Goal: Task Accomplishment & Management: Use online tool/utility

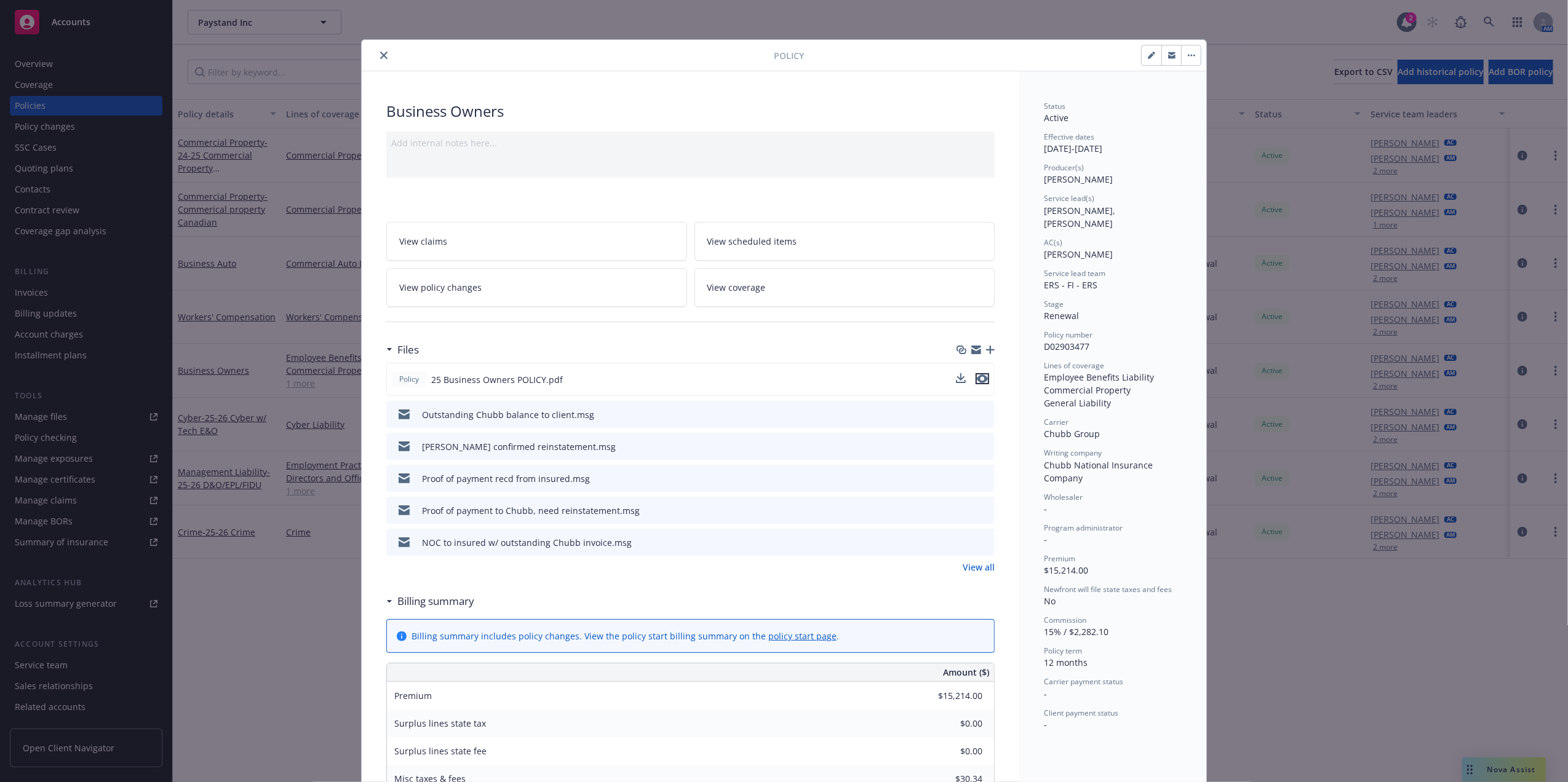
click at [977, 377] on icon "preview file" at bounding box center [982, 378] width 11 height 9
click at [378, 59] on button "close" at bounding box center [384, 55] width 15 height 15
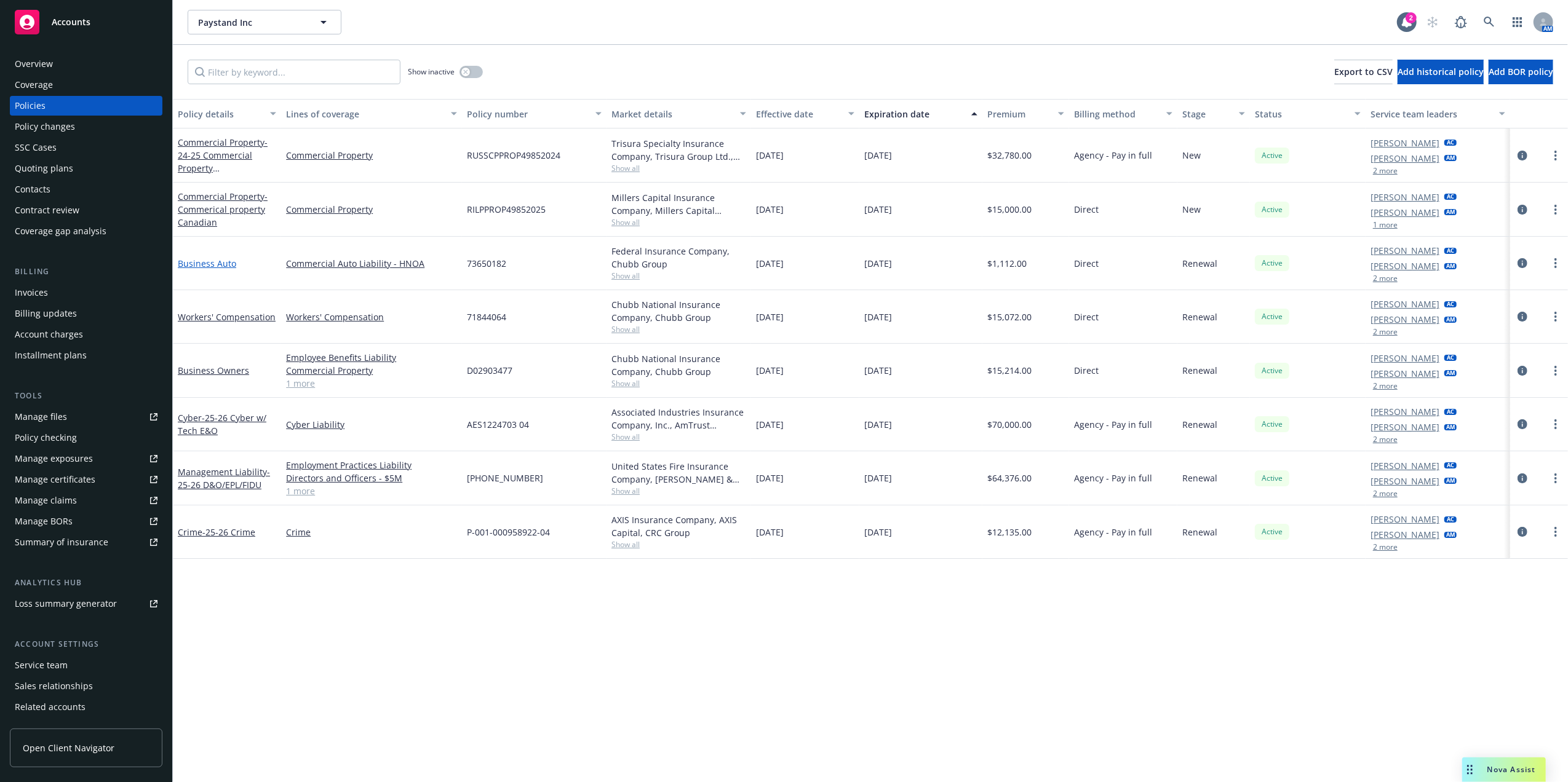
click at [198, 262] on link "Business Auto" at bounding box center [207, 263] width 59 height 12
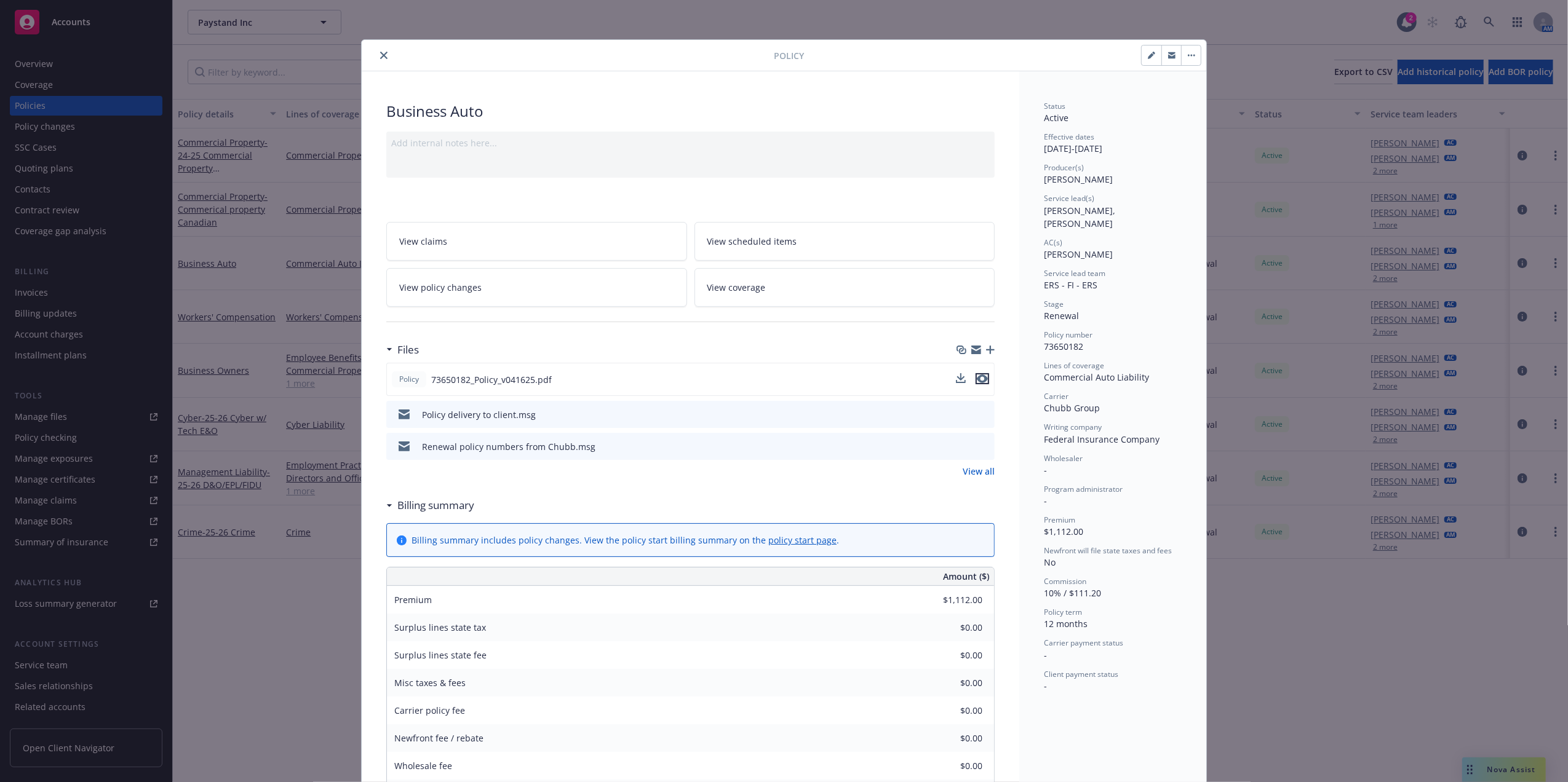
click at [977, 377] on icon "preview file" at bounding box center [982, 378] width 11 height 9
click at [377, 52] on button "close" at bounding box center [384, 55] width 15 height 15
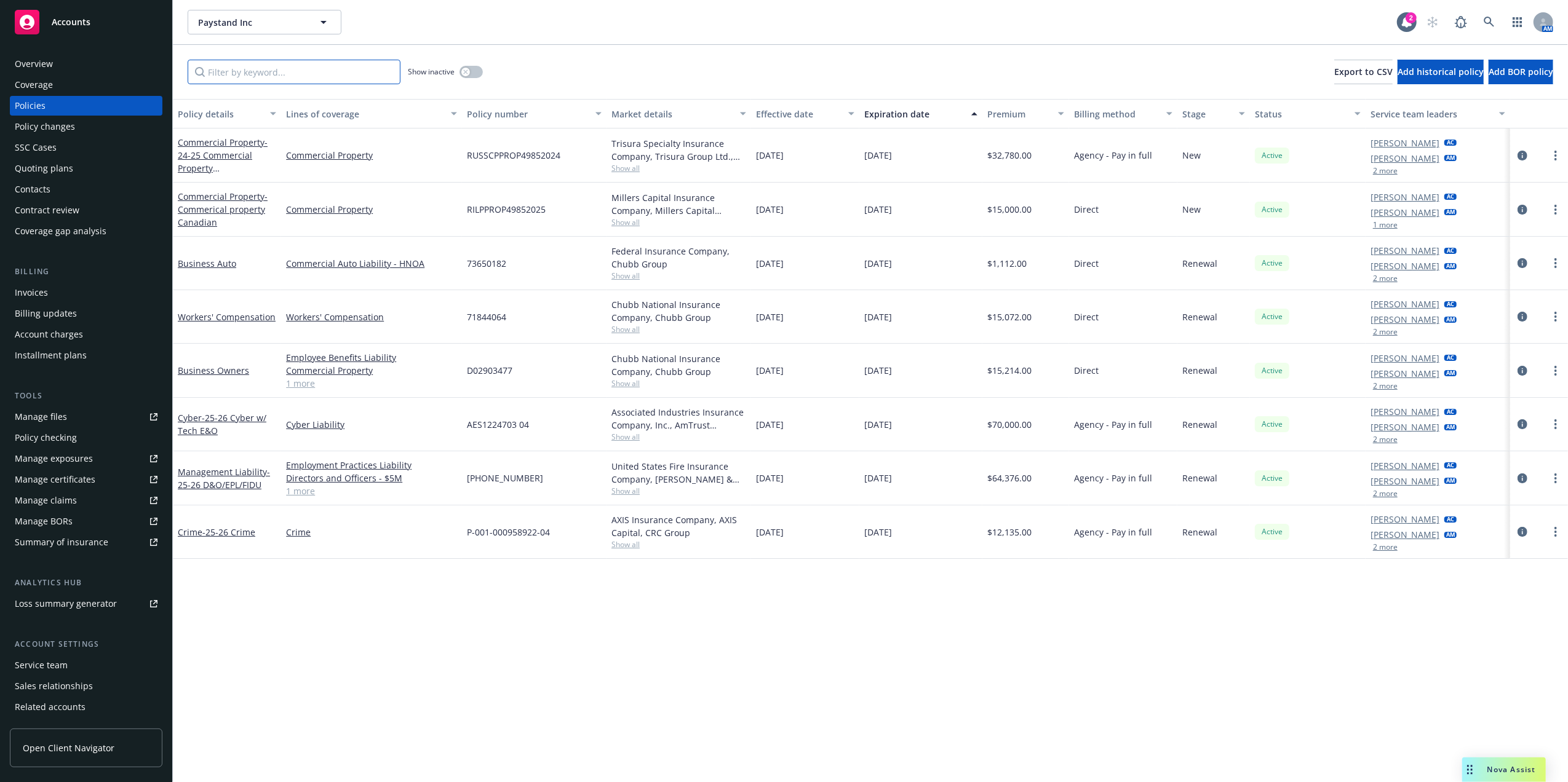
click at [321, 73] on input "Filter by keyword..." at bounding box center [294, 72] width 213 height 25
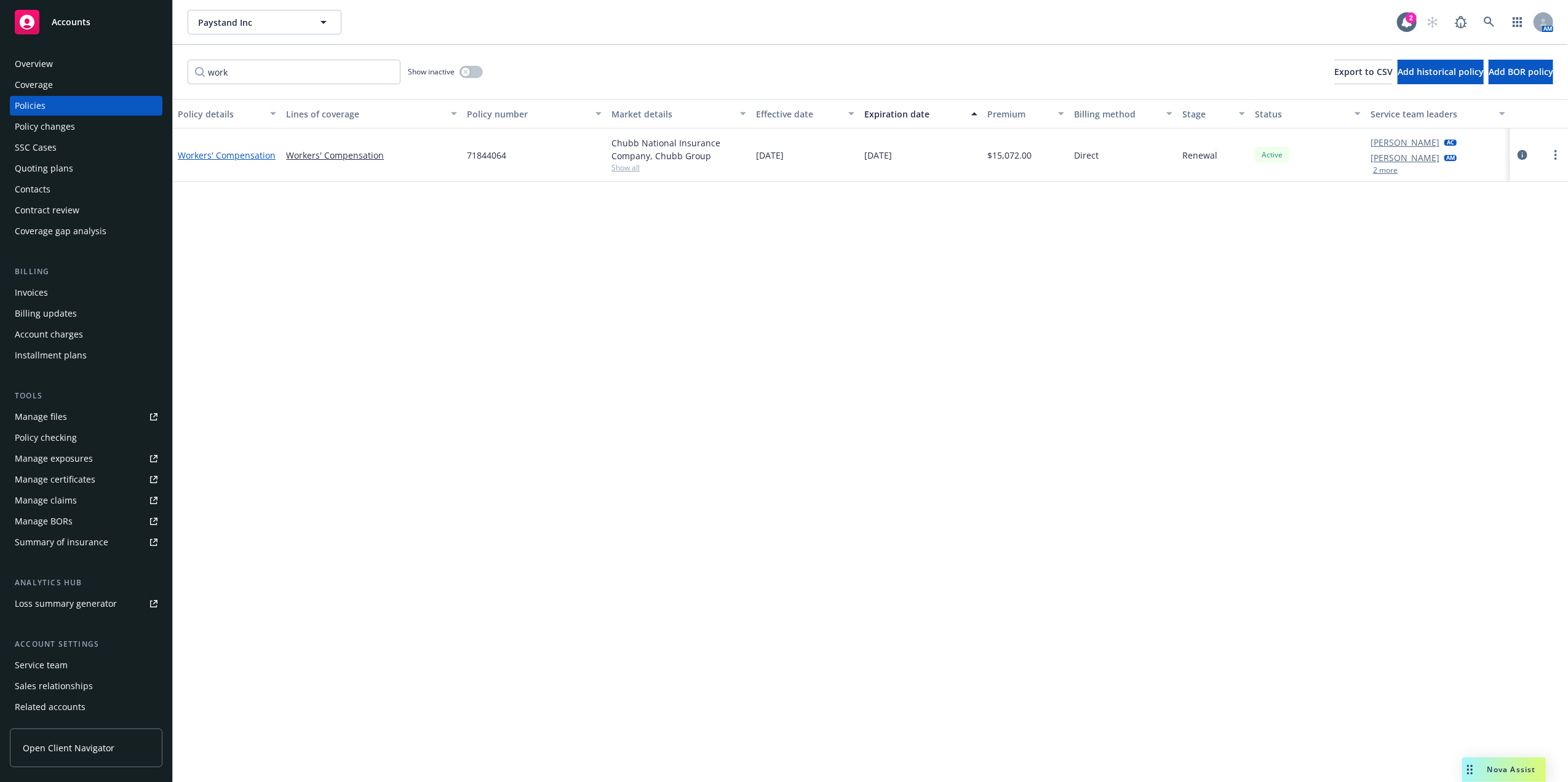
click at [203, 153] on link "Workers' Compensation" at bounding box center [226, 155] width 98 height 12
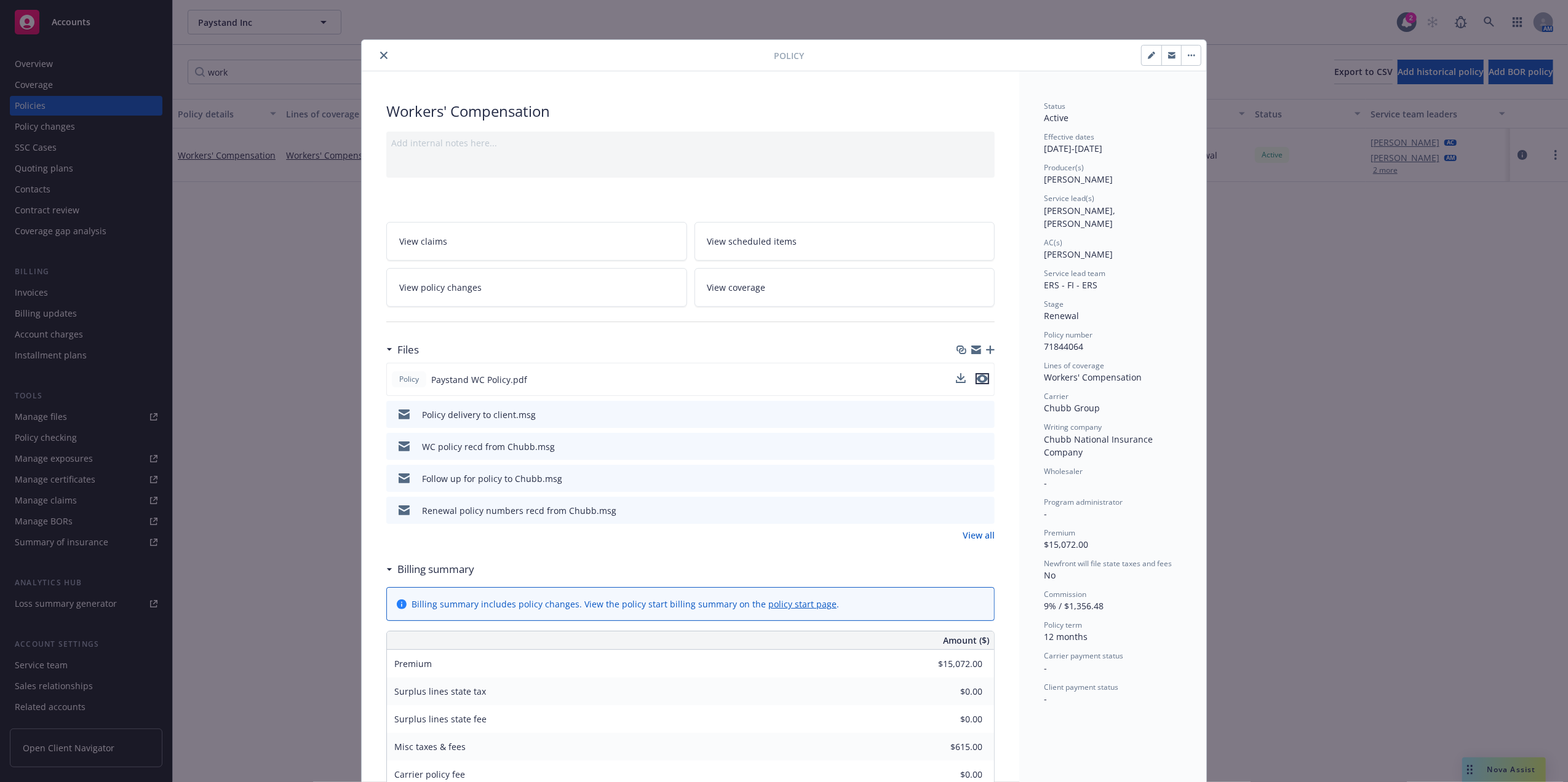
click at [977, 377] on icon "preview file" at bounding box center [982, 378] width 11 height 9
drag, startPoint x: 390, startPoint y: 52, endPoint x: 374, endPoint y: 51, distance: 16.0
click at [374, 51] on div at bounding box center [570, 55] width 407 height 15
click at [380, 51] on icon "close" at bounding box center [383, 55] width 7 height 7
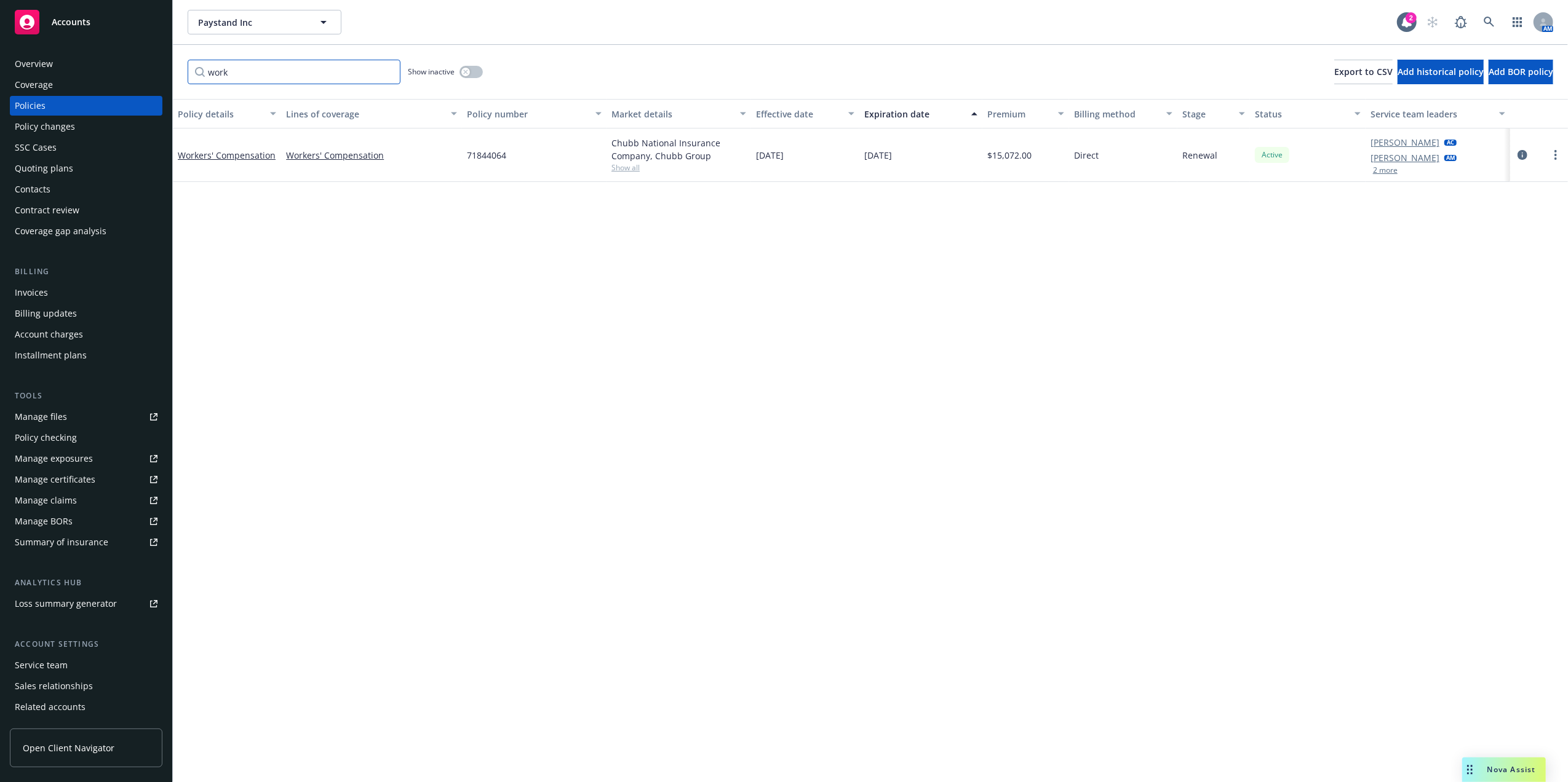
click at [303, 77] on input "work" at bounding box center [294, 72] width 213 height 25
click at [301, 77] on input "work" at bounding box center [294, 72] width 213 height 25
click at [225, 156] on span "- 25-26 D&O/EPL/FIDU" at bounding box center [224, 156] width 92 height 25
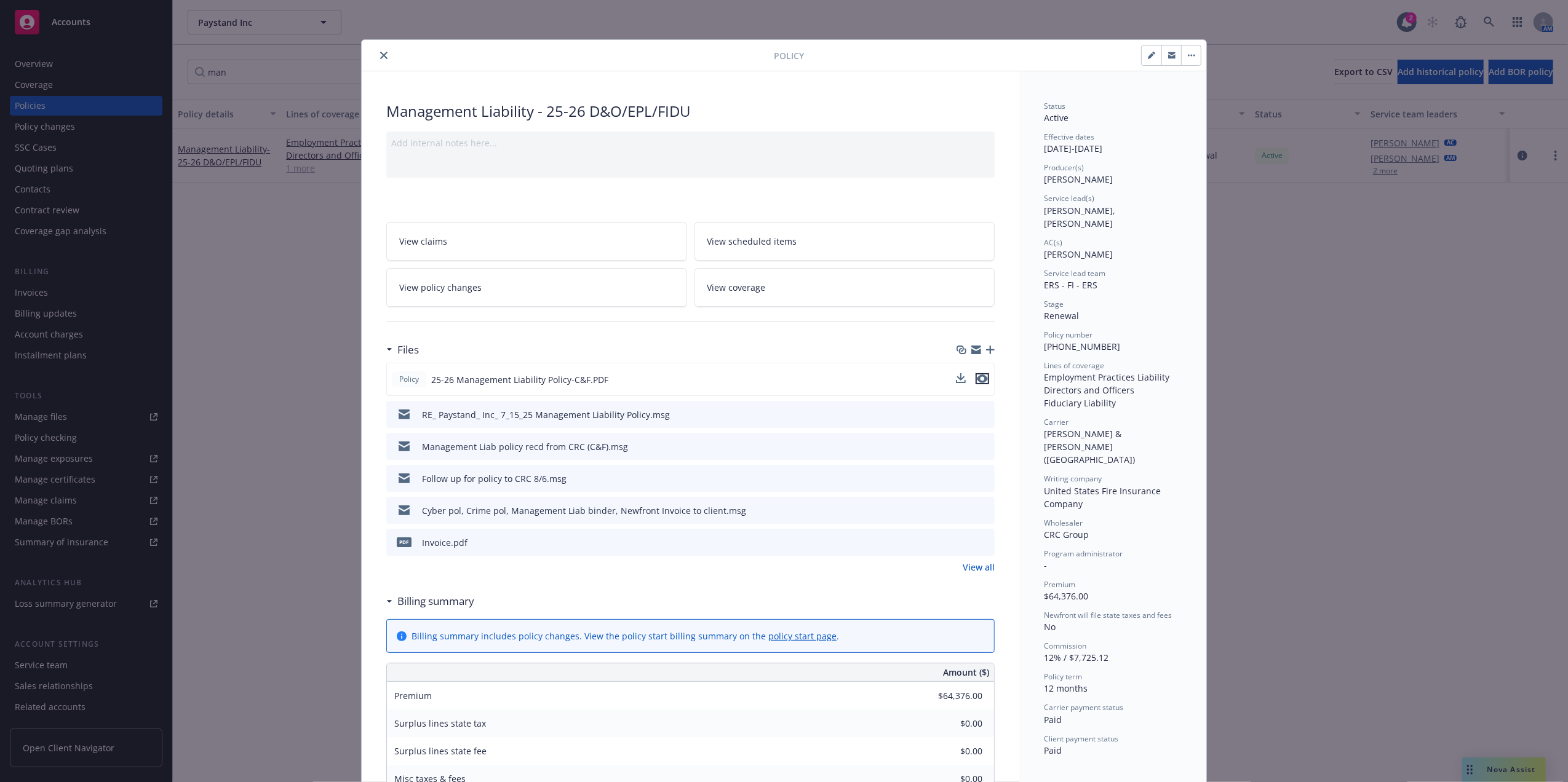
click at [981, 380] on icon "preview file" at bounding box center [982, 378] width 11 height 9
click at [380, 52] on icon "close" at bounding box center [383, 55] width 7 height 7
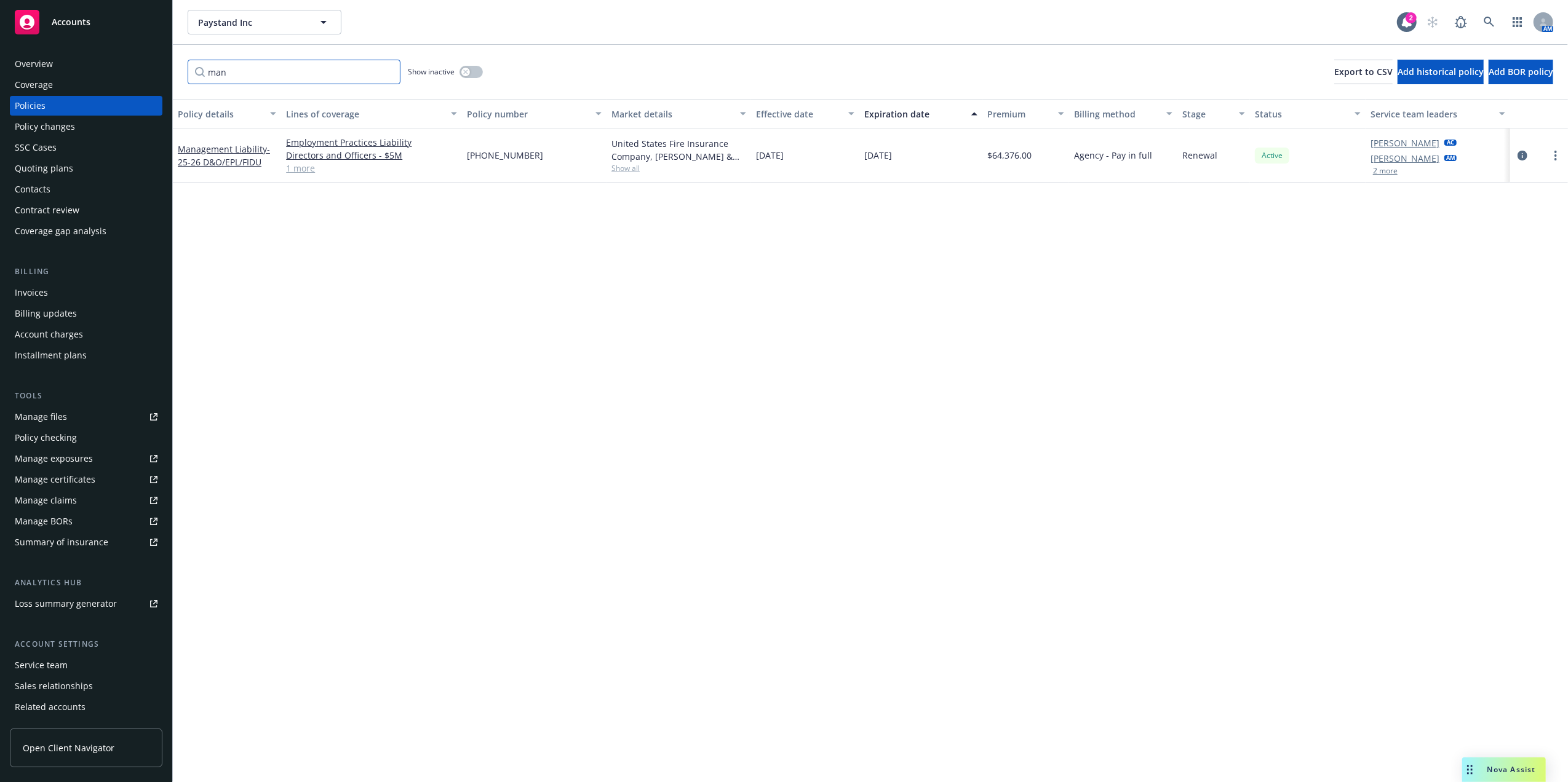
click at [318, 71] on input "man" at bounding box center [294, 72] width 213 height 25
click at [214, 151] on span "- 25-26 Cyber w/ Tech E&O" at bounding box center [222, 155] width 89 height 25
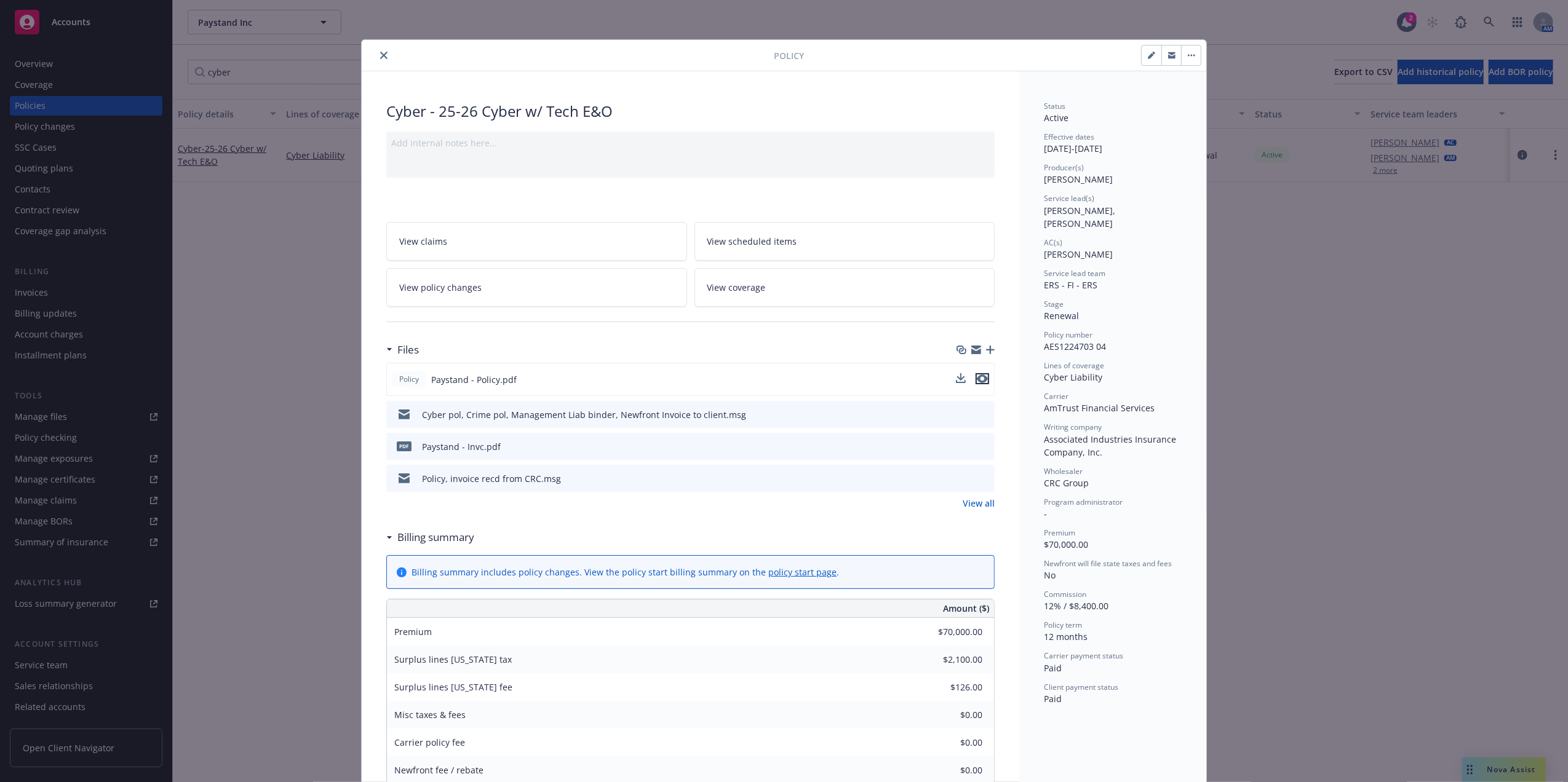
click at [979, 379] on icon "preview file" at bounding box center [982, 378] width 11 height 9
click at [380, 52] on icon "close" at bounding box center [383, 55] width 7 height 7
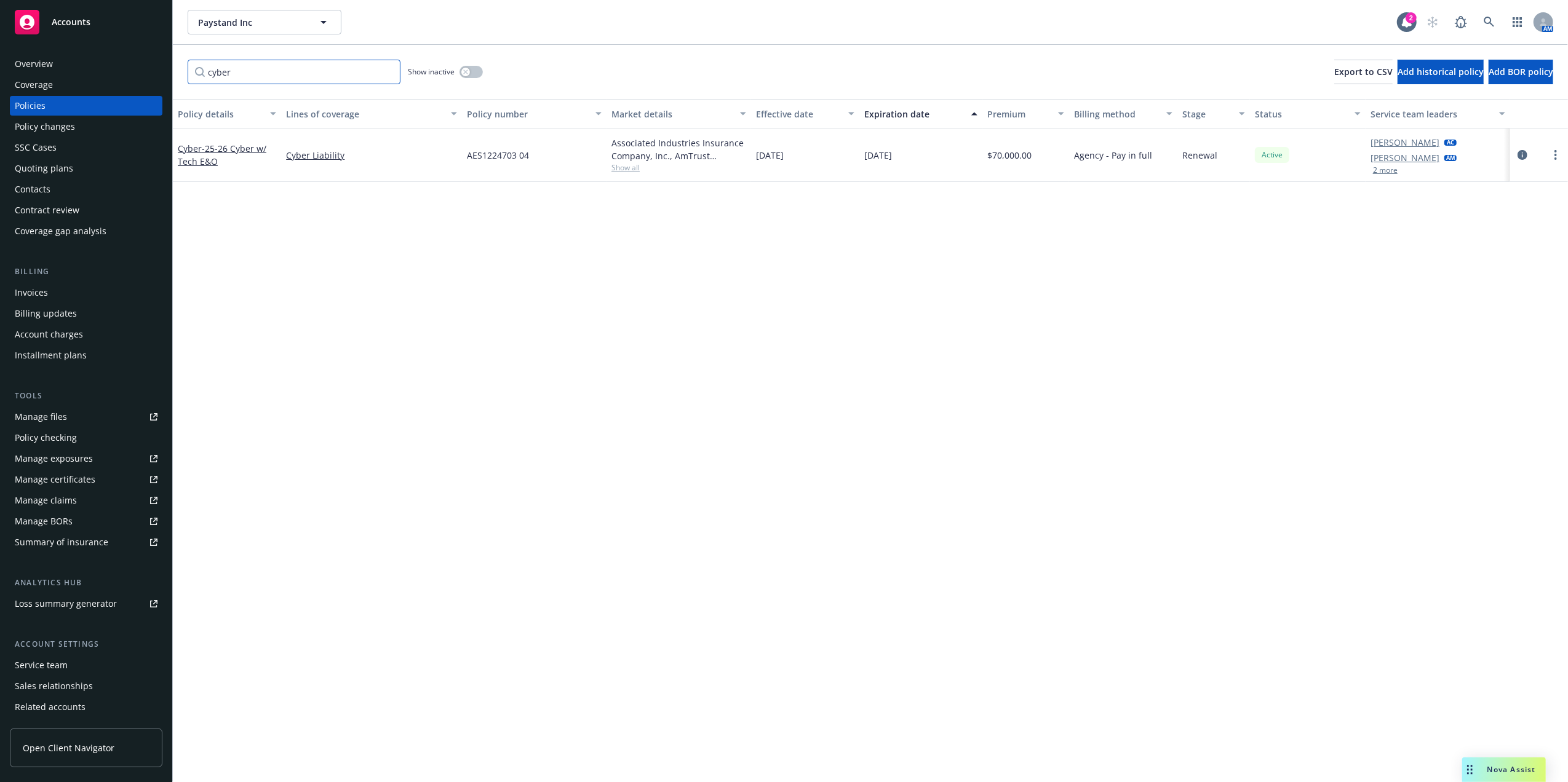
click at [296, 69] on input "cyber" at bounding box center [294, 72] width 213 height 25
click at [220, 156] on span "- 25-26 Crime" at bounding box center [229, 155] width 53 height 12
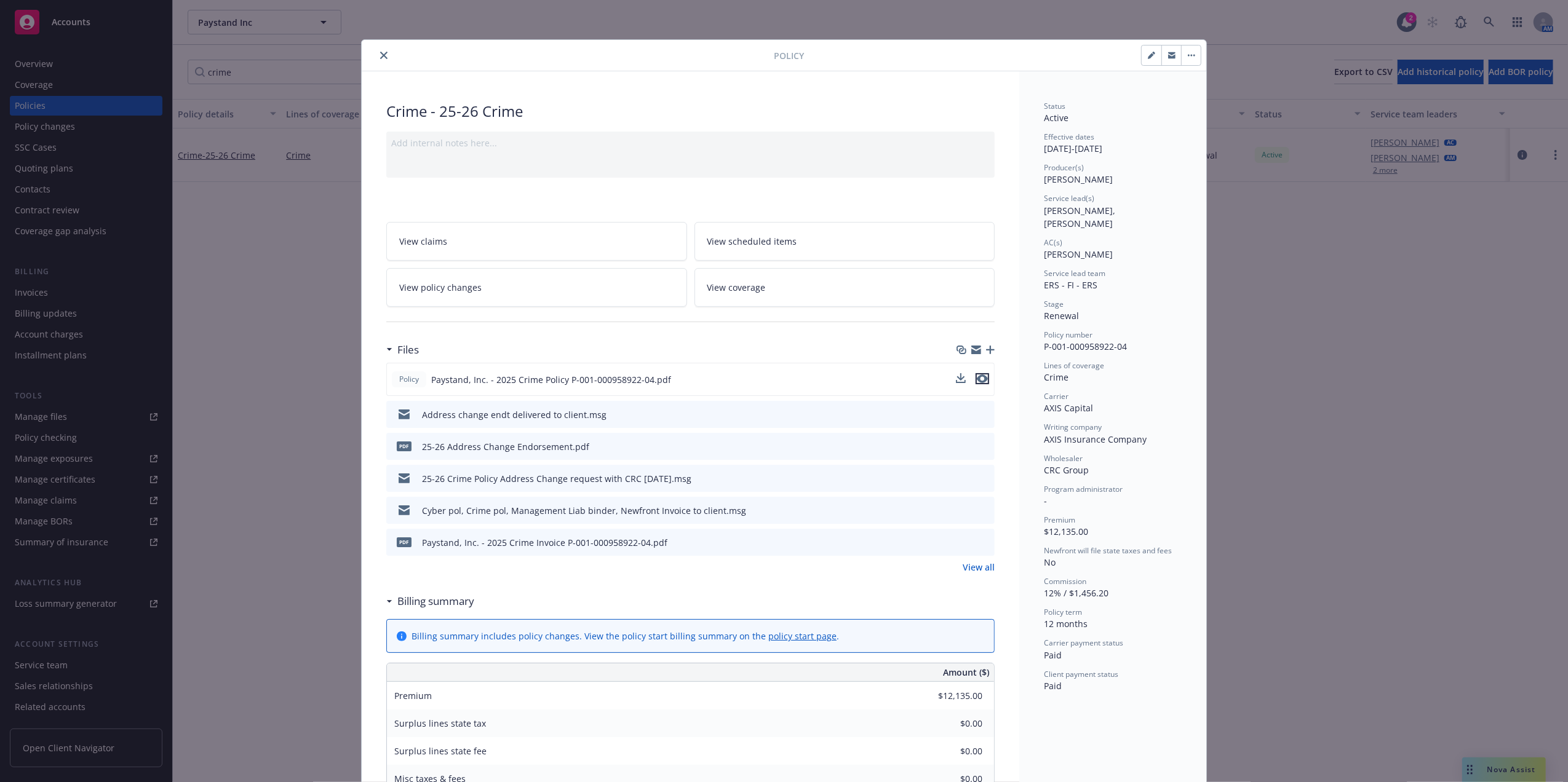
click at [977, 377] on icon "preview file" at bounding box center [982, 378] width 11 height 9
click at [377, 57] on button "close" at bounding box center [384, 55] width 15 height 15
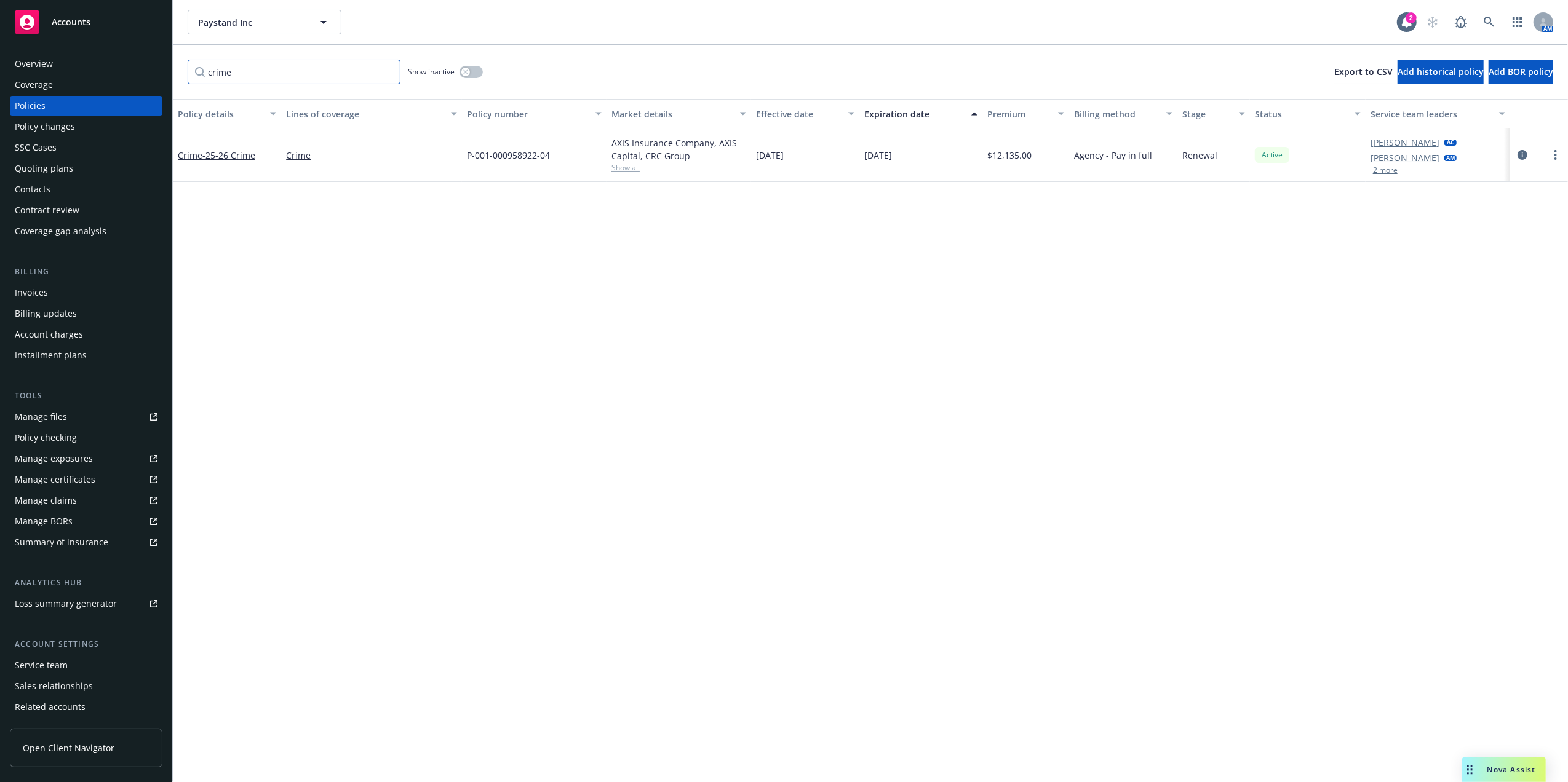
click at [288, 70] on input "crime" at bounding box center [294, 72] width 213 height 25
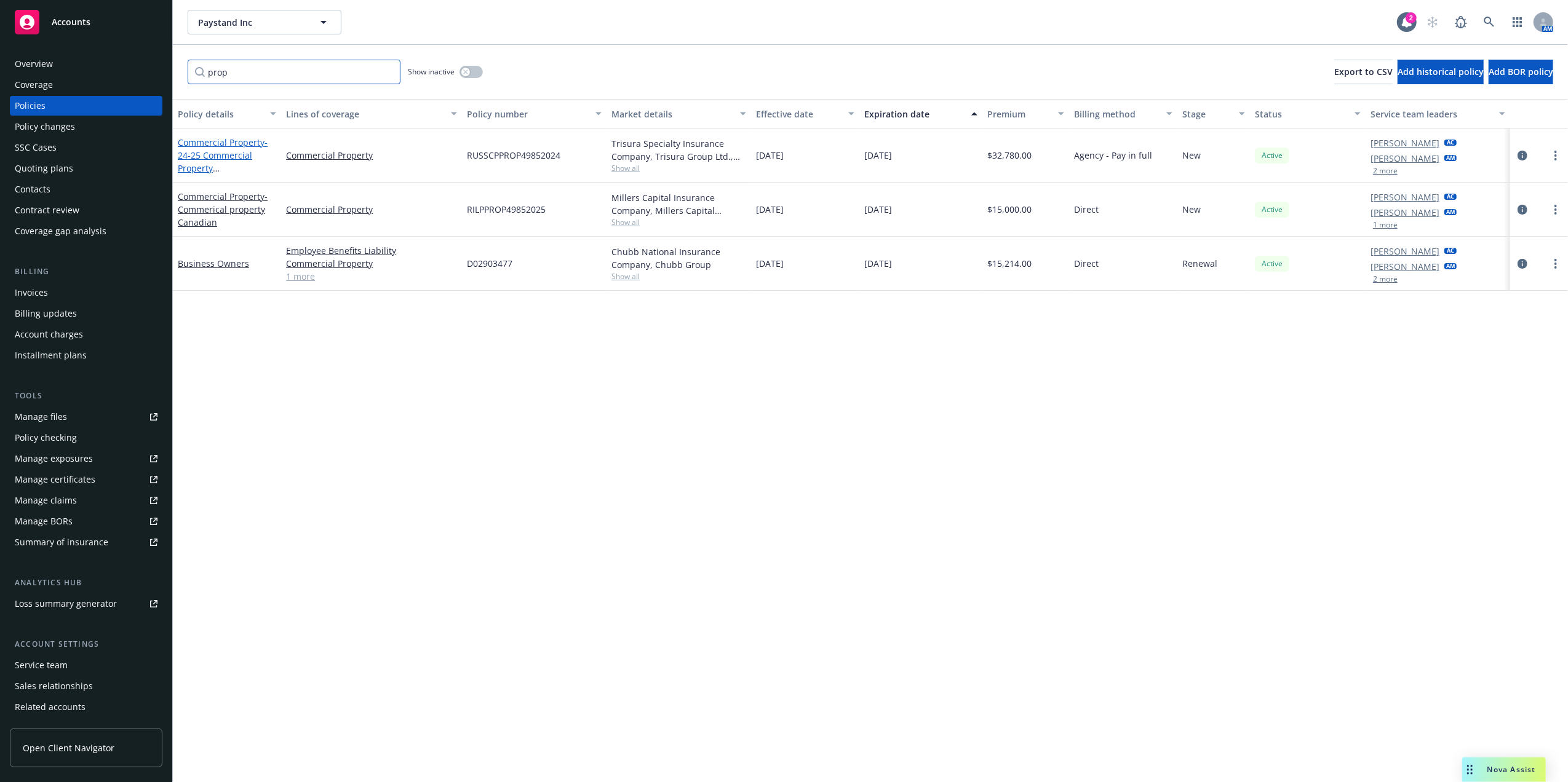
type input "prop"
click at [208, 147] on link "Commercial Property - 24-25 Commercial Property RUSSCPPROP49852024" at bounding box center [225, 161] width 94 height 51
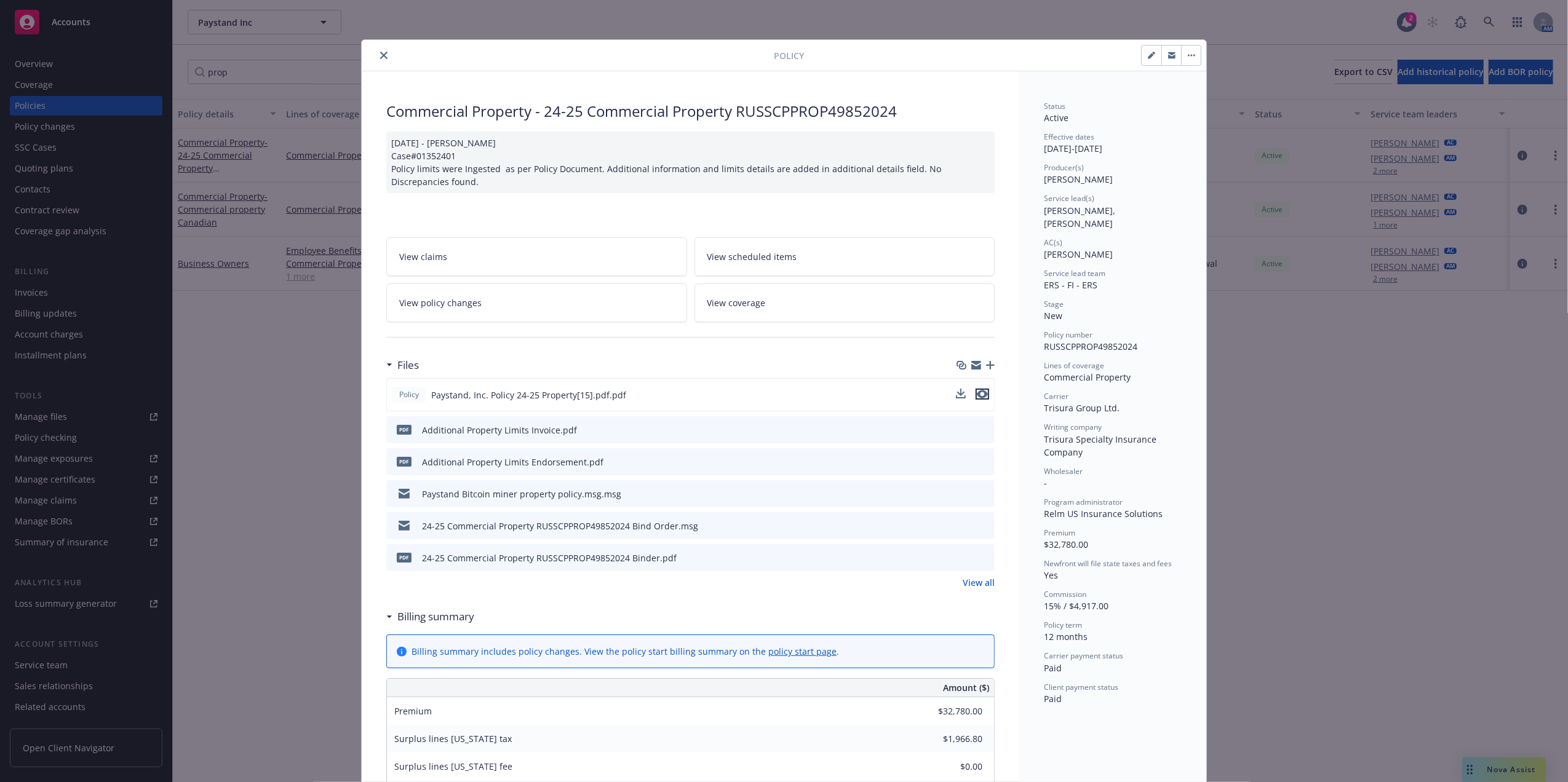
click at [981, 396] on icon "preview file" at bounding box center [982, 394] width 11 height 9
click at [979, 559] on icon "preview file" at bounding box center [983, 557] width 11 height 9
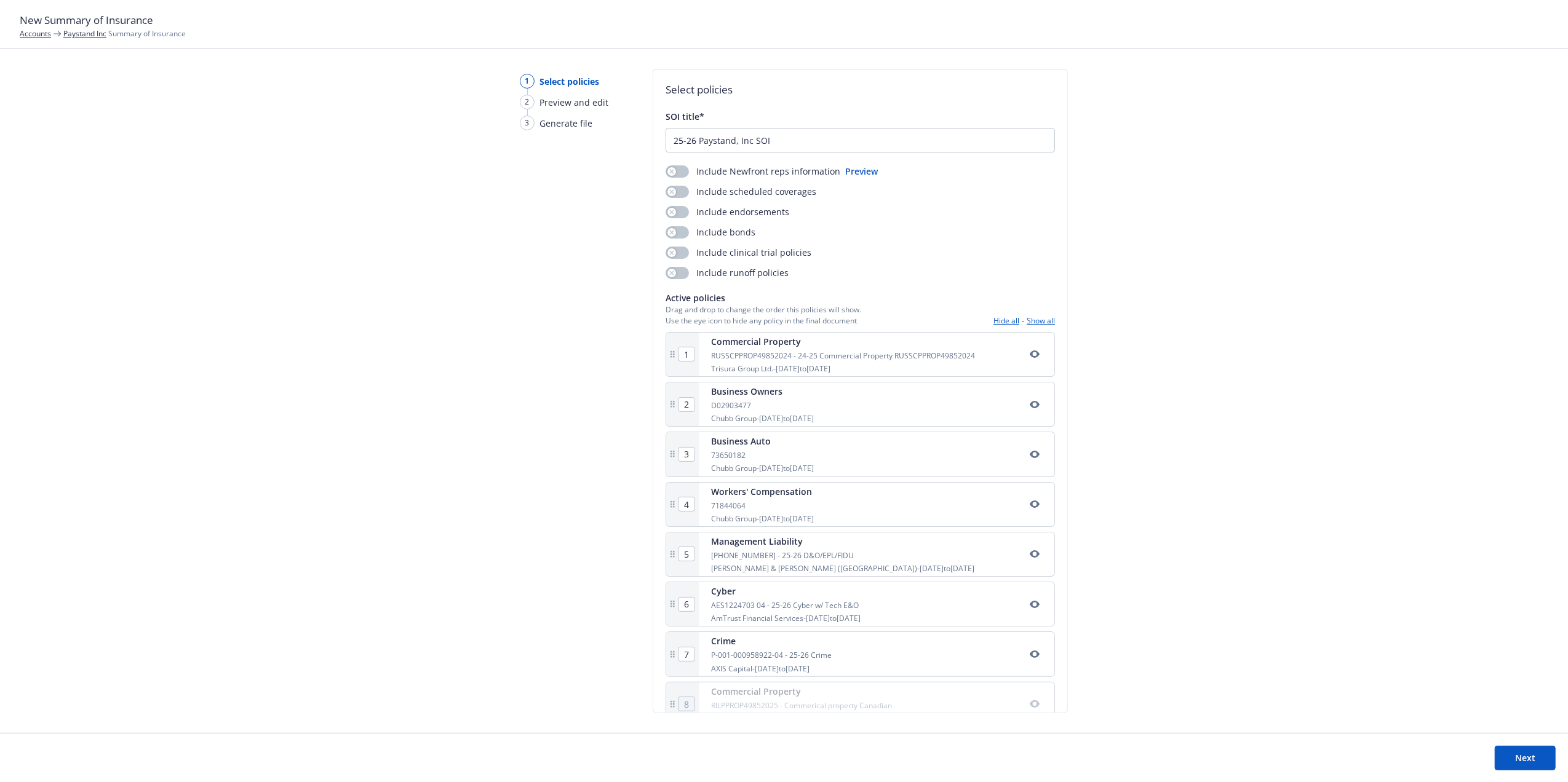
scroll to position [30, 0]
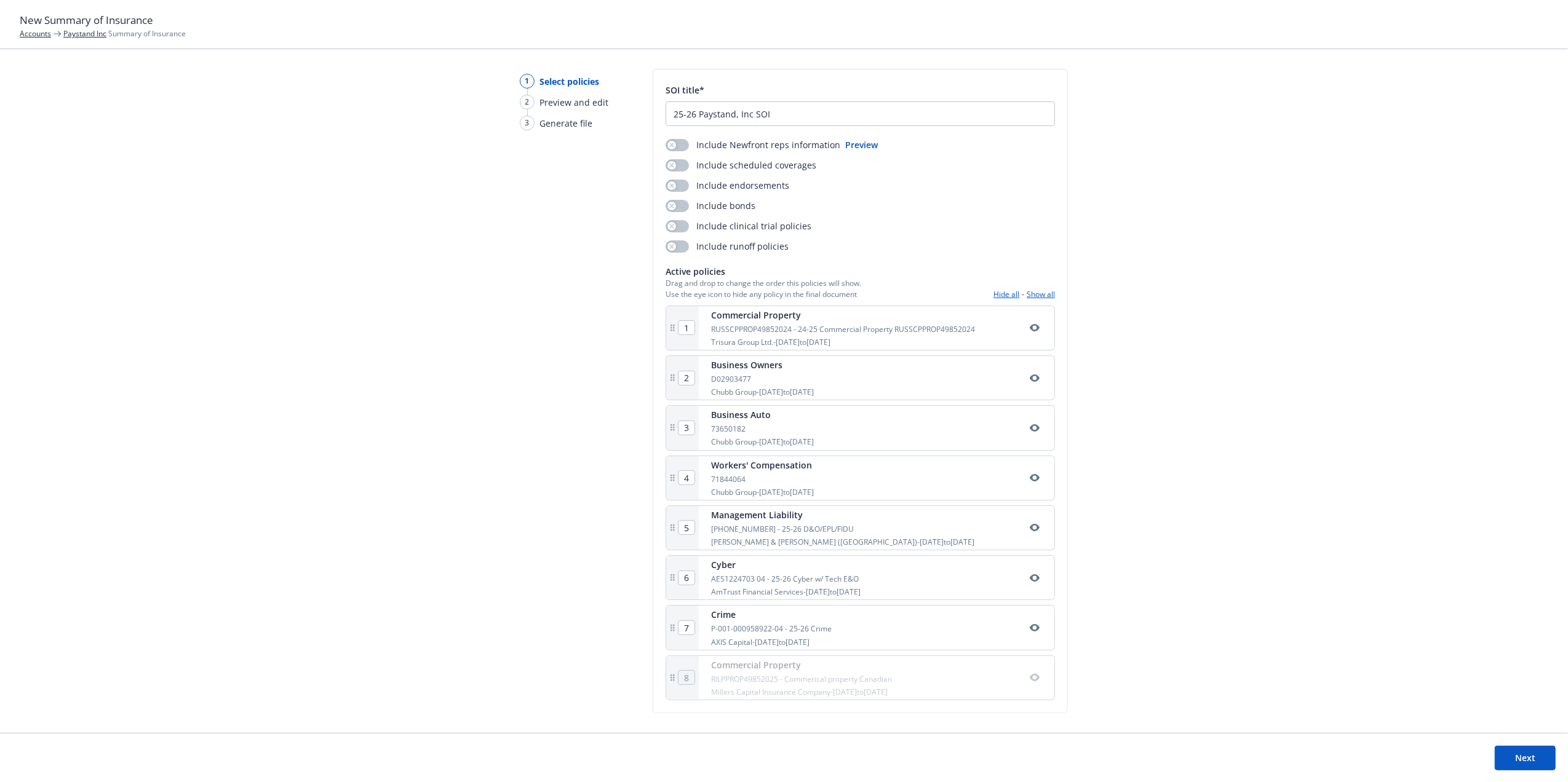
click at [1531, 754] on button "Next" at bounding box center [1525, 758] width 61 height 25
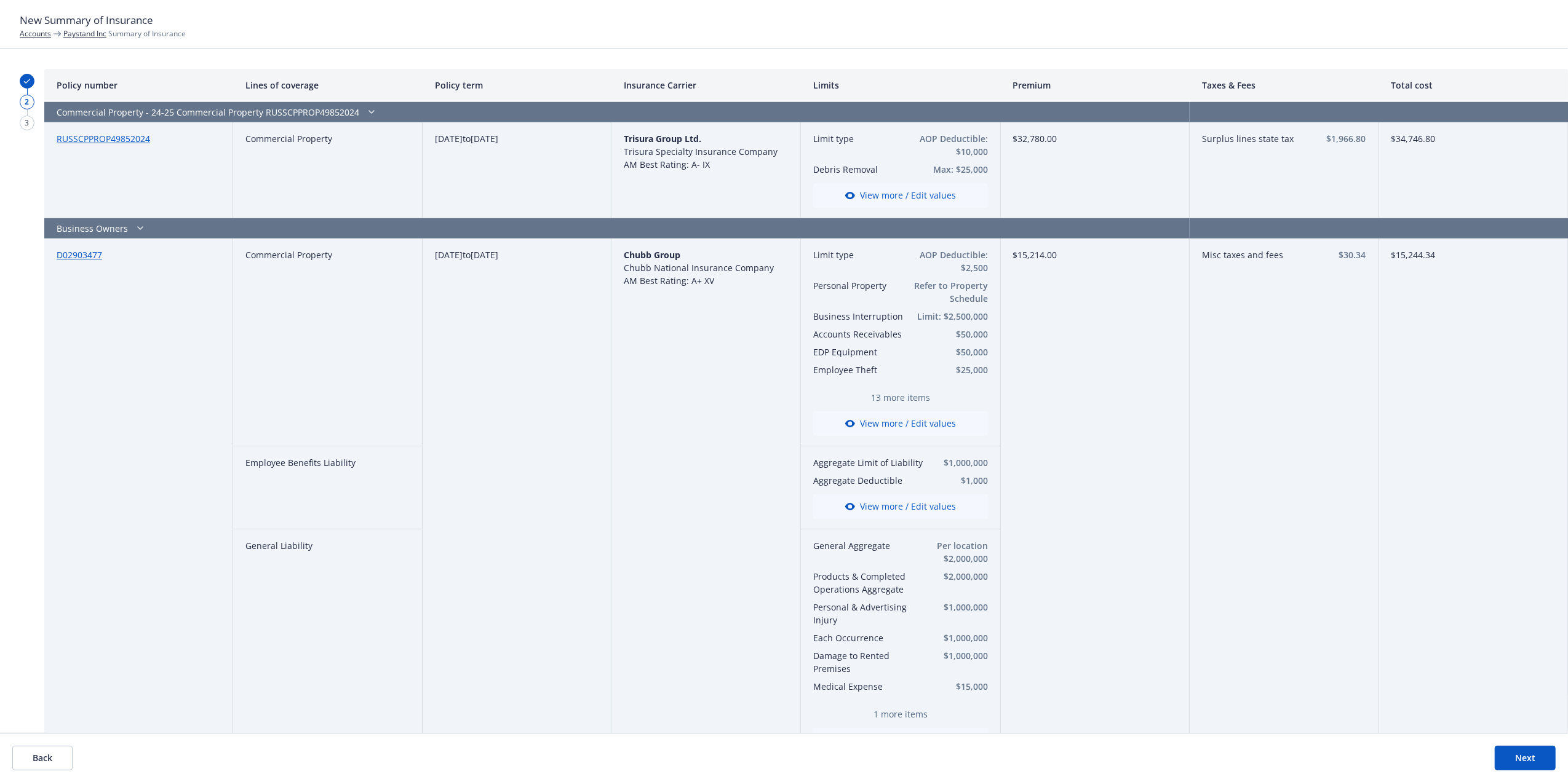
click at [874, 204] on button "View more / Edit values" at bounding box center [900, 196] width 175 height 25
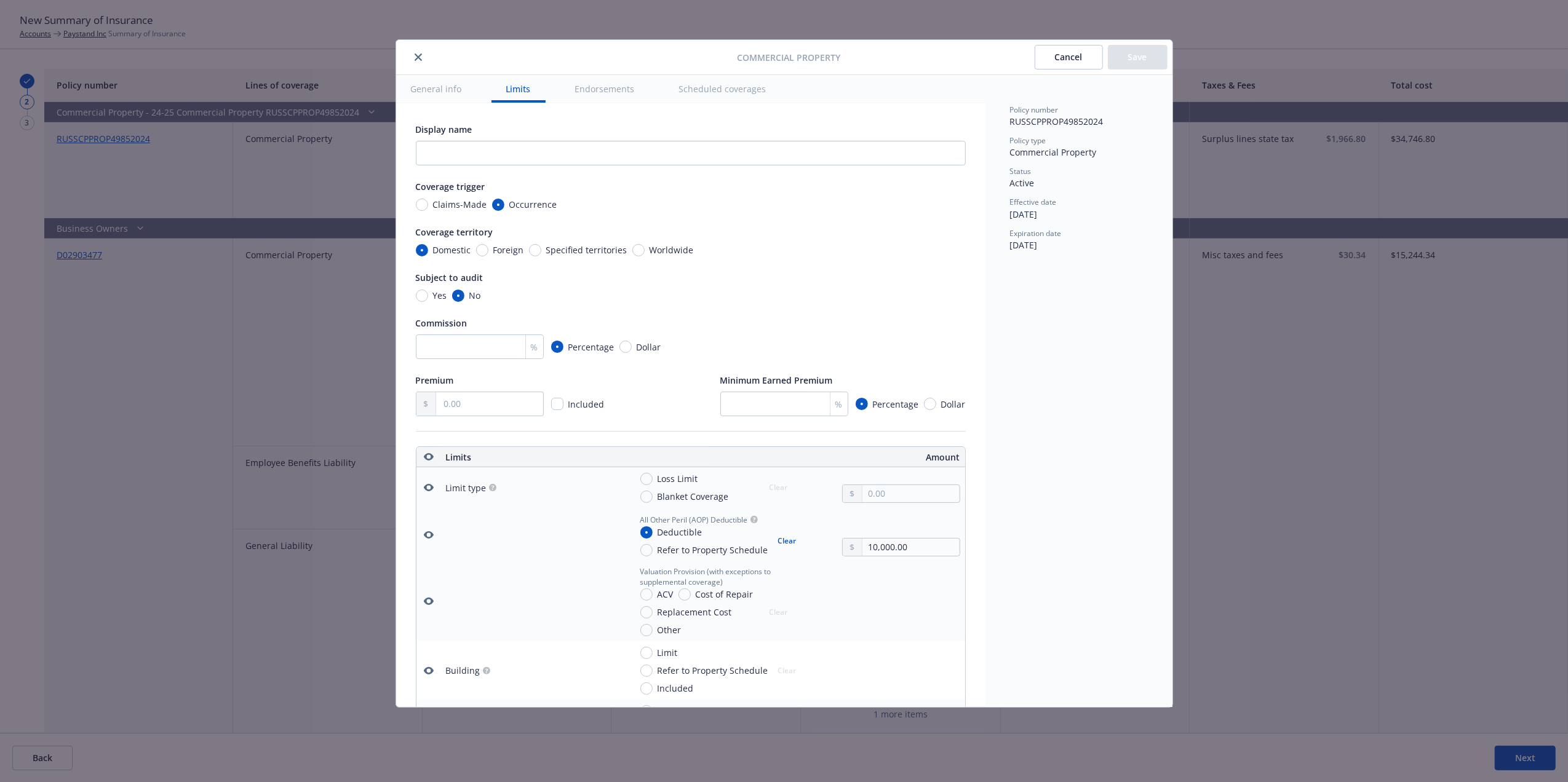
scroll to position [343, 0]
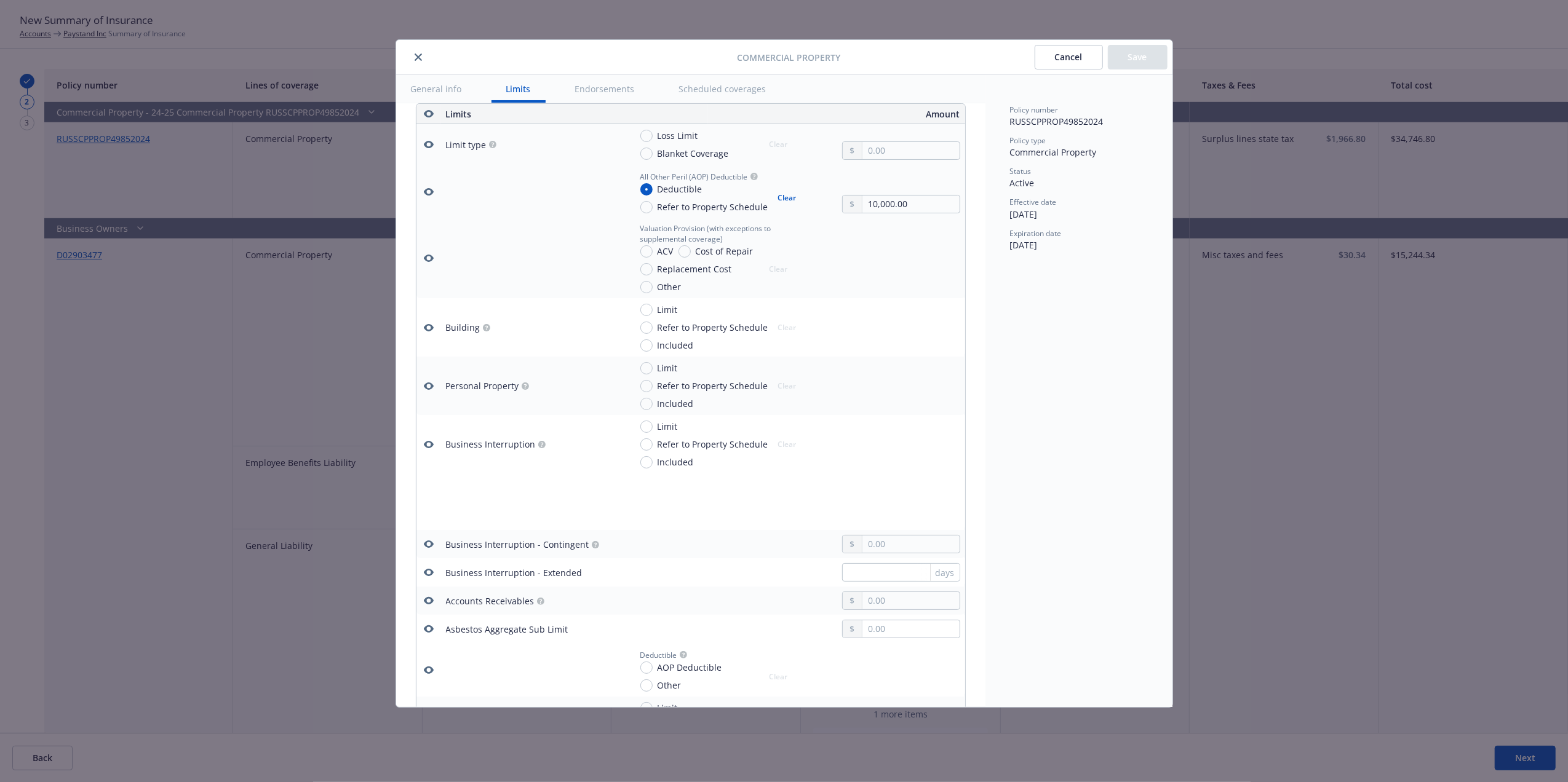
type textarea "x"
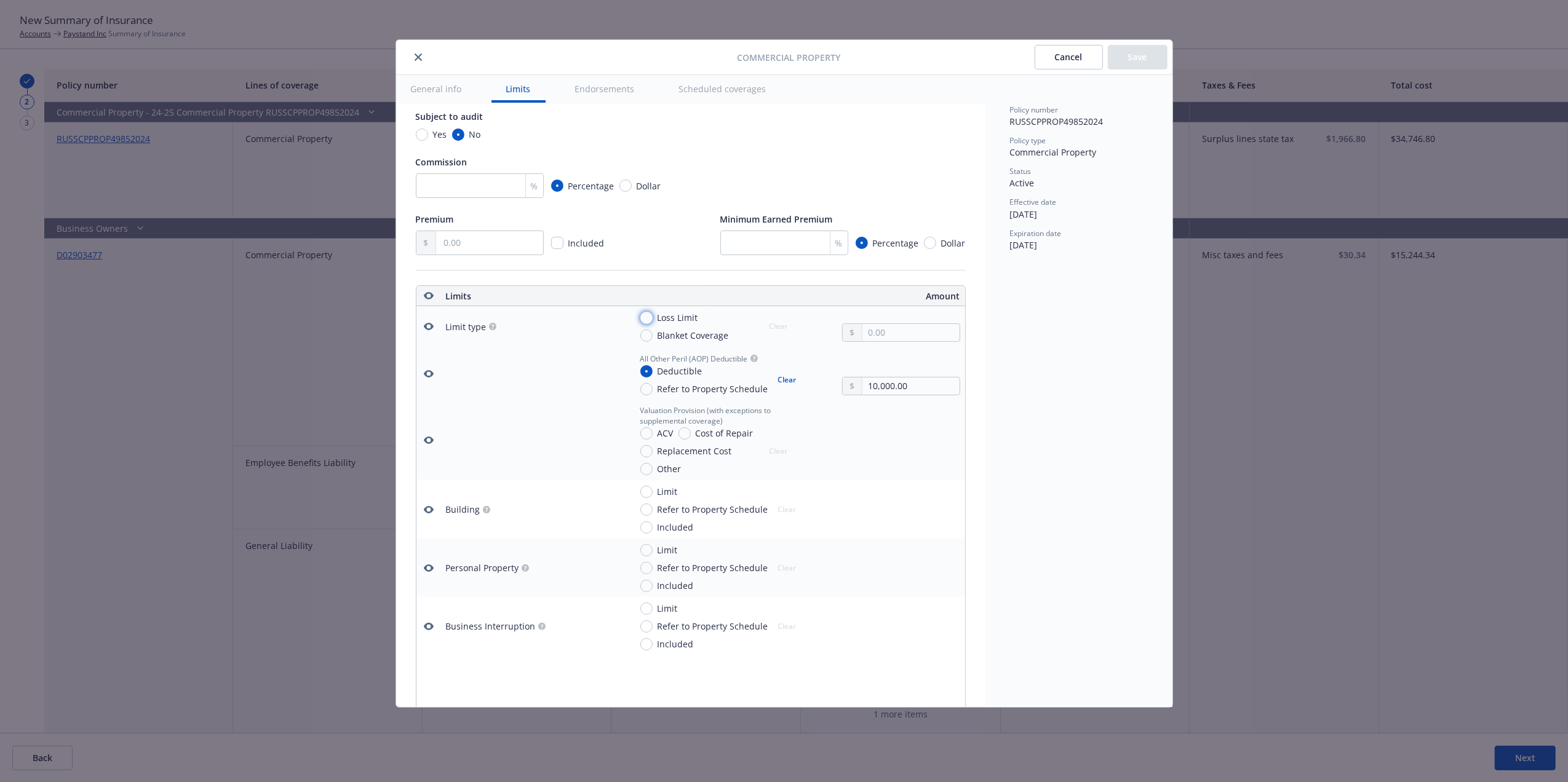
click at [645, 318] on input "Loss Limit" at bounding box center [647, 318] width 12 height 12
radio input "true"
click at [896, 340] on input "text" at bounding box center [911, 333] width 97 height 17
paste input "50,000.00"
type textarea "x"
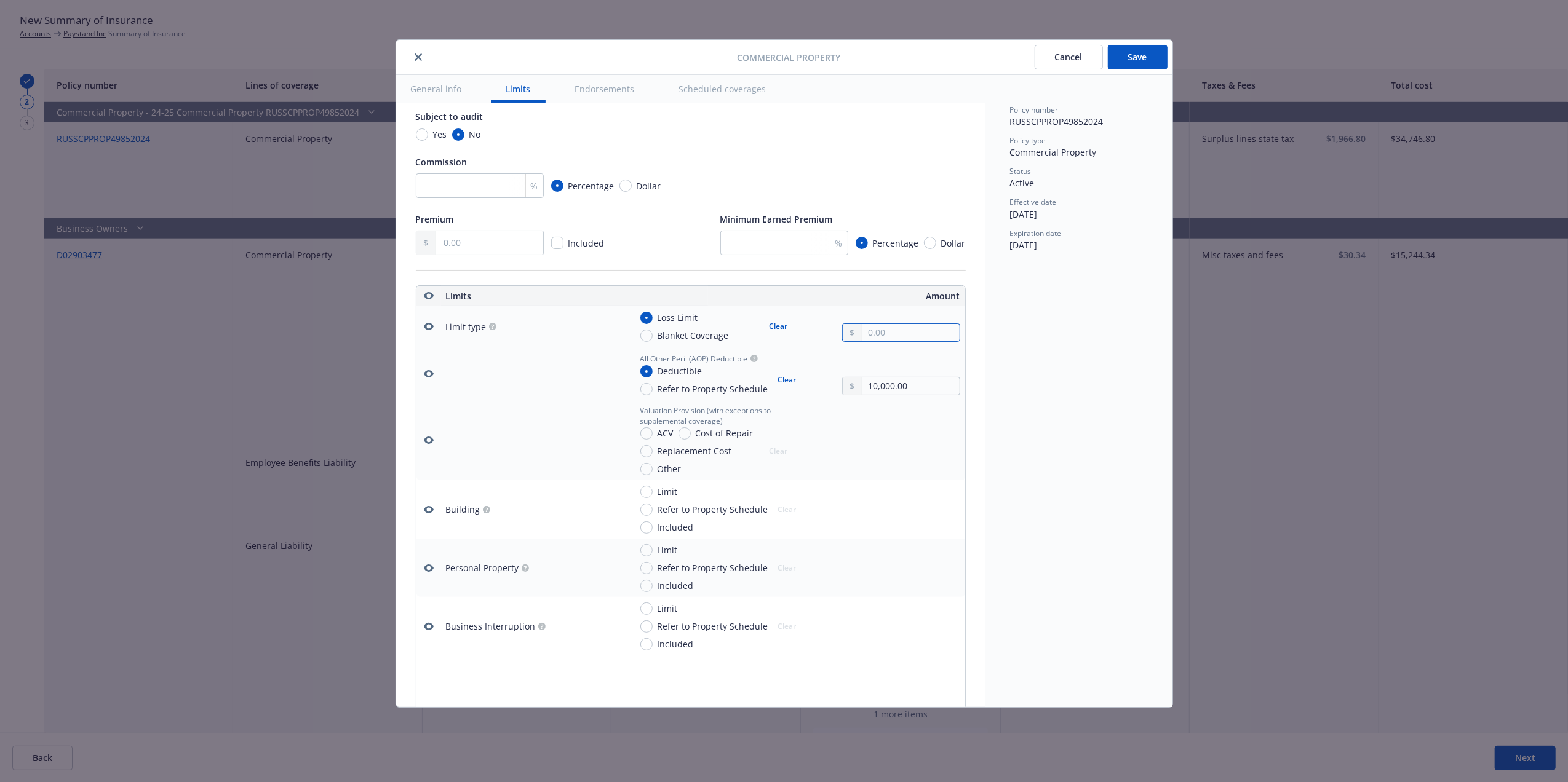
type input "50,000.00"
type textarea "x"
type input "1.00"
type textarea "x"
type input "13.00"
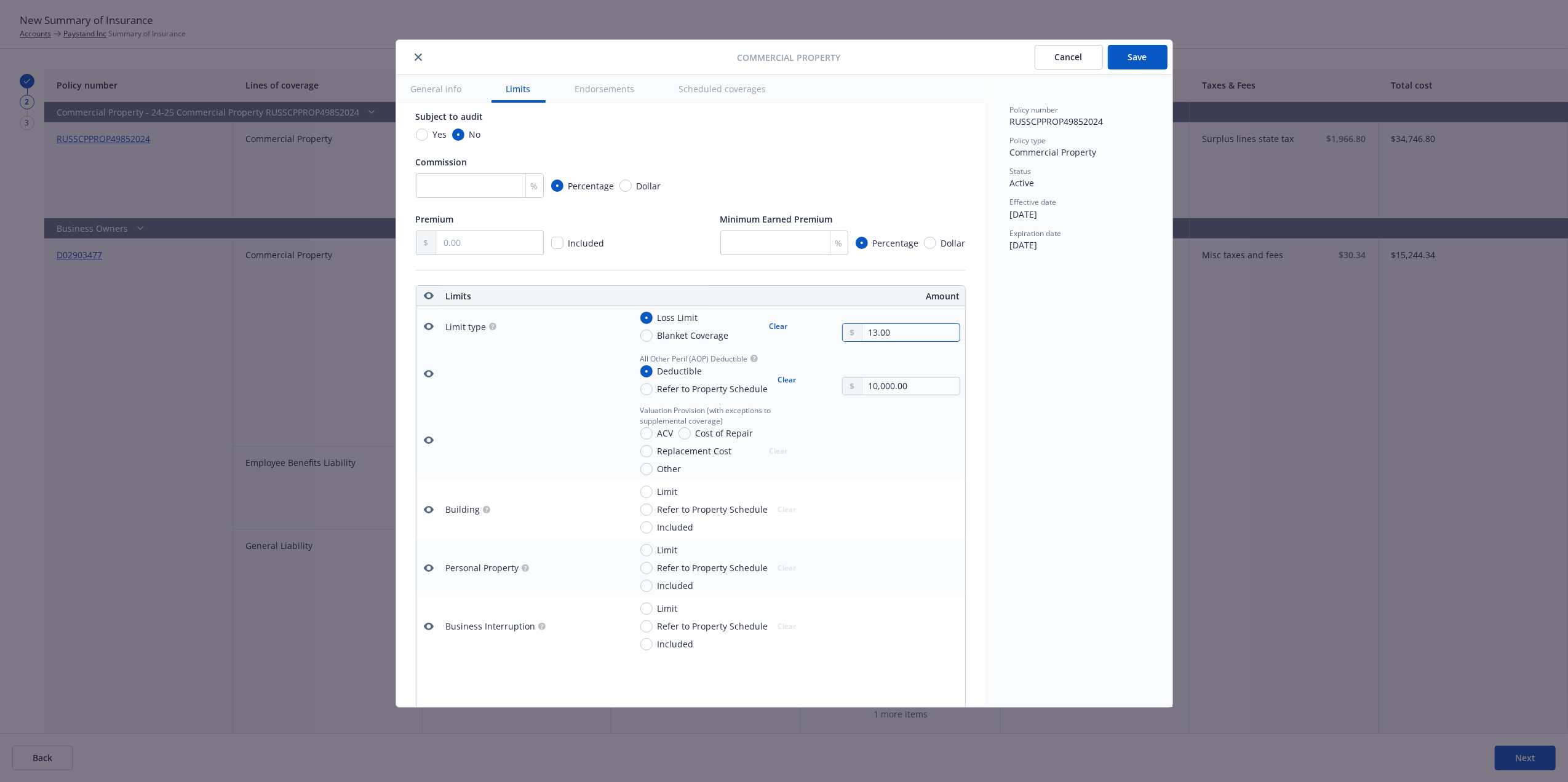
type textarea "x"
type input "134.00"
type textarea "x"
type input "1,343.00"
type textarea "x"
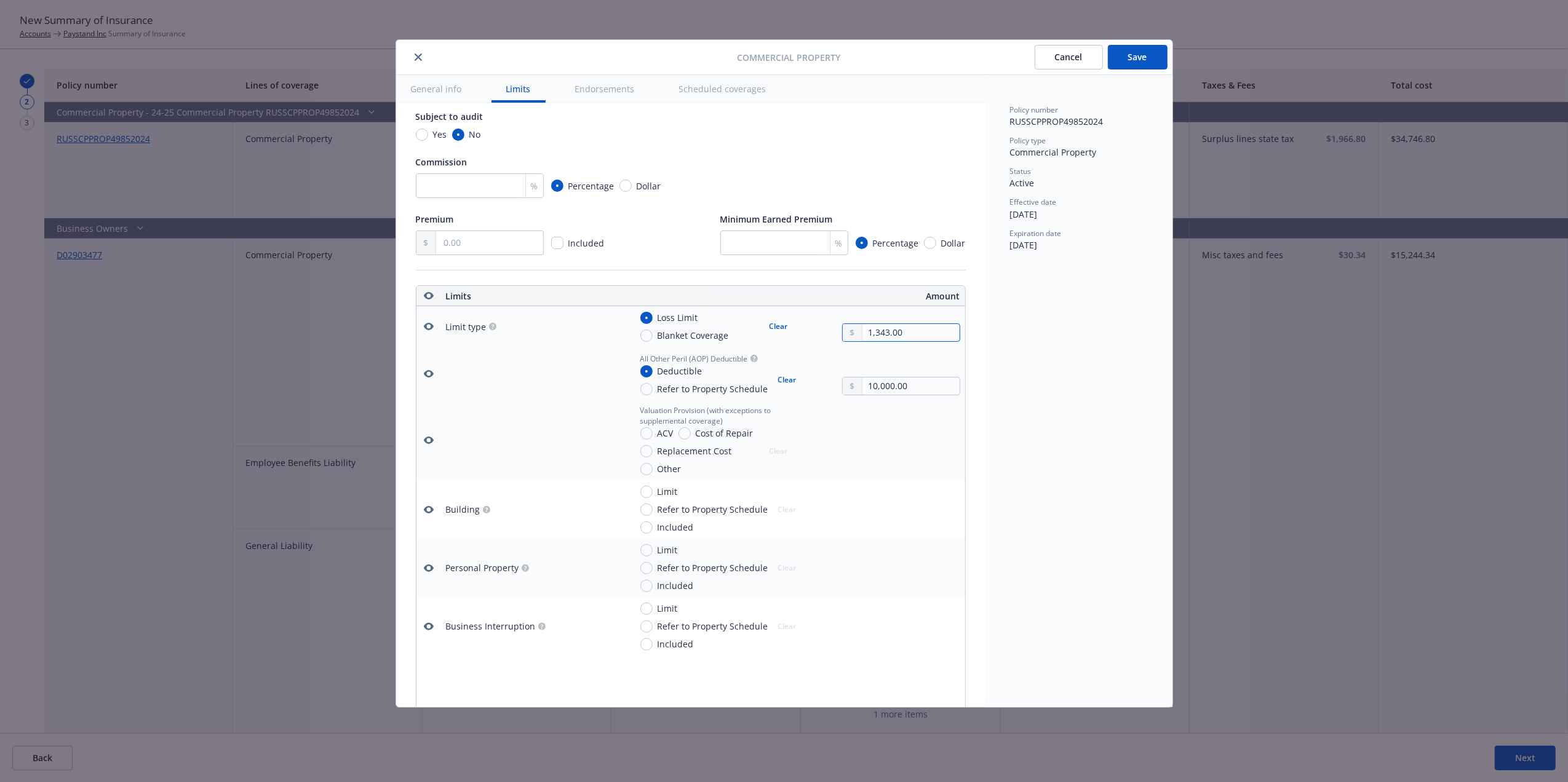
type input "13,430.00"
type textarea "x"
type input "134,300.00"
type textarea "x"
type input "13,430.00"
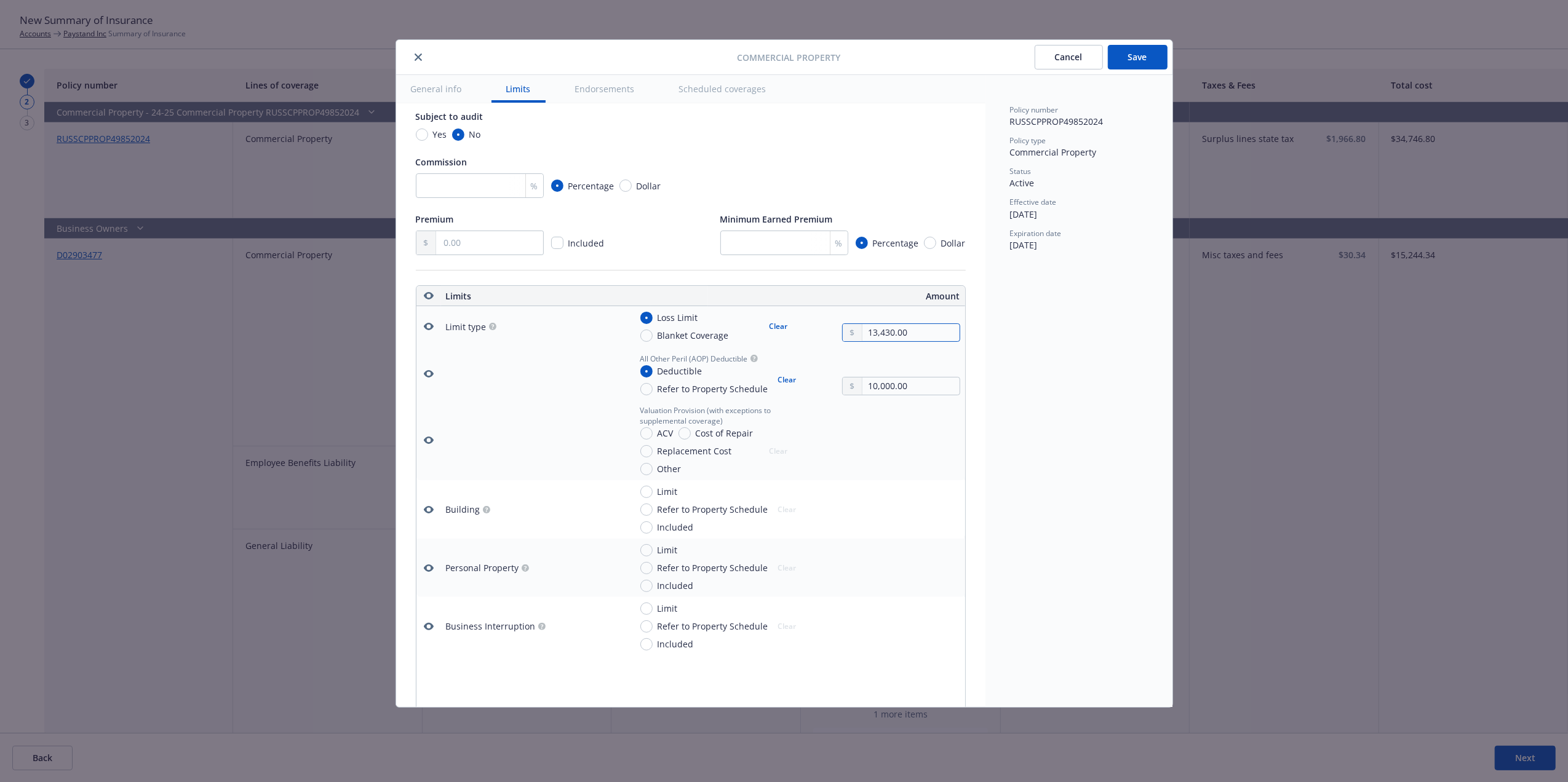
type textarea "x"
type input "1,343.00"
type textarea "x"
type input "13,433.00"
type textarea "x"
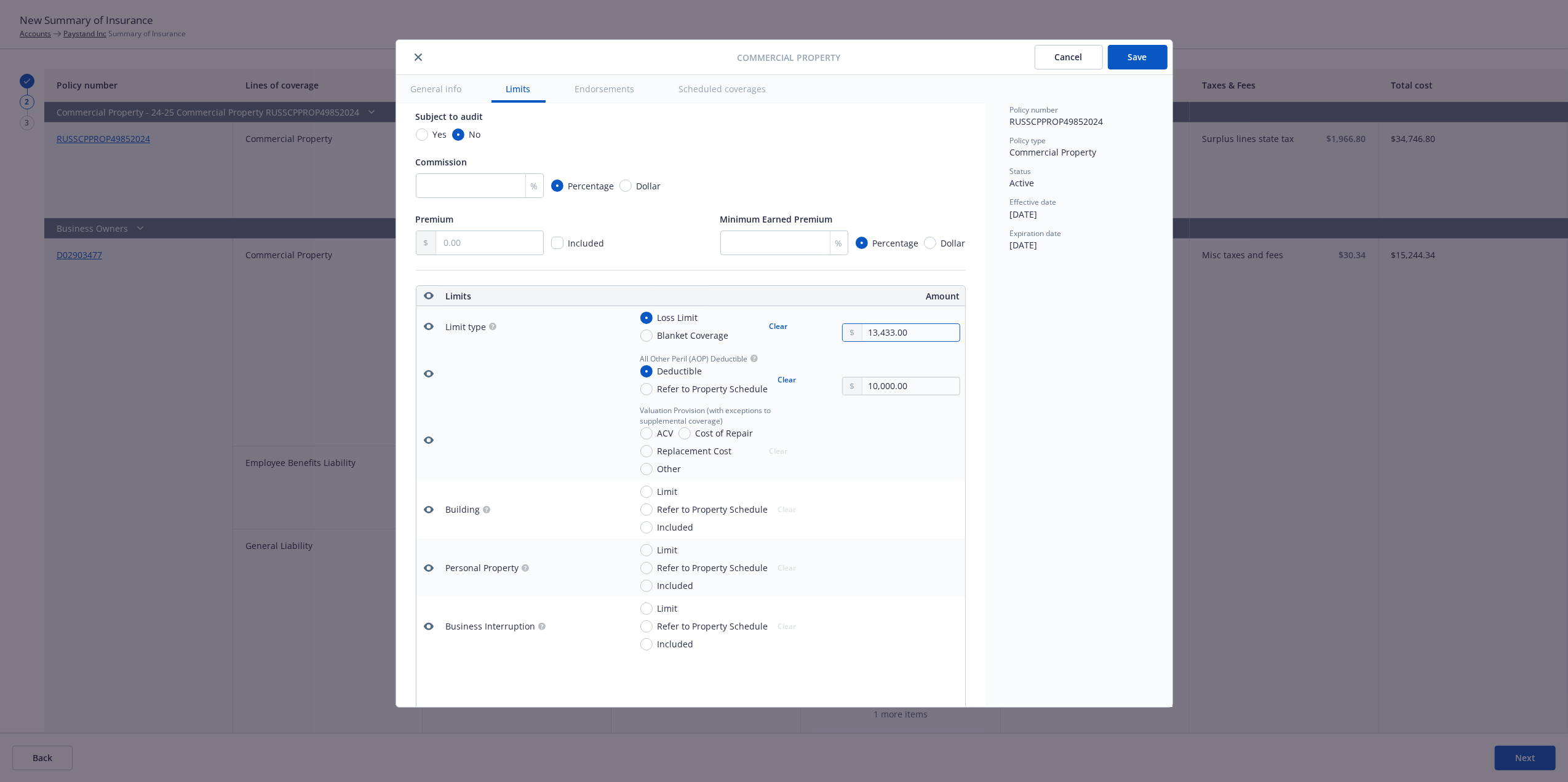
type input "134,330.00"
type textarea "x"
type input "1,343,300.00"
type textarea "x"
type input "1,343,300.00"
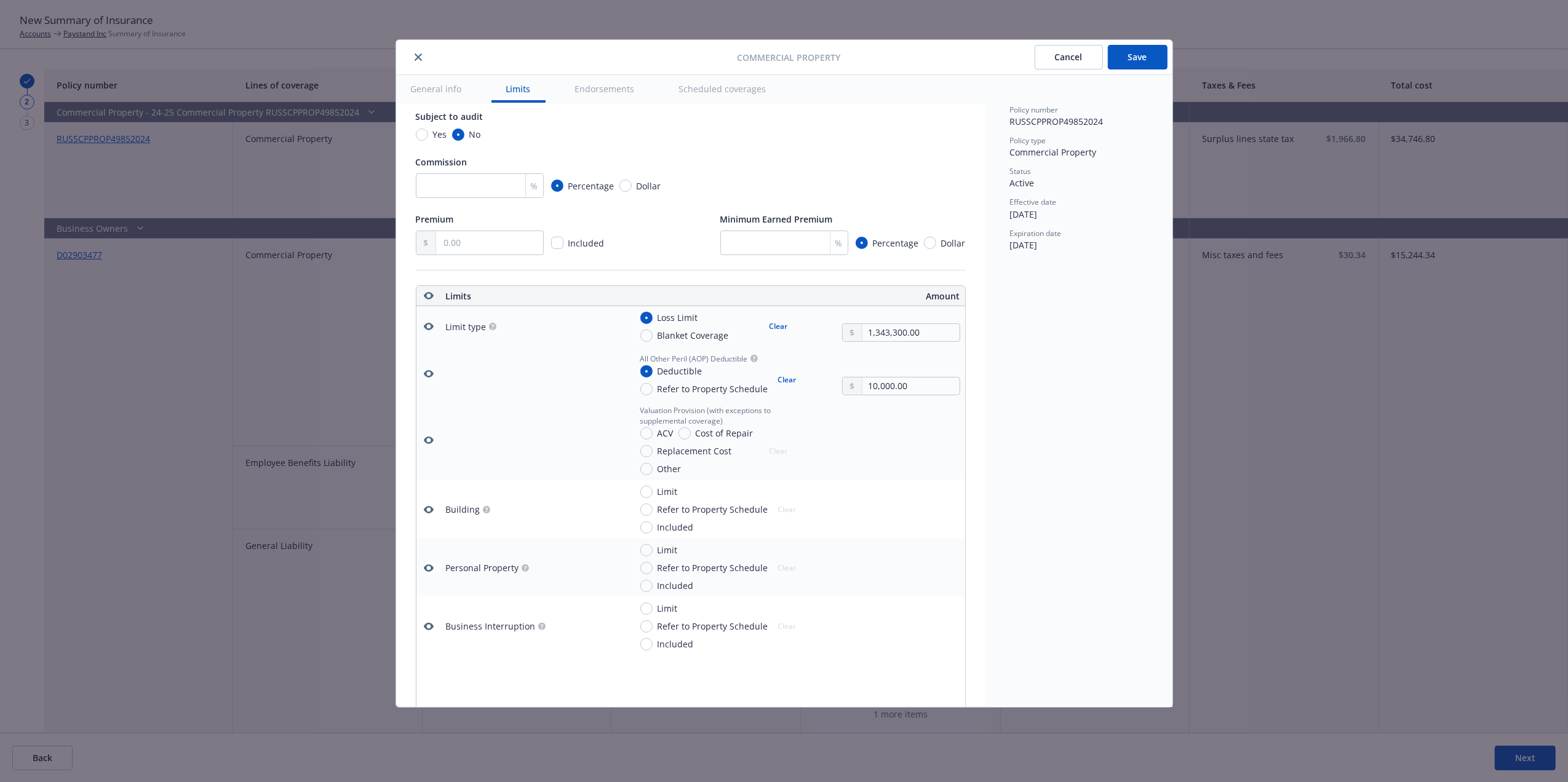
click at [1081, 52] on button "Cancel" at bounding box center [1069, 58] width 69 height 25
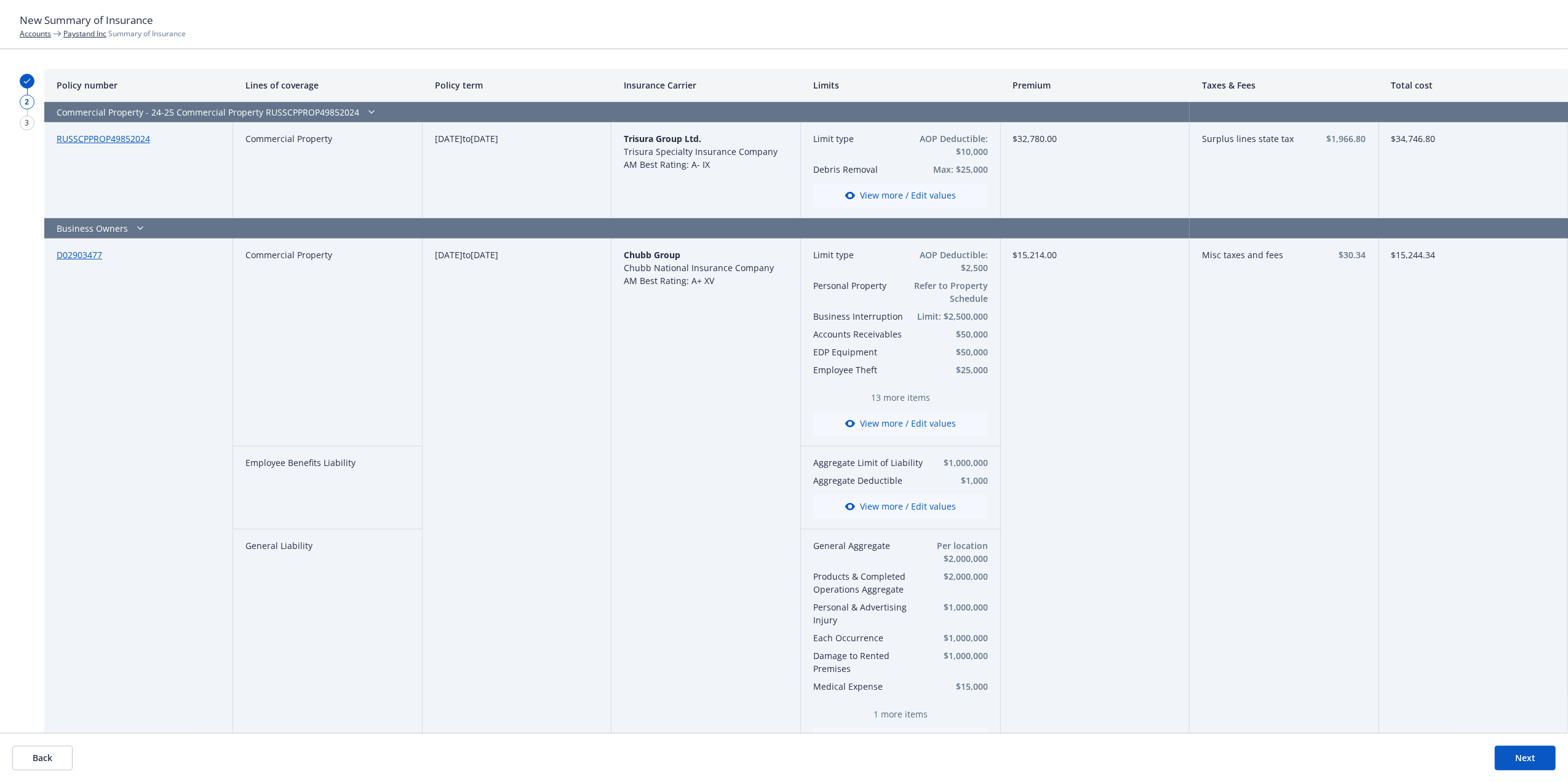
click at [34, 760] on button "Back" at bounding box center [42, 758] width 60 height 25
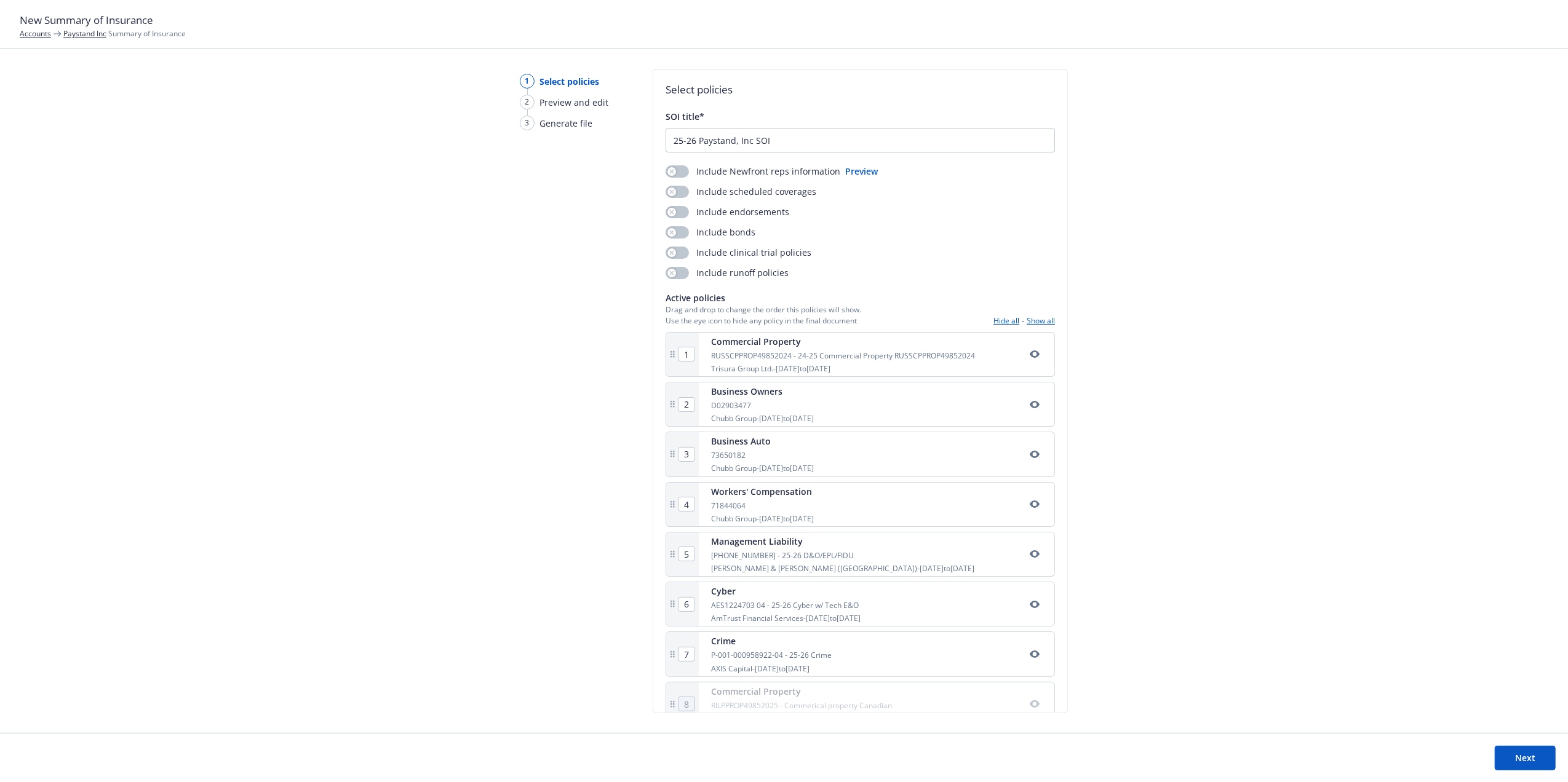
click at [1531, 748] on button "Next" at bounding box center [1525, 758] width 61 height 25
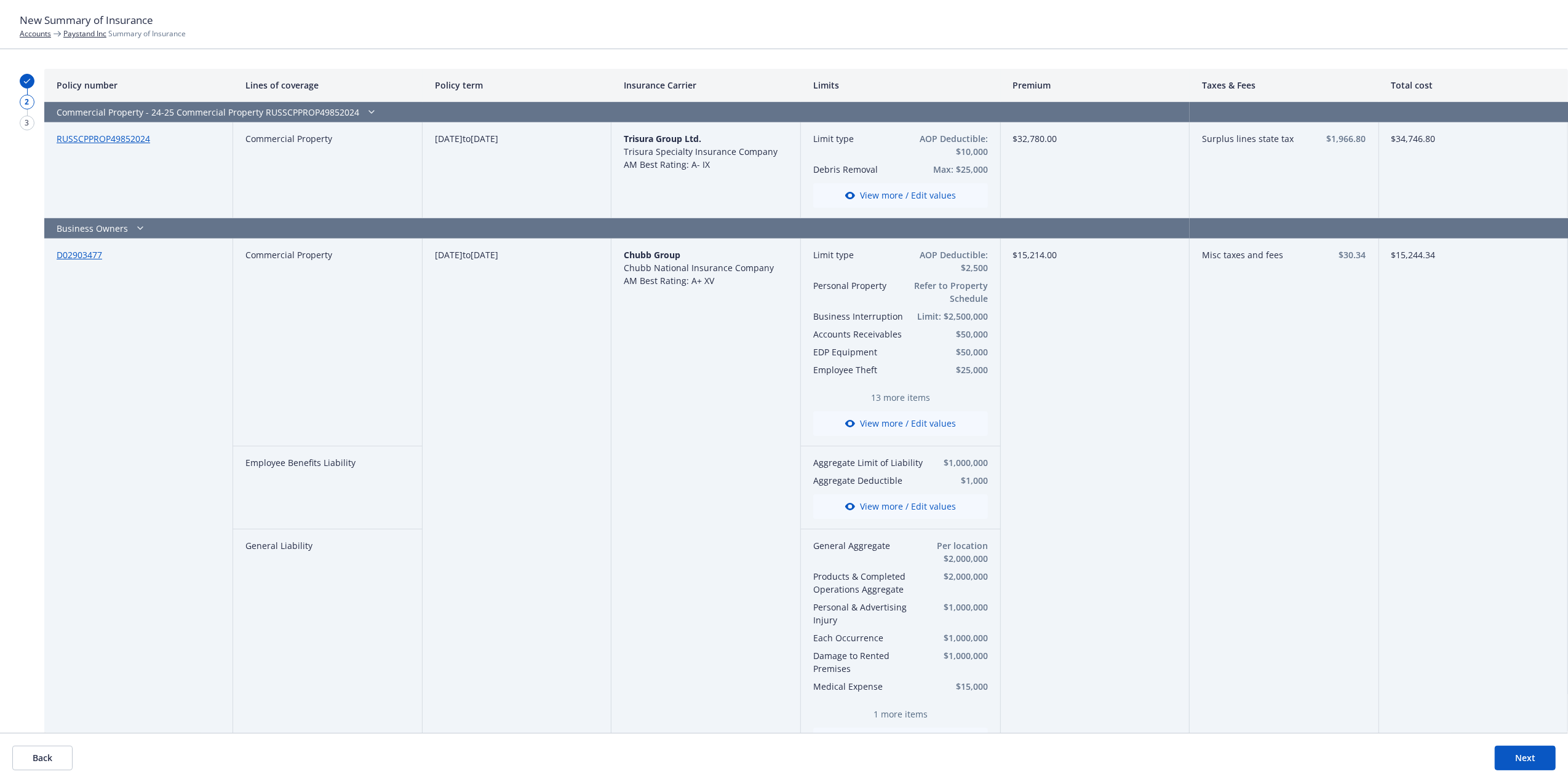
click at [906, 200] on button "View more / Edit values" at bounding box center [900, 196] width 175 height 25
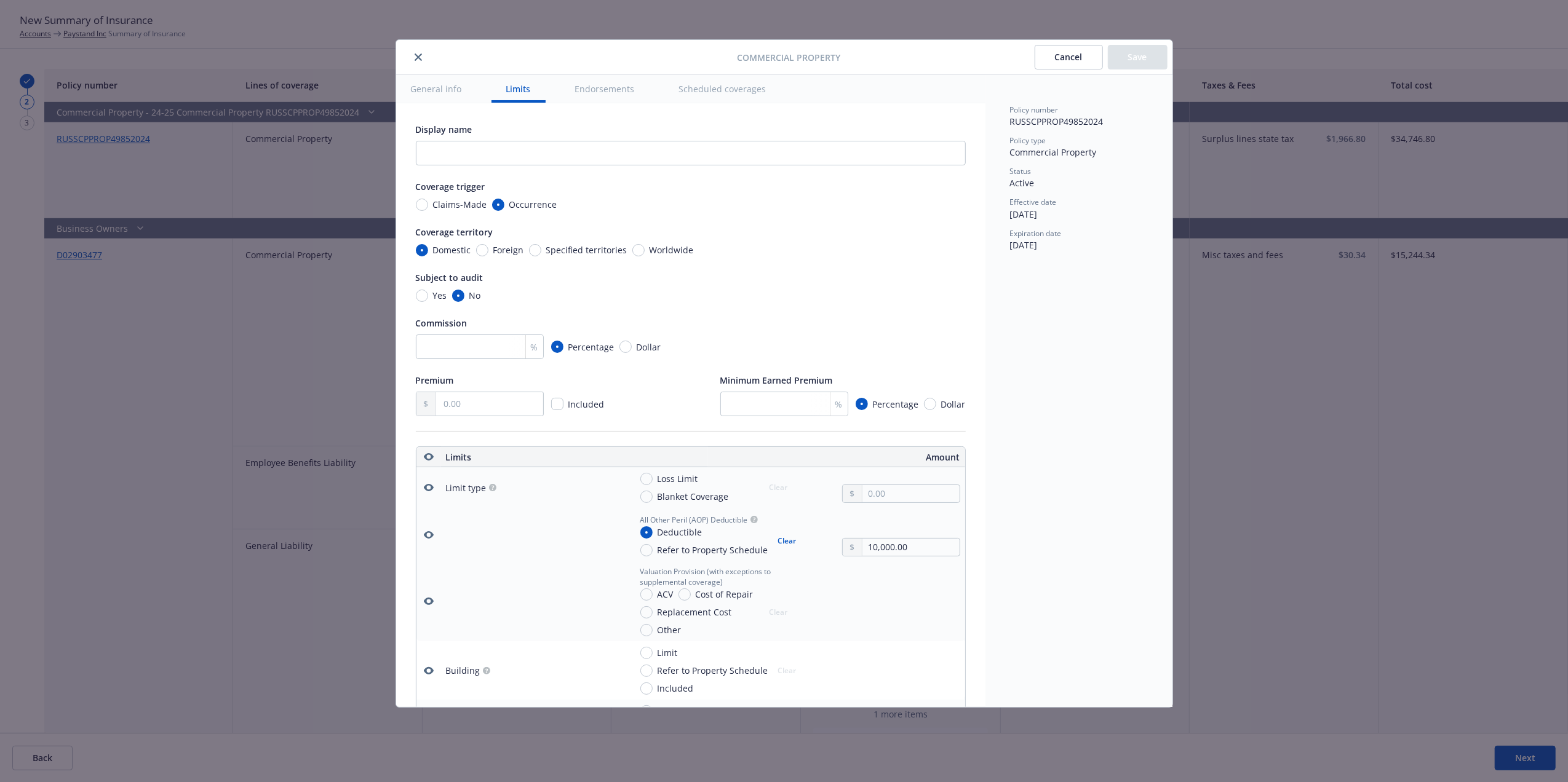
scroll to position [343, 0]
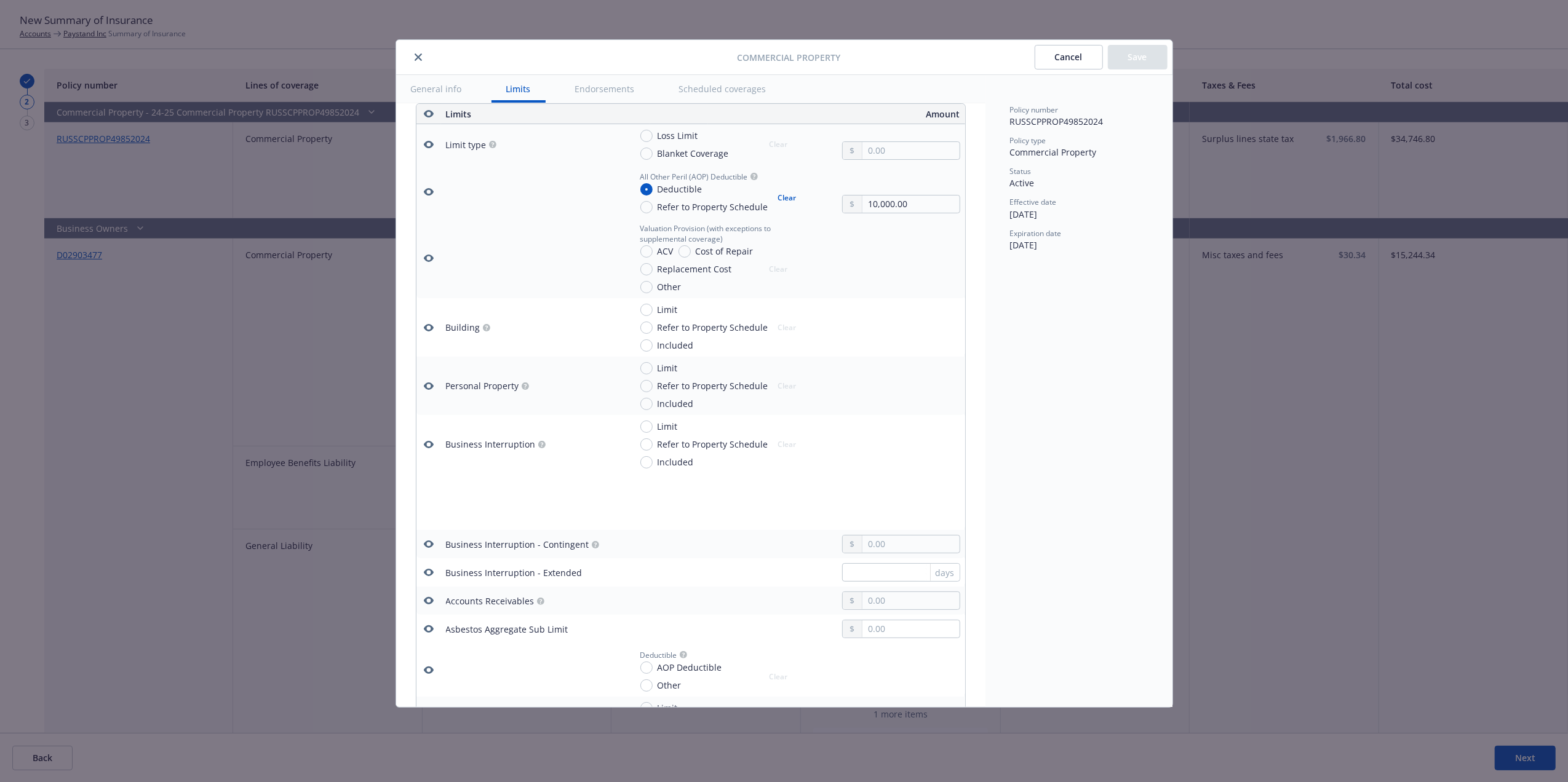
type textarea "x"
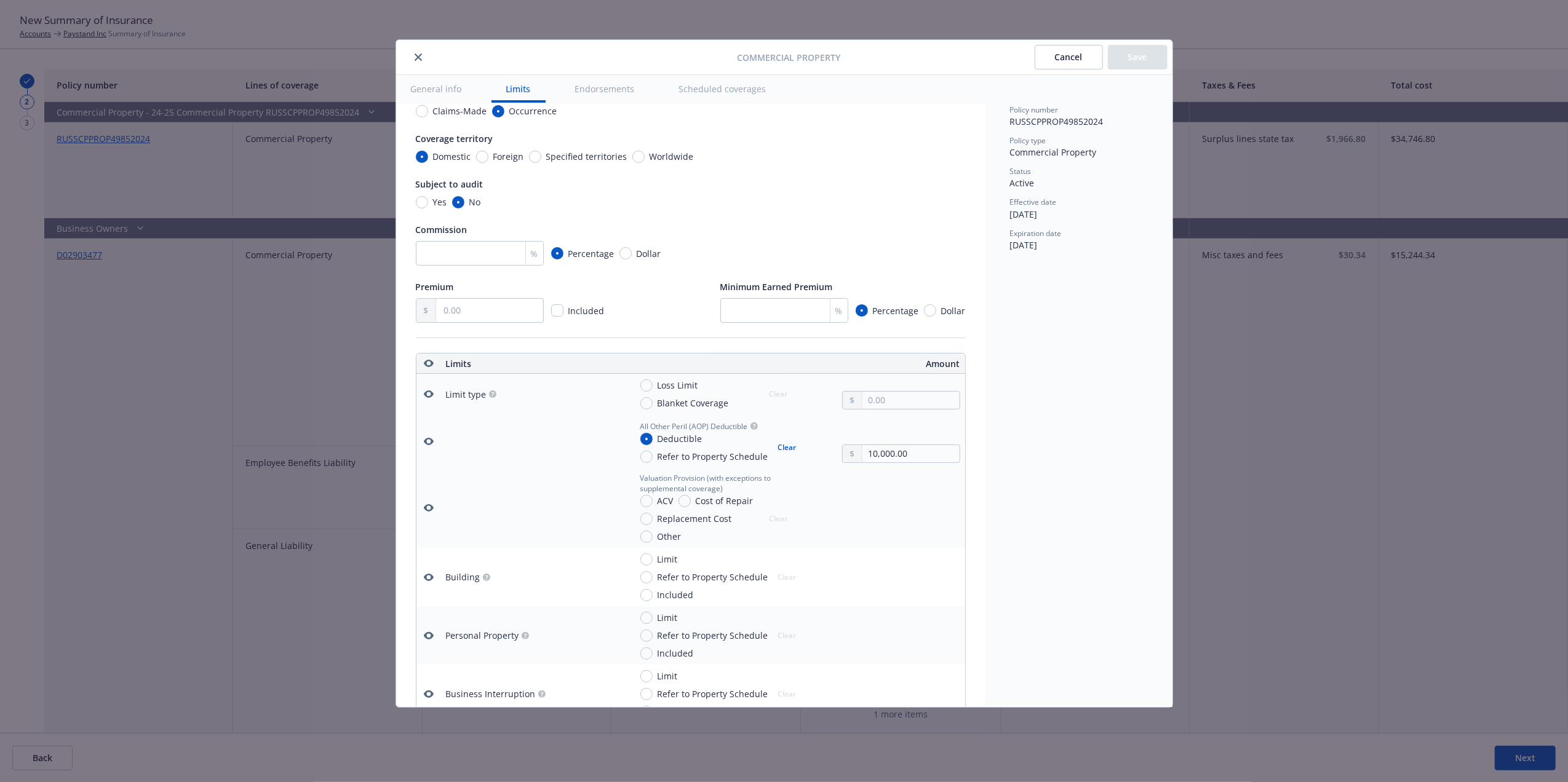
scroll to position [207, 0]
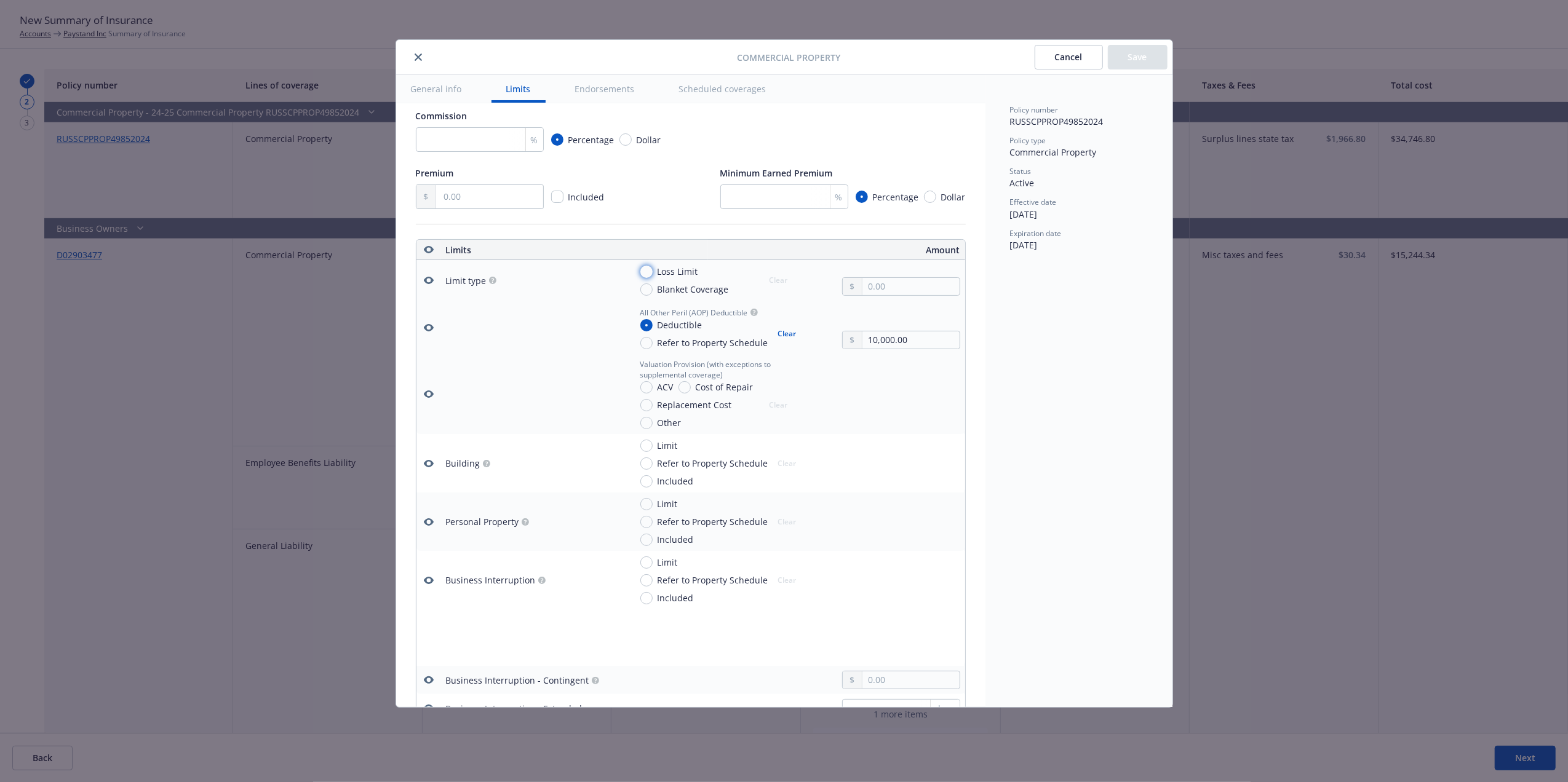
click at [650, 276] on input "Loss Limit" at bounding box center [647, 272] width 12 height 12
radio input "true"
click at [880, 288] on input "text" at bounding box center [911, 286] width 97 height 17
click at [877, 284] on input "text" at bounding box center [911, 286] width 97 height 17
paste input "50,000.00"
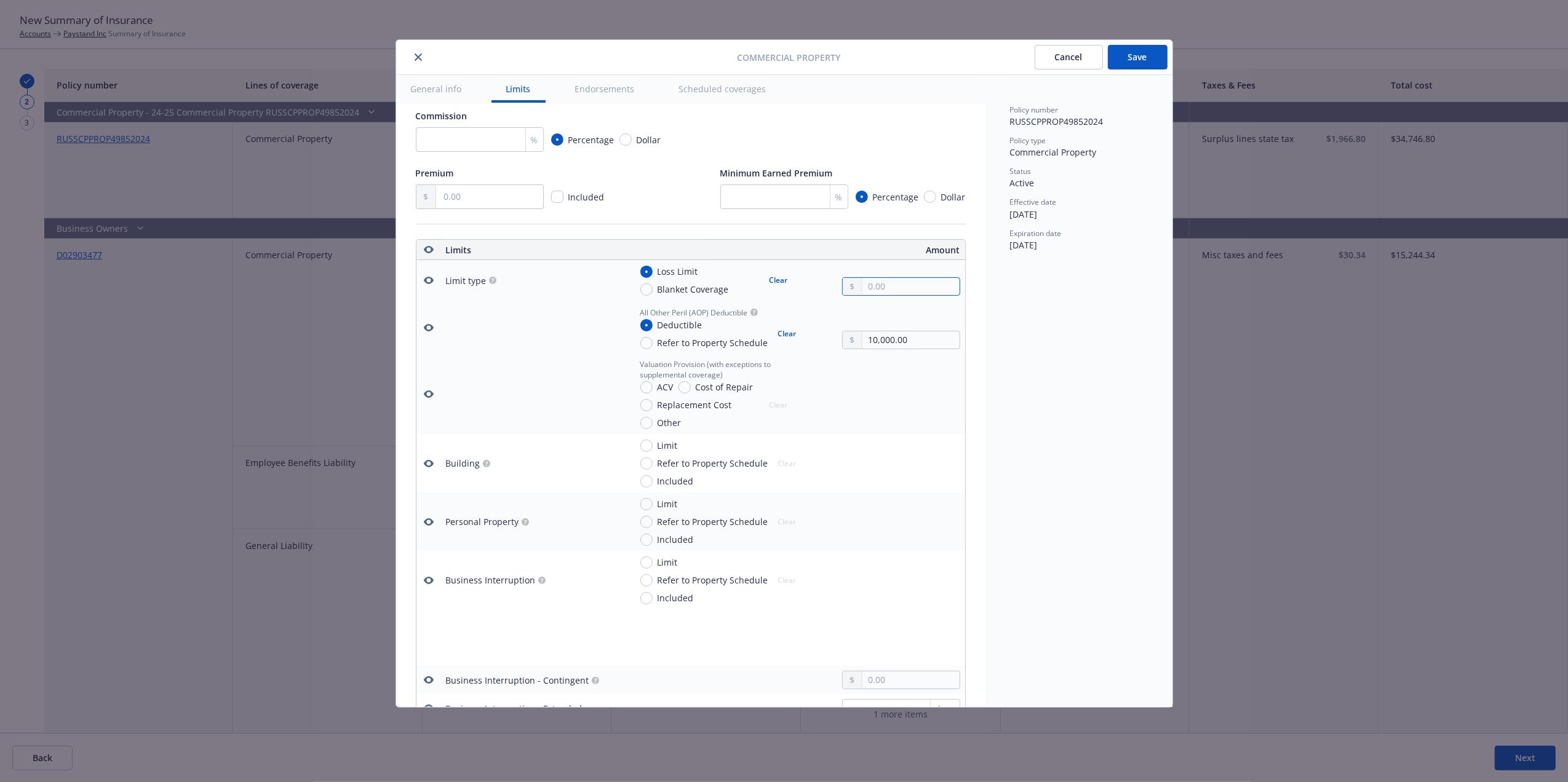
type textarea "x"
type input "50,000.00"
type textarea "x"
type input "1.00"
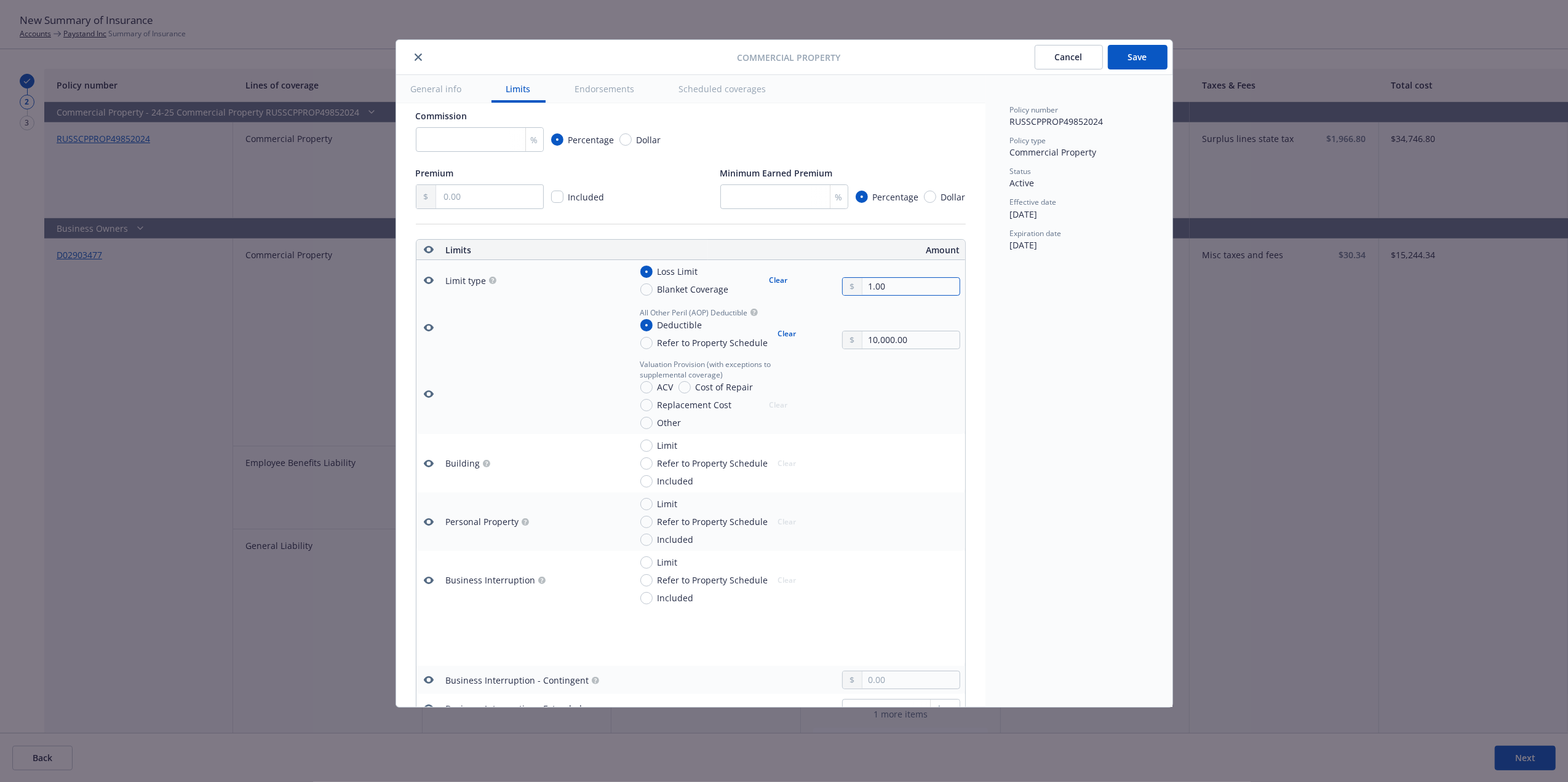
type textarea "x"
type input "13.00"
type textarea "x"
type input "134.00"
type textarea "x"
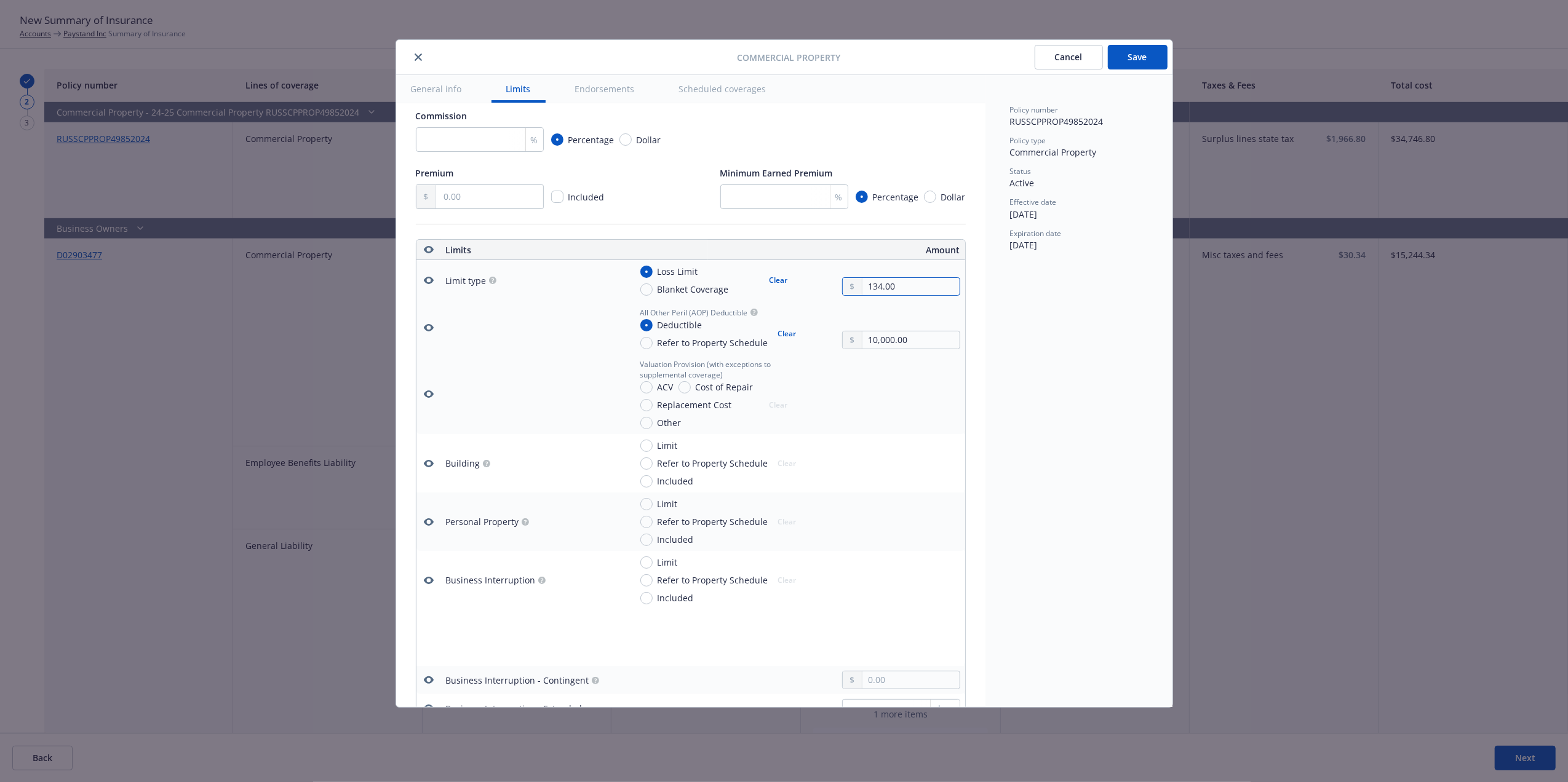
type input "1,343.00"
type textarea "x"
type input "13,433.00"
type textarea "x"
type input "134,330.00"
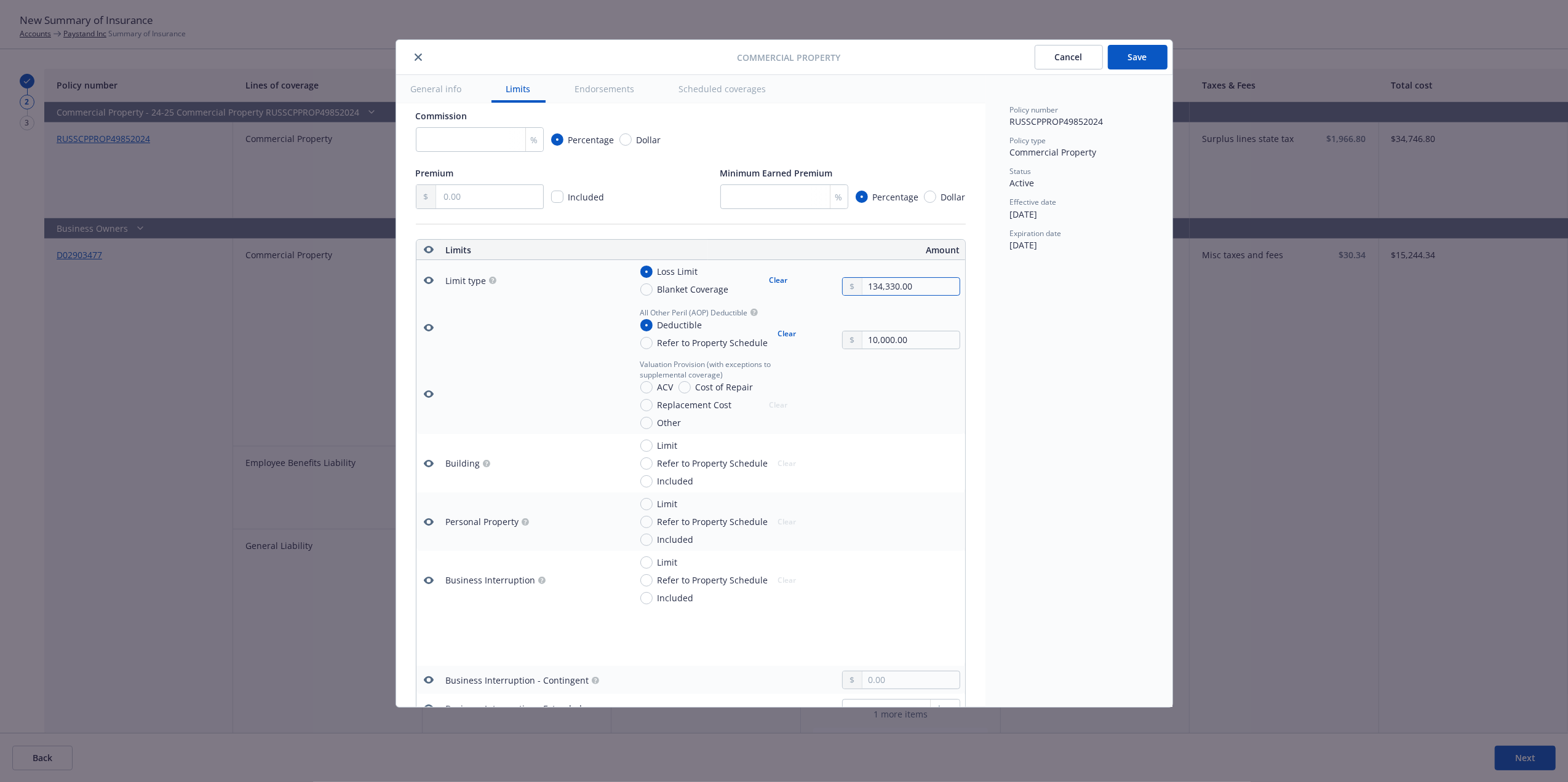
type textarea "x"
type input "1,343,300.00"
type textarea "x"
type input "1,343,300.00"
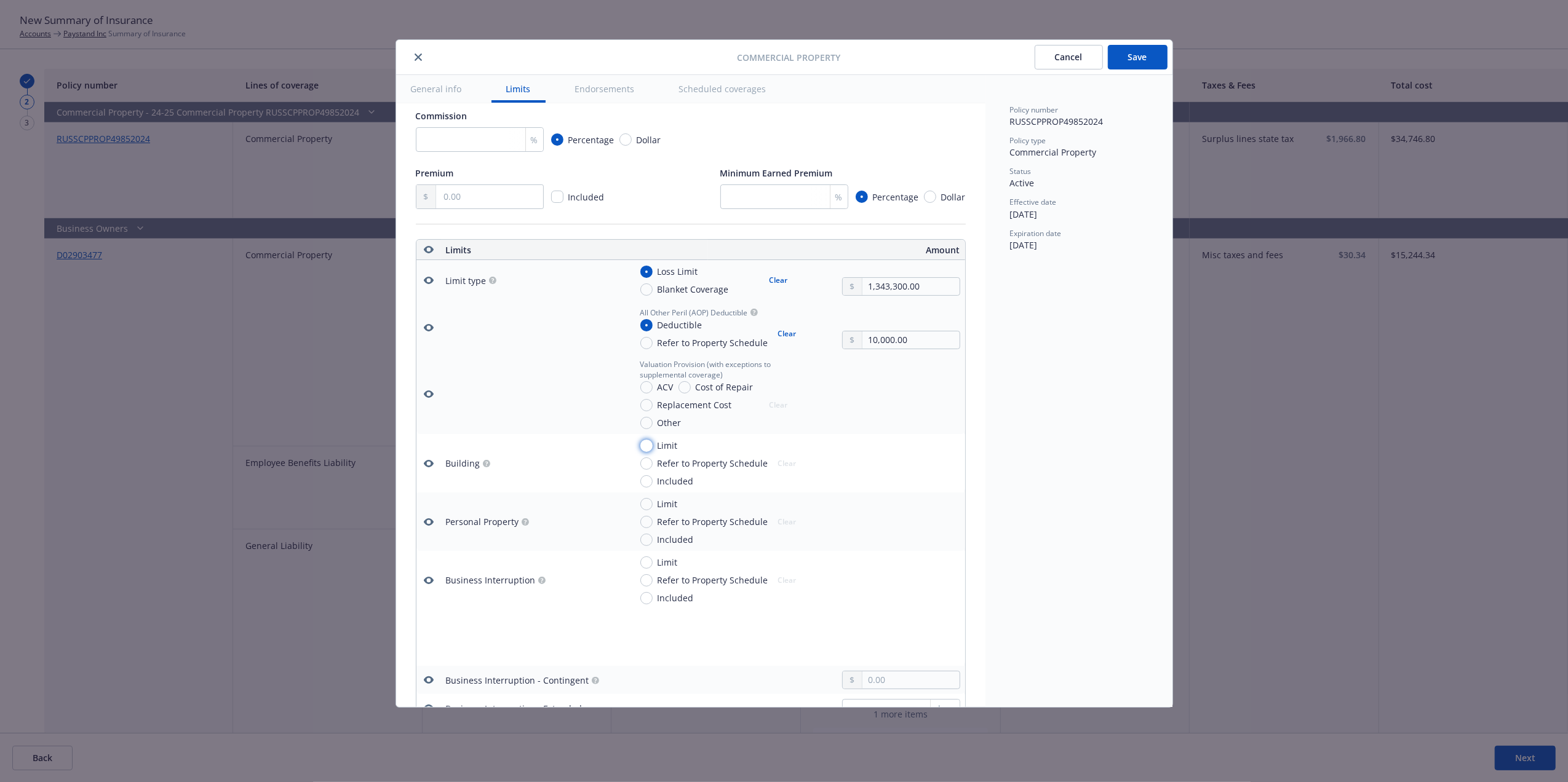
click at [642, 448] on input "Limit" at bounding box center [647, 446] width 12 height 12
radio input "true"
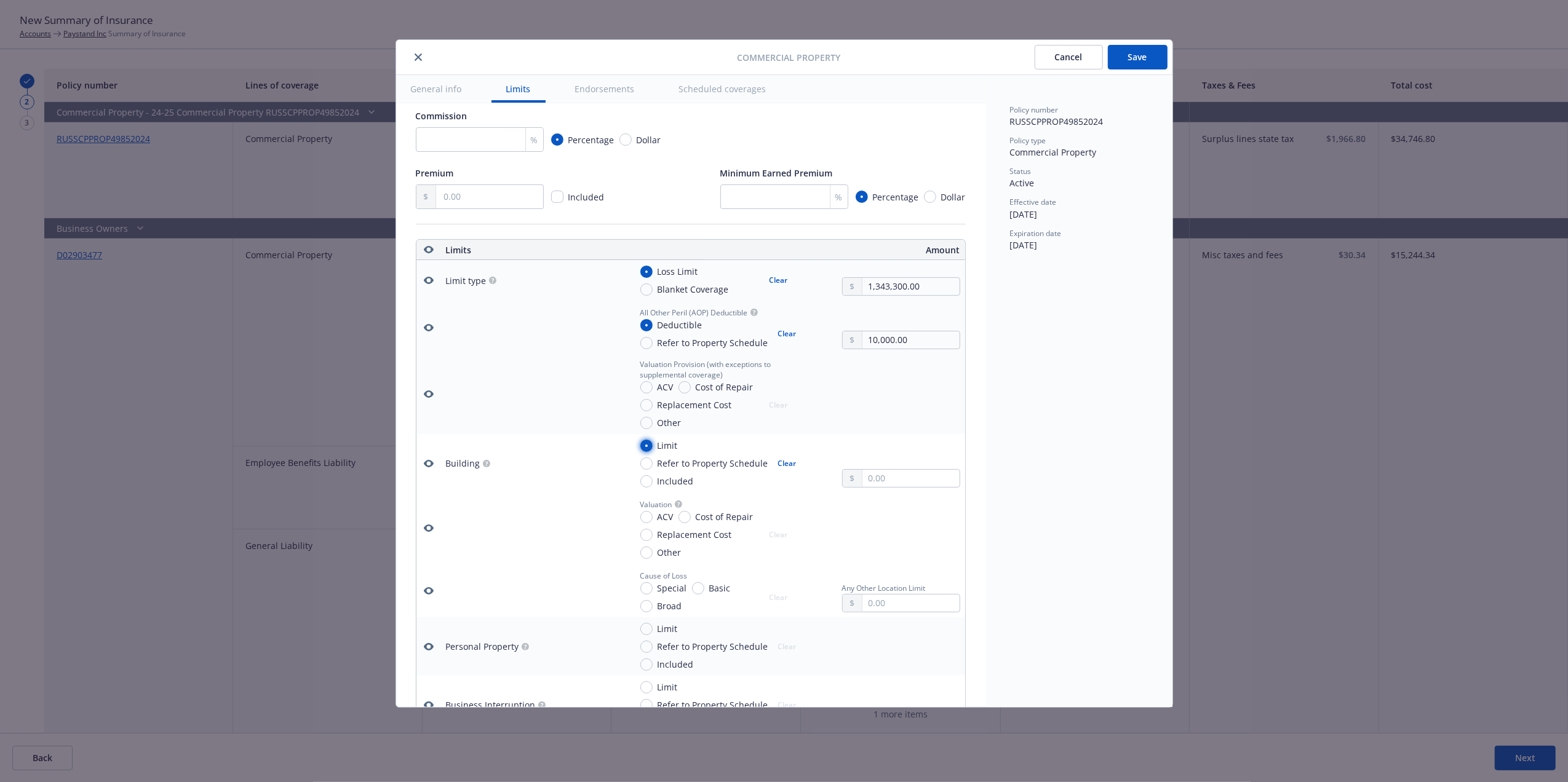
click at [642, 448] on input "Limit" at bounding box center [647, 446] width 12 height 12
click at [778, 461] on button "Clear" at bounding box center [787, 464] width 34 height 17
type textarea "x"
radio input "false"
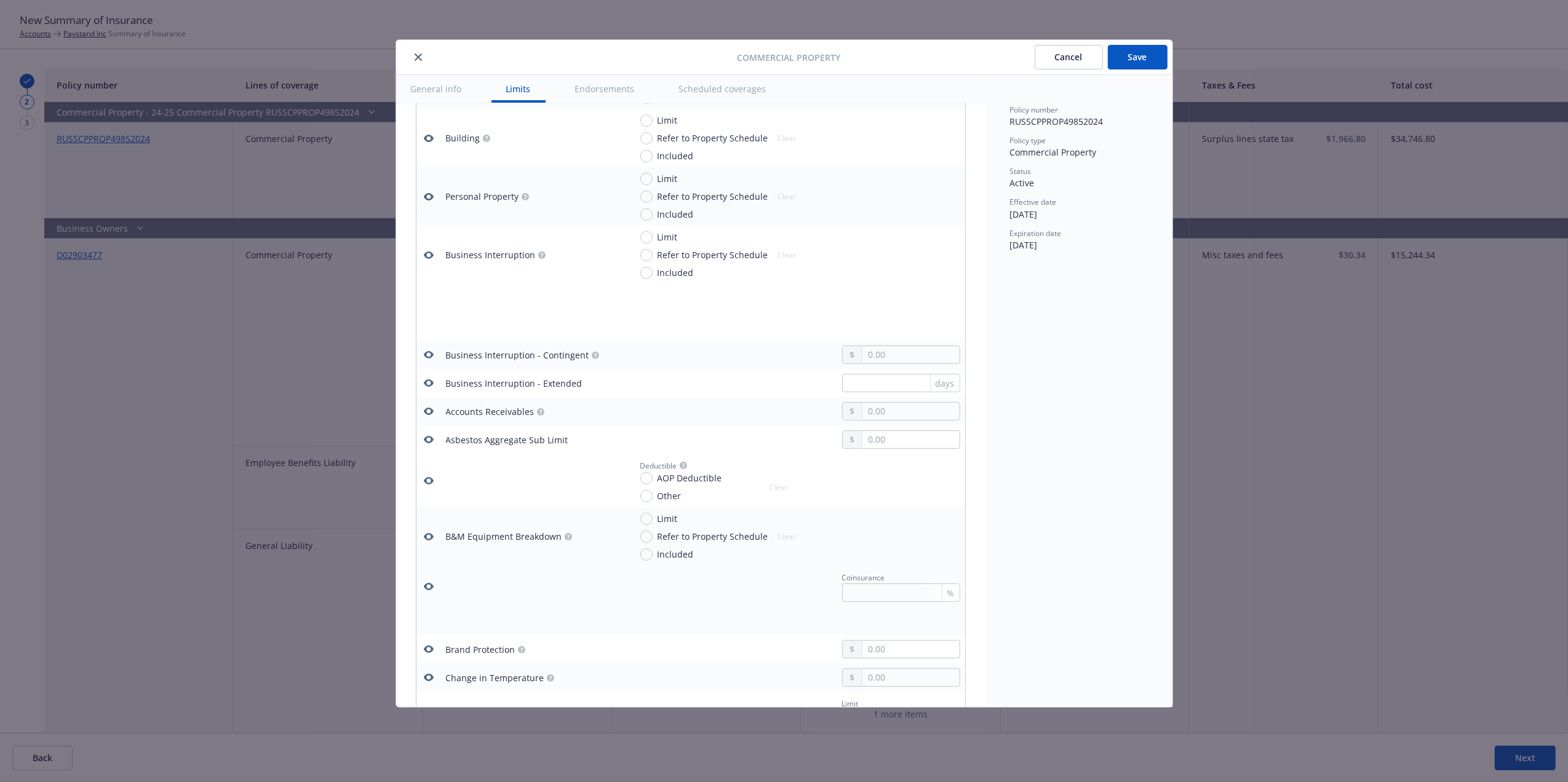
scroll to position [624, 0]
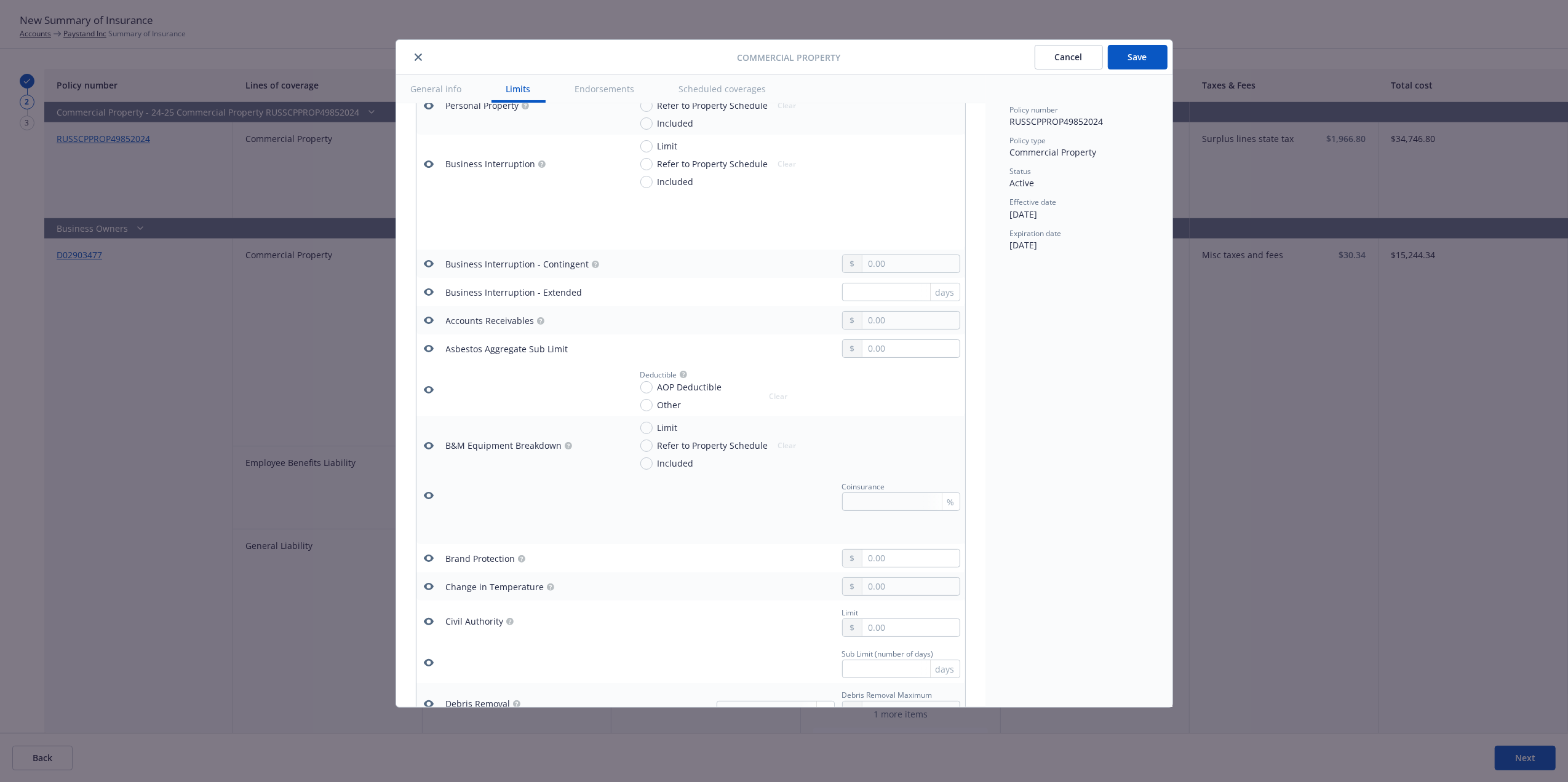
click at [1147, 52] on button "Save" at bounding box center [1137, 58] width 59 height 25
type textarea "x"
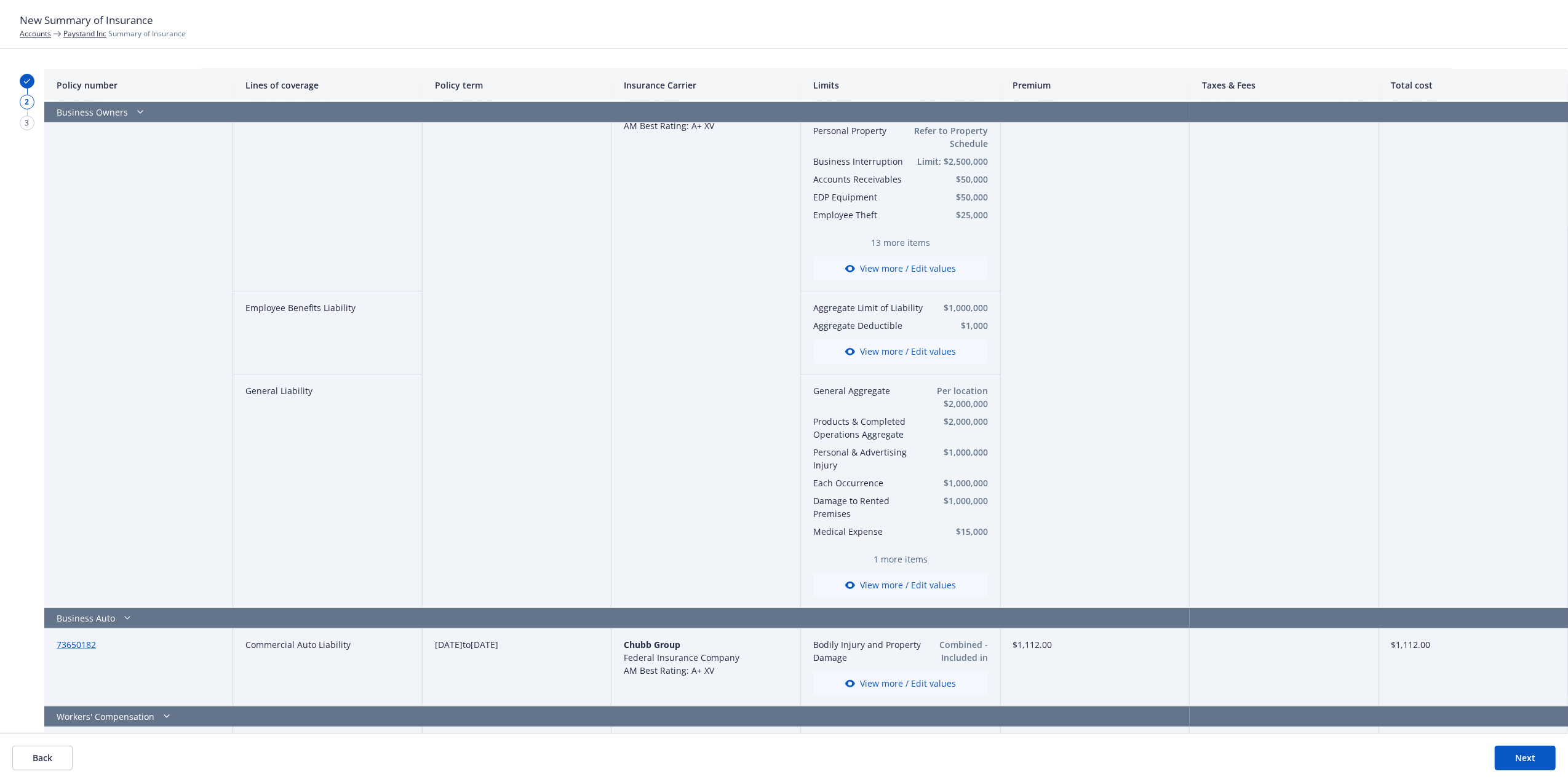
scroll to position [173, 0]
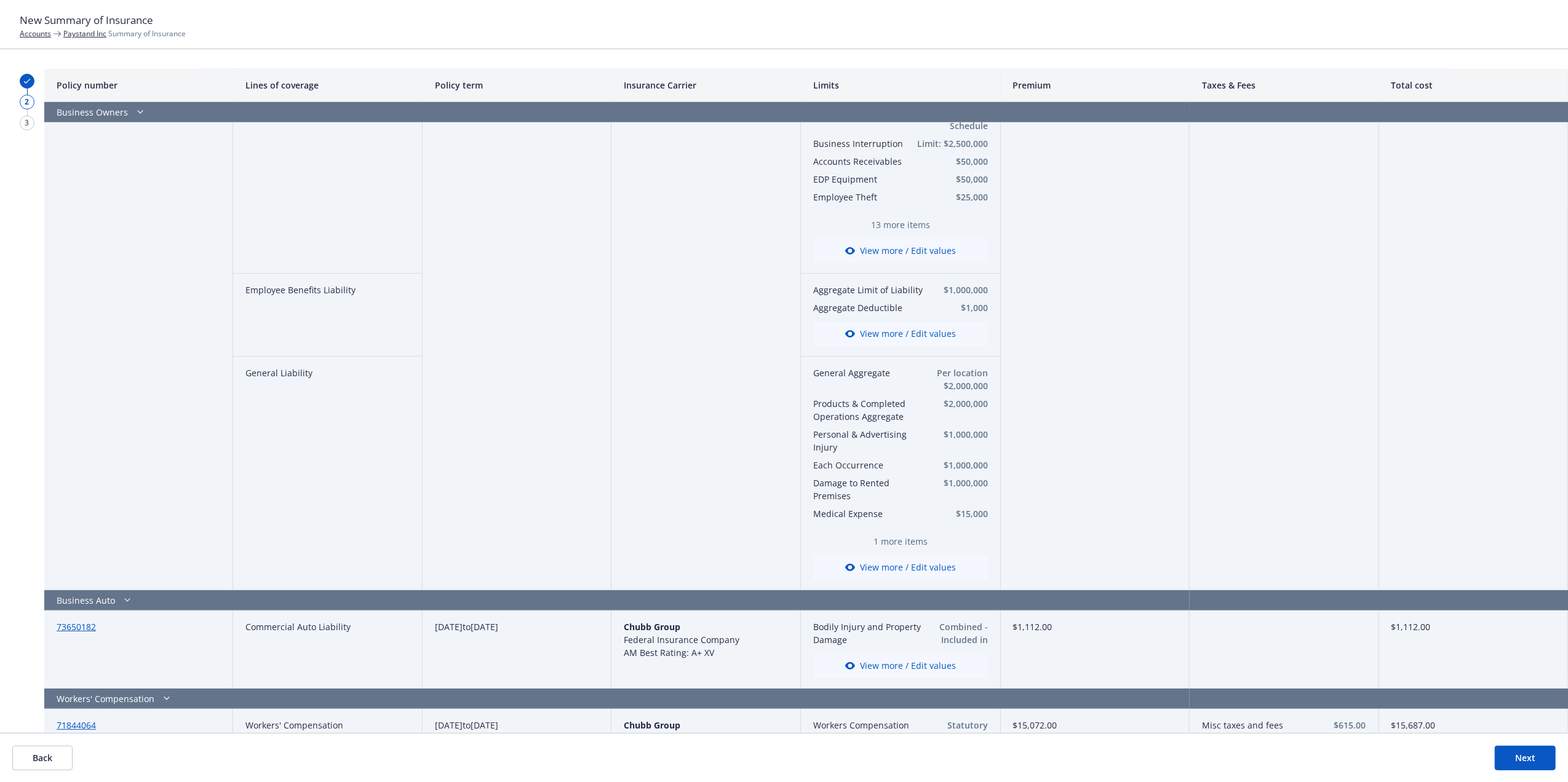
click at [867, 669] on button "View more / Edit values" at bounding box center [900, 666] width 175 height 25
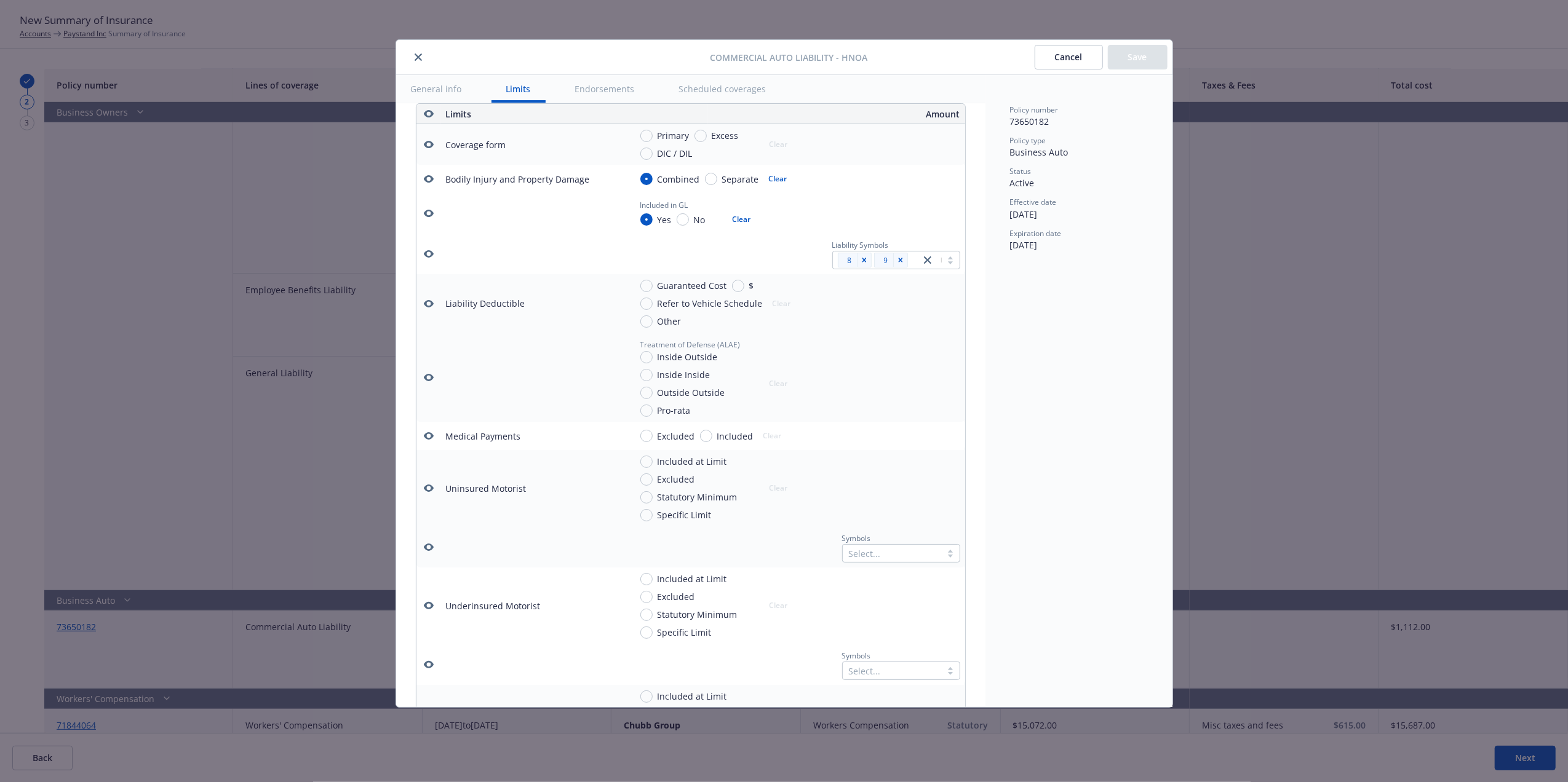
scroll to position [188, 0]
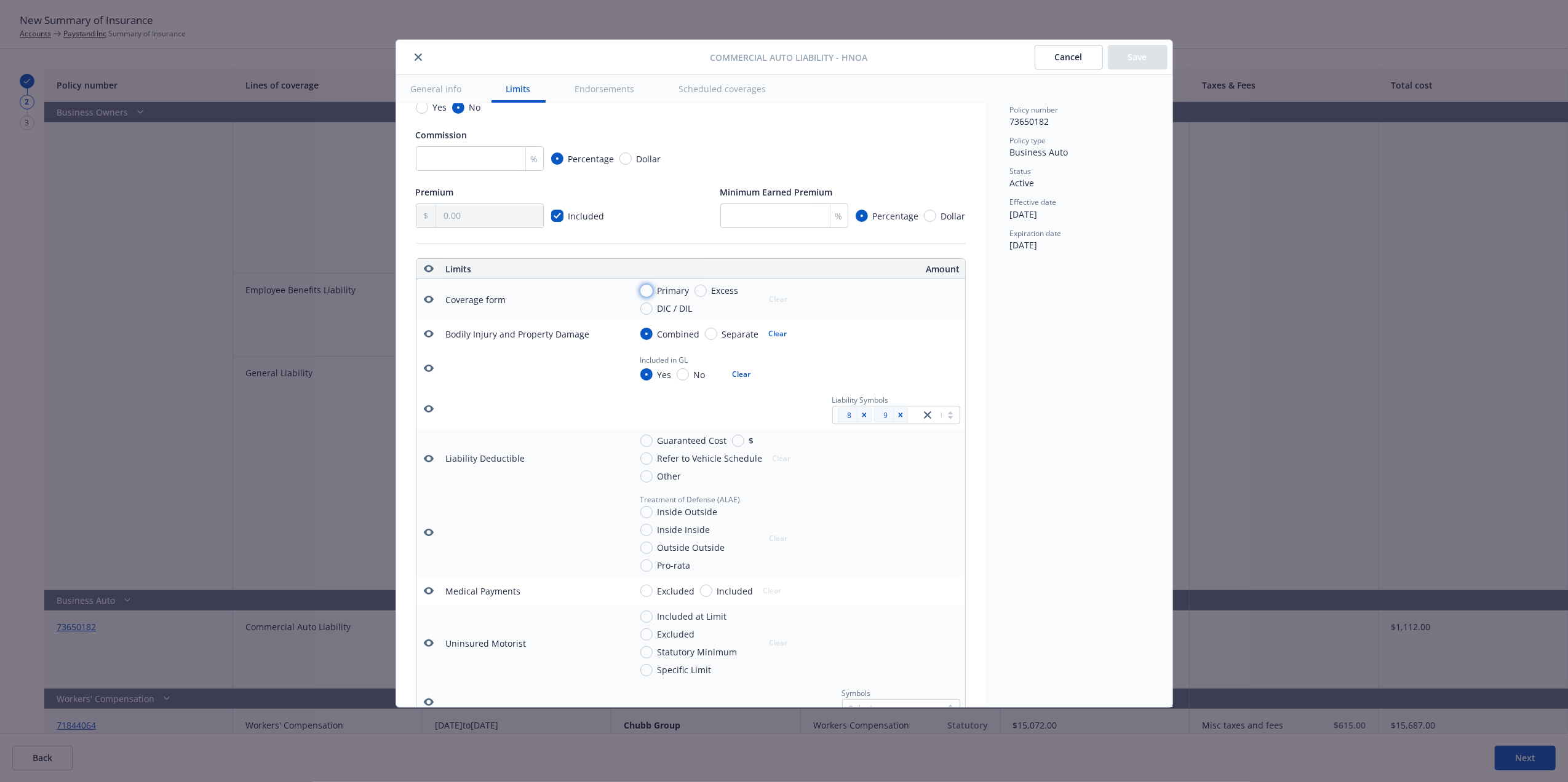
click at [645, 290] on input "Primary" at bounding box center [647, 291] width 12 height 12
click at [776, 296] on button "Clear" at bounding box center [779, 299] width 34 height 17
radio input "false"
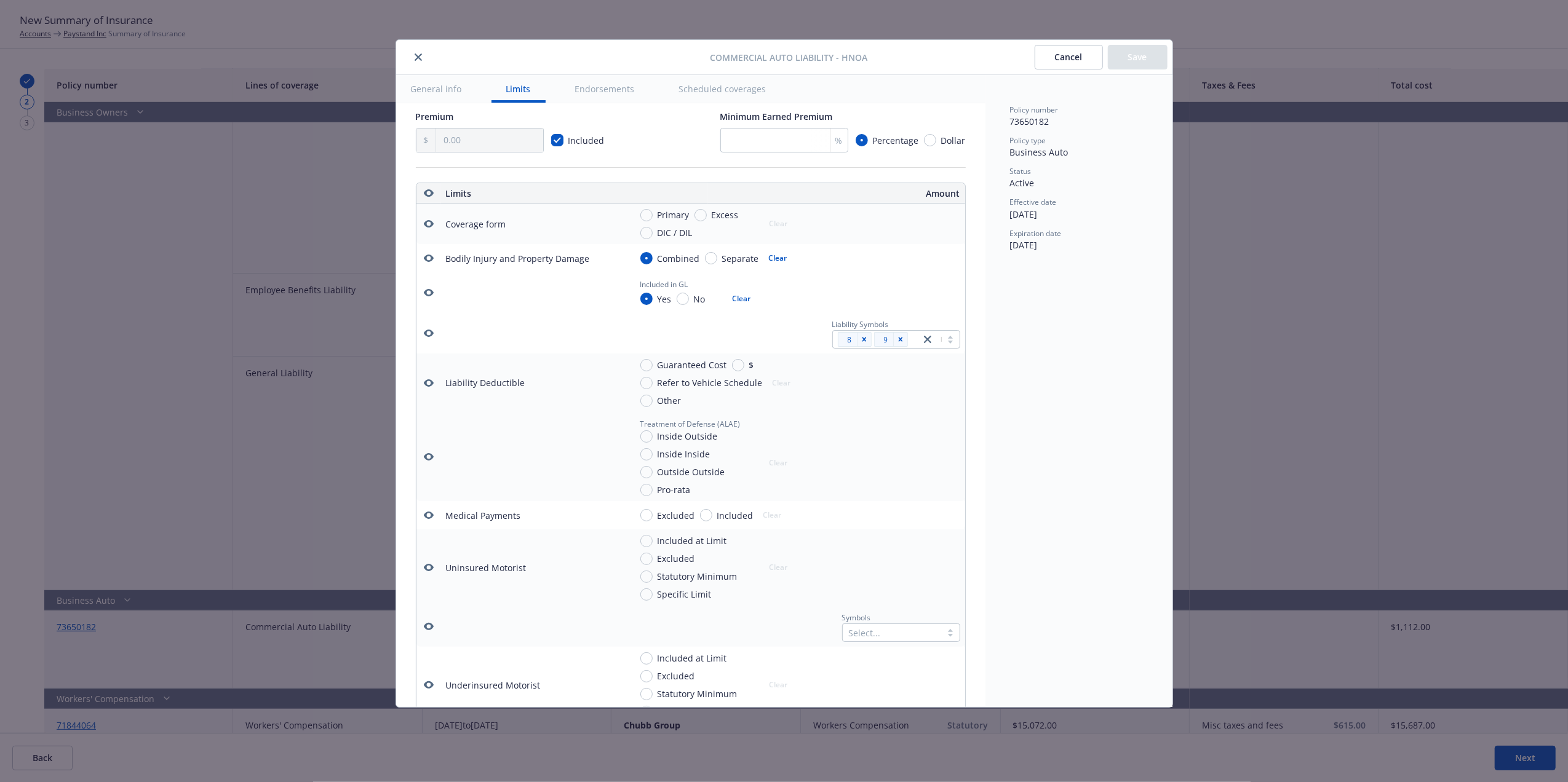
scroll to position [278, 0]
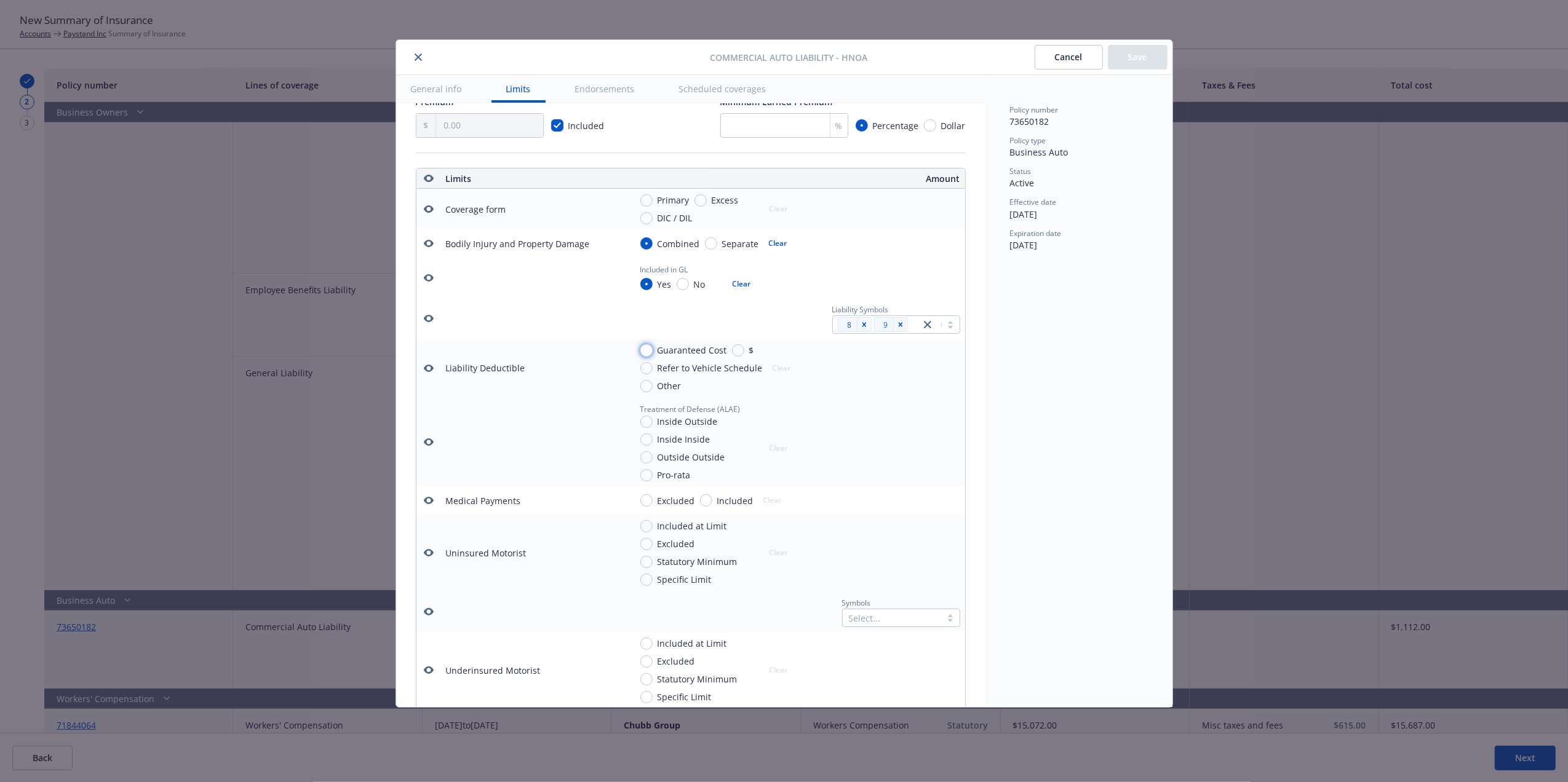
click at [646, 356] on input "Guaranteed Cost" at bounding box center [647, 351] width 12 height 12
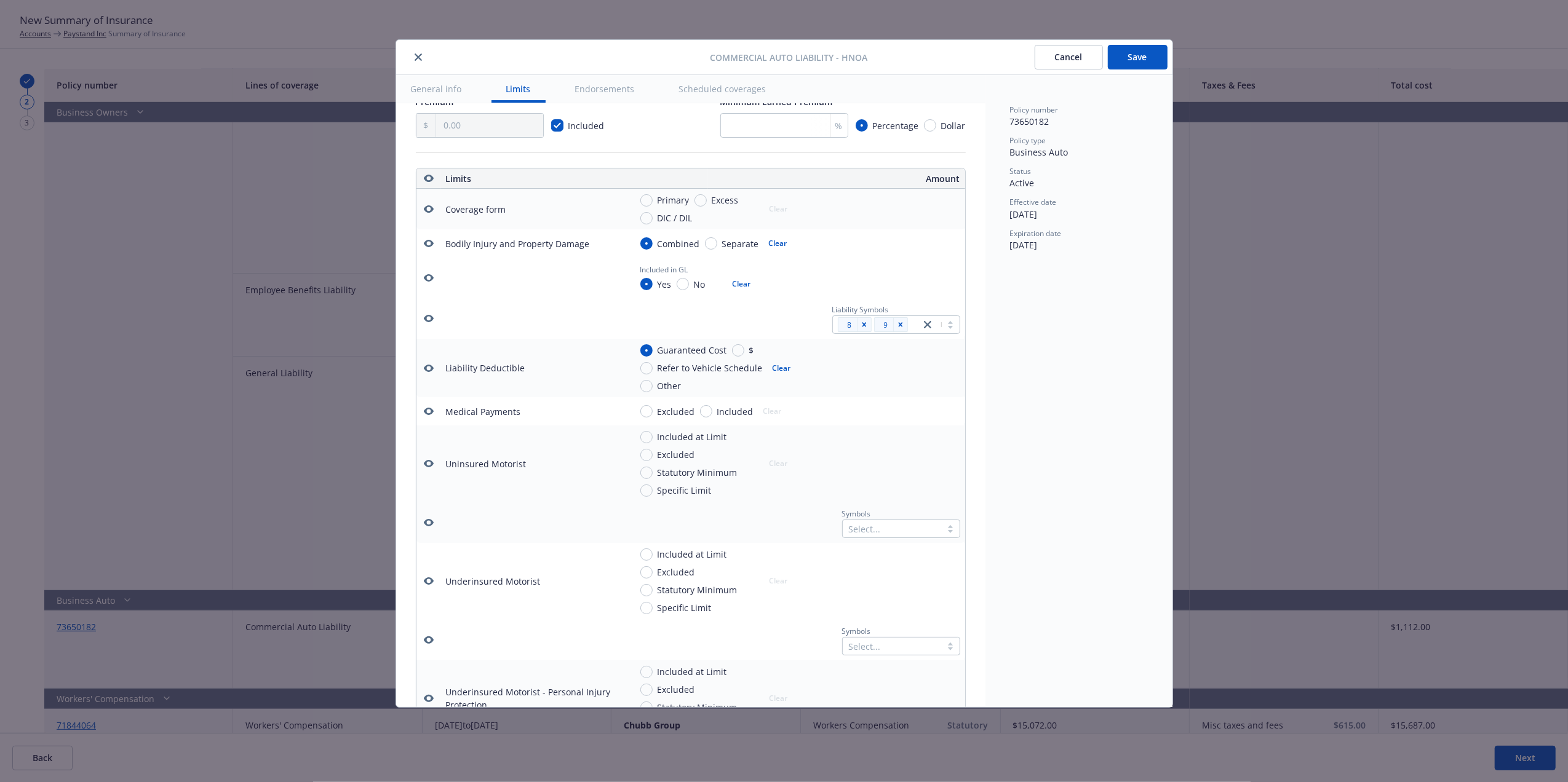
click at [780, 377] on button "Clear" at bounding box center [782, 368] width 34 height 17
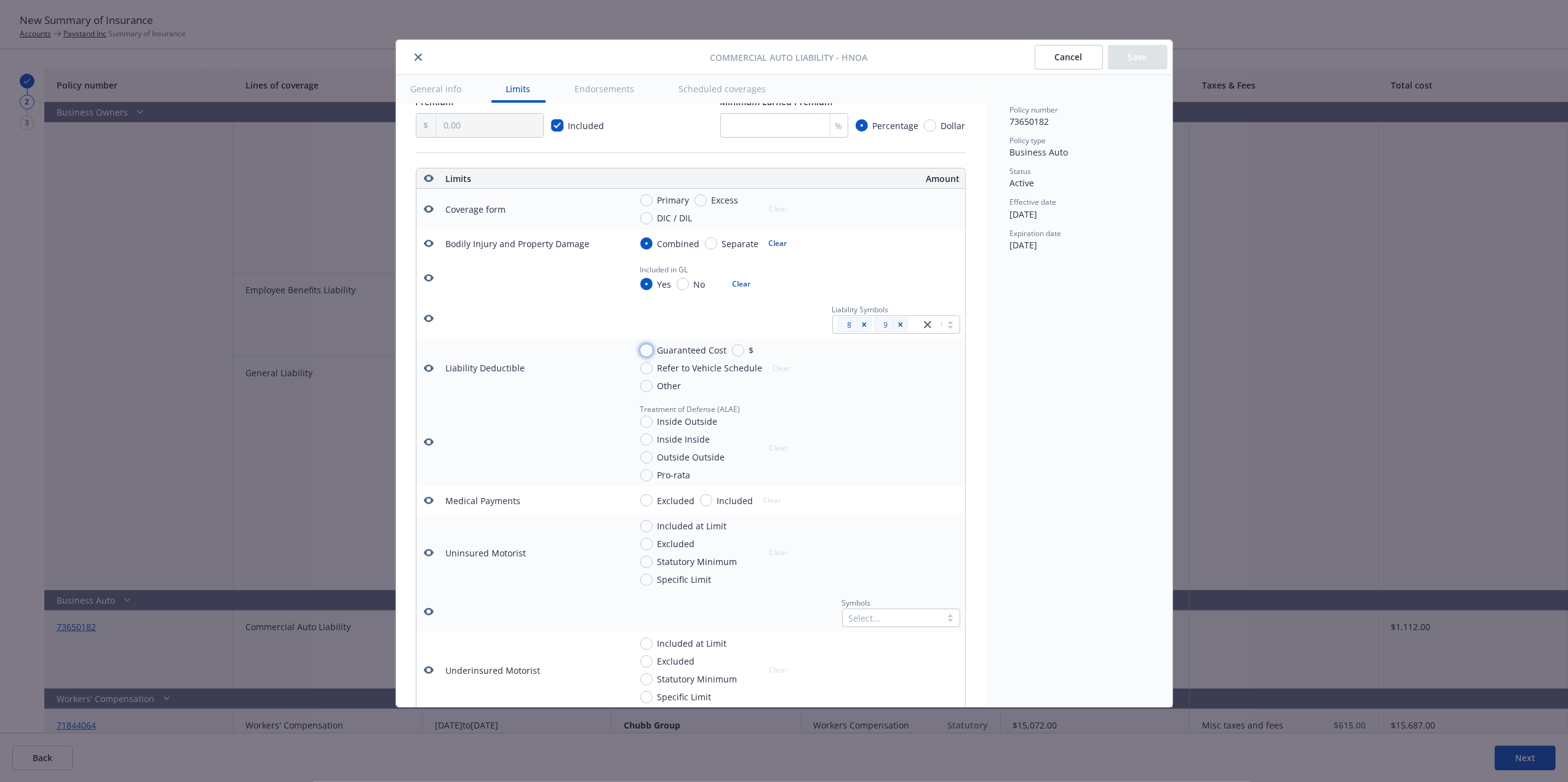
click at [645, 356] on input "Guaranteed Cost" at bounding box center [647, 351] width 12 height 12
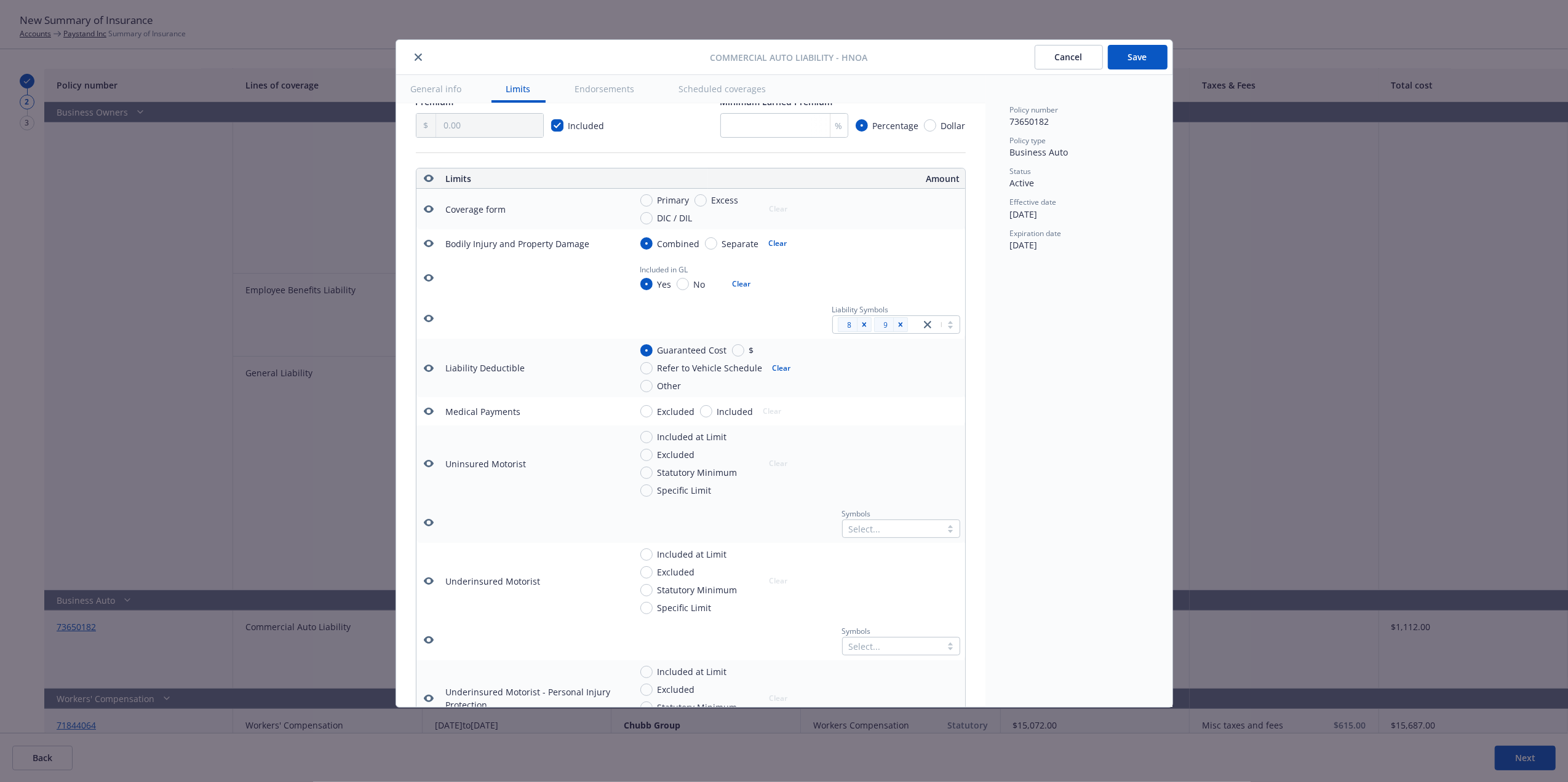
click at [878, 536] on div at bounding box center [892, 529] width 86 height 15
click at [874, 482] on div at bounding box center [900, 463] width 118 height 66
click at [780, 377] on button "Clear" at bounding box center [782, 368] width 34 height 17
radio input "false"
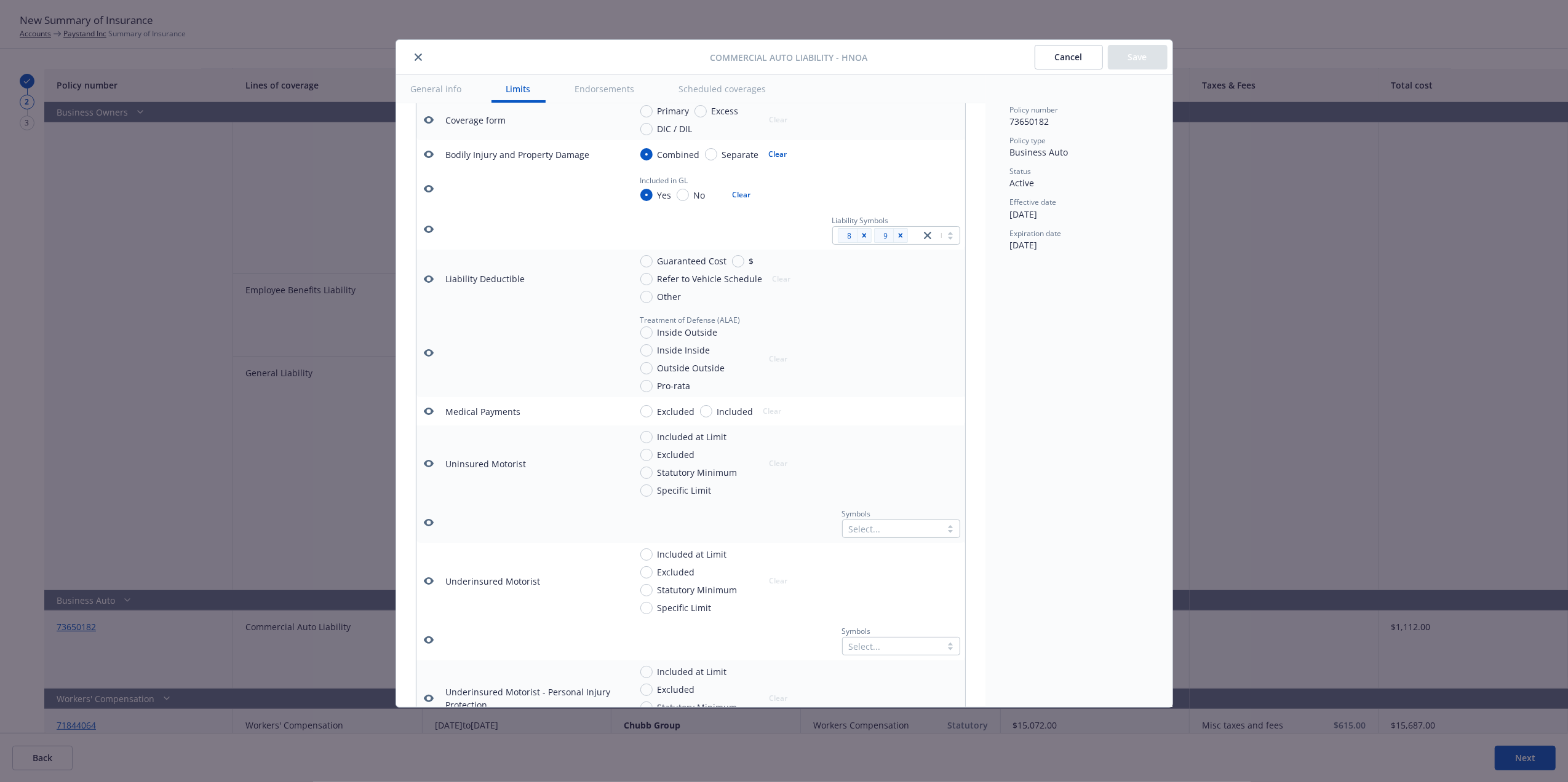
scroll to position [373, 0]
click at [1045, 68] on button "Cancel" at bounding box center [1069, 58] width 69 height 25
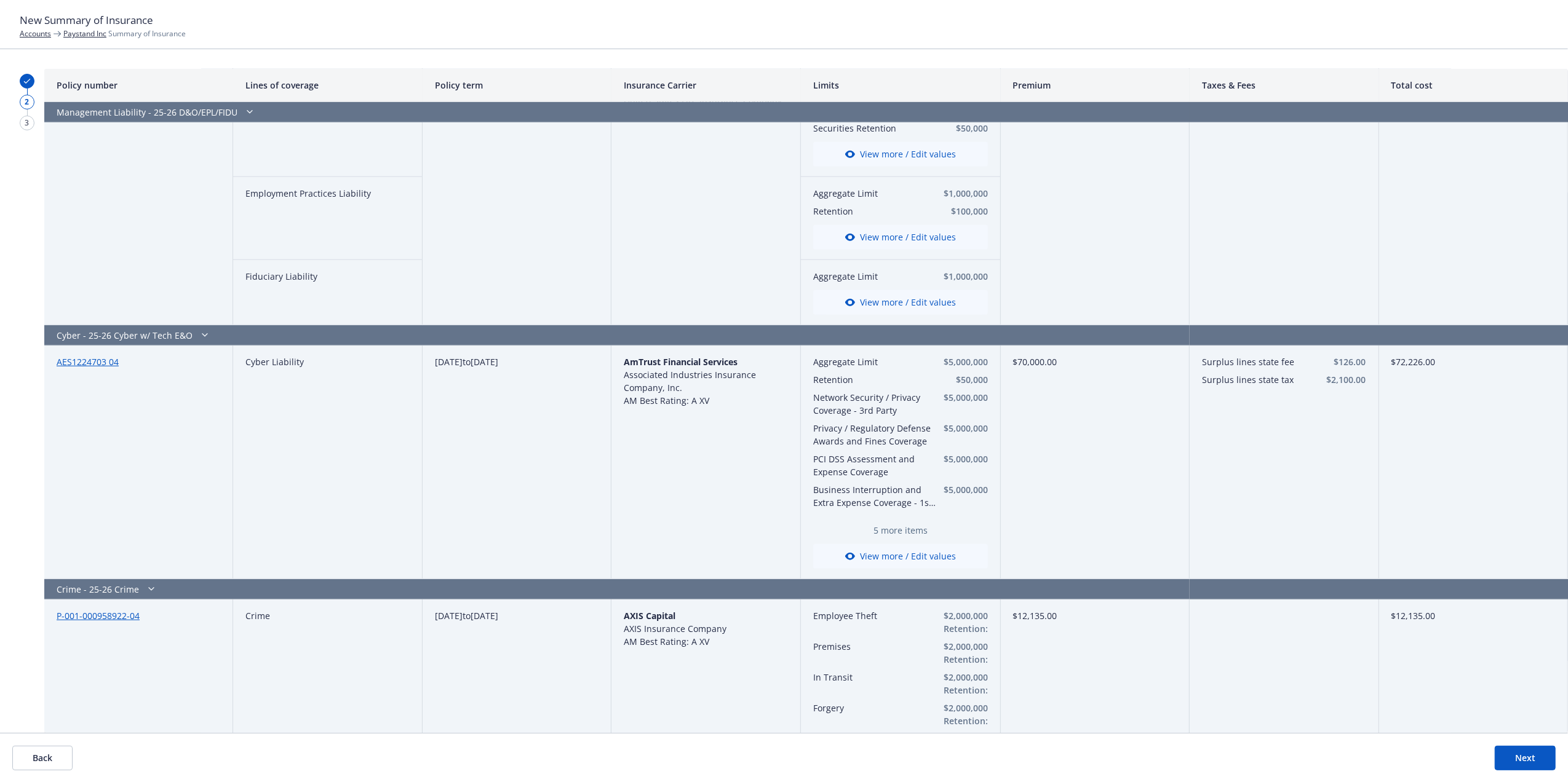
scroll to position [1100, 0]
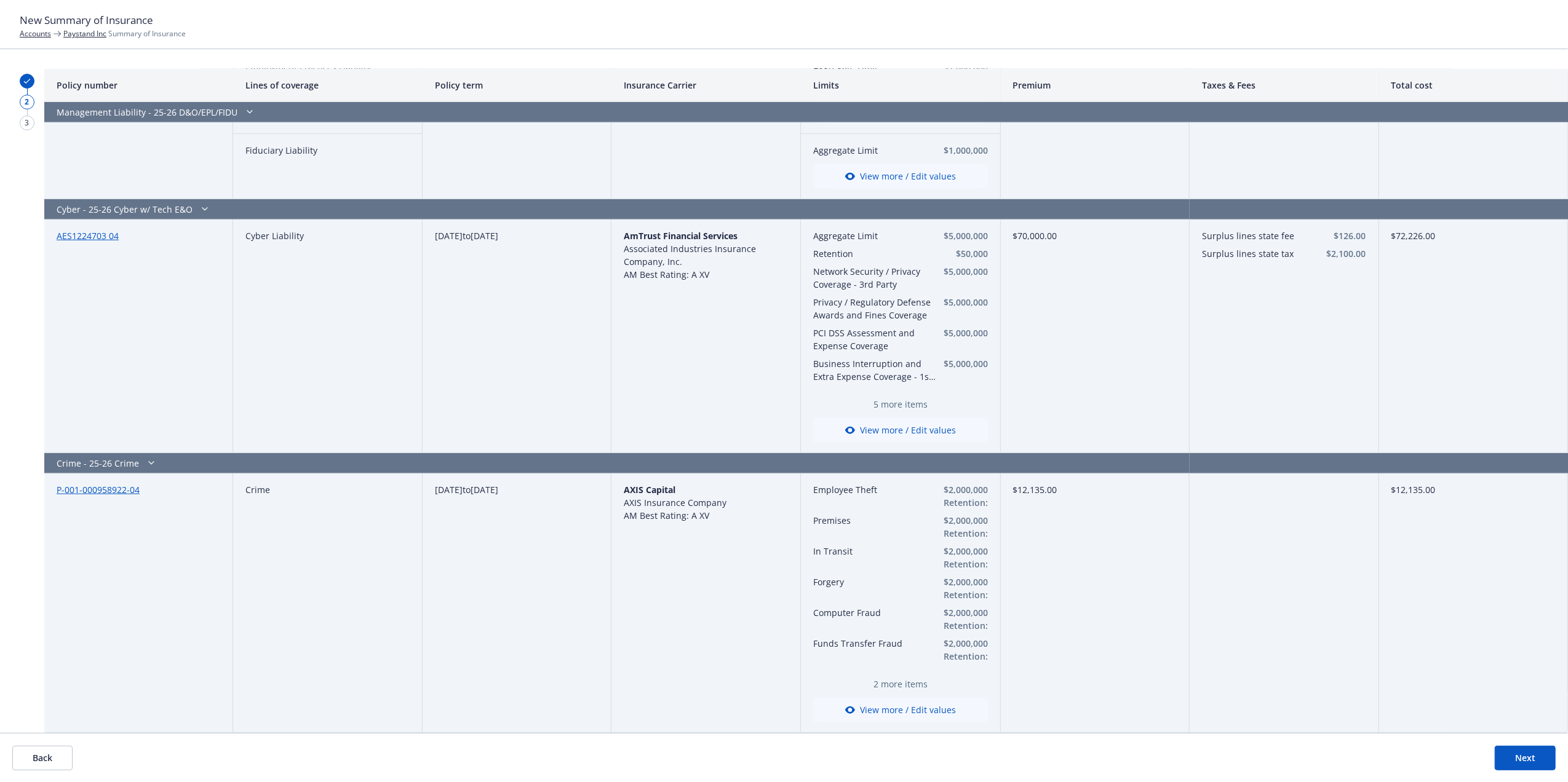
click at [911, 711] on button "View more / Edit values" at bounding box center [900, 710] width 175 height 25
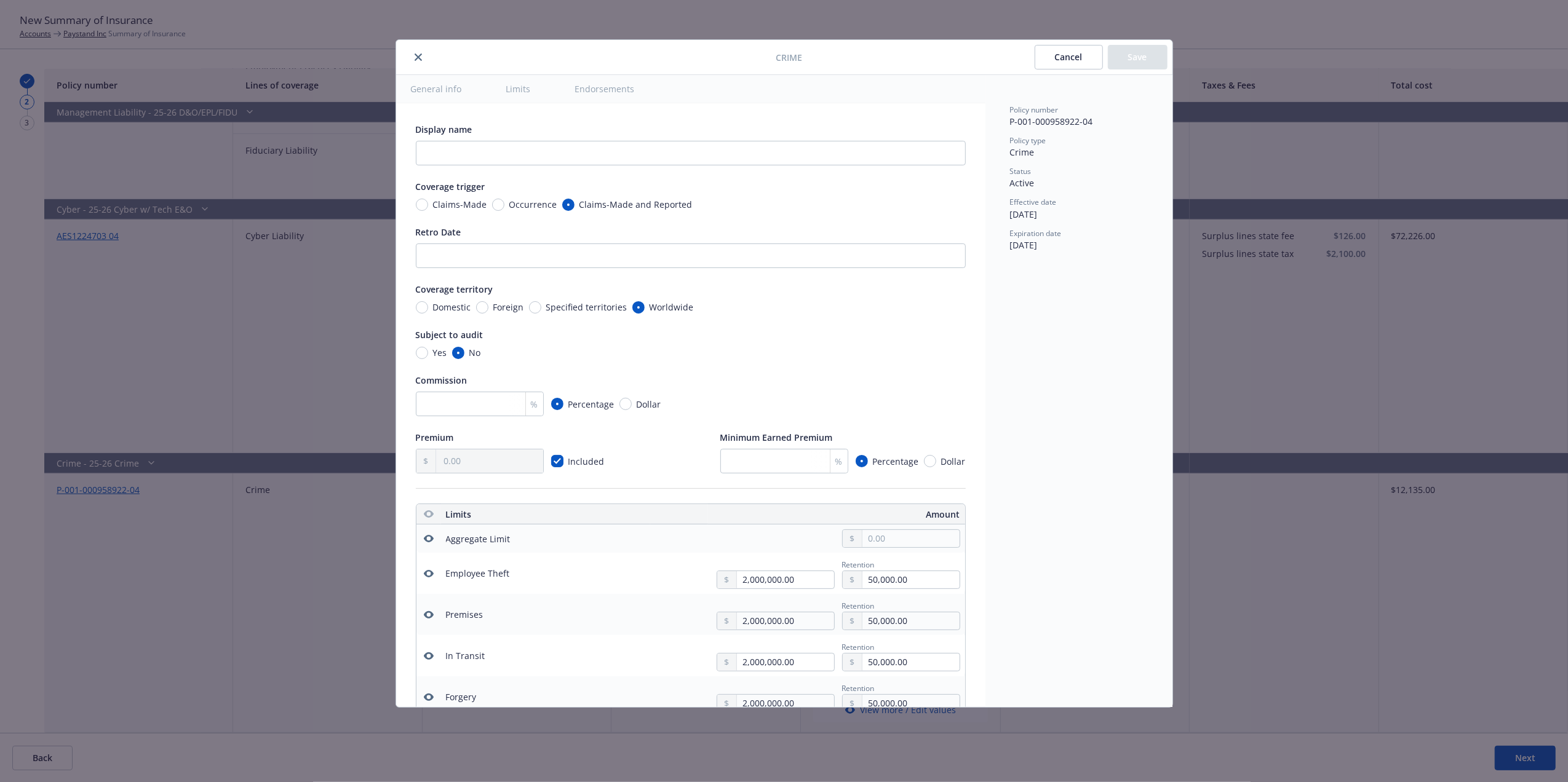
scroll to position [401, 0]
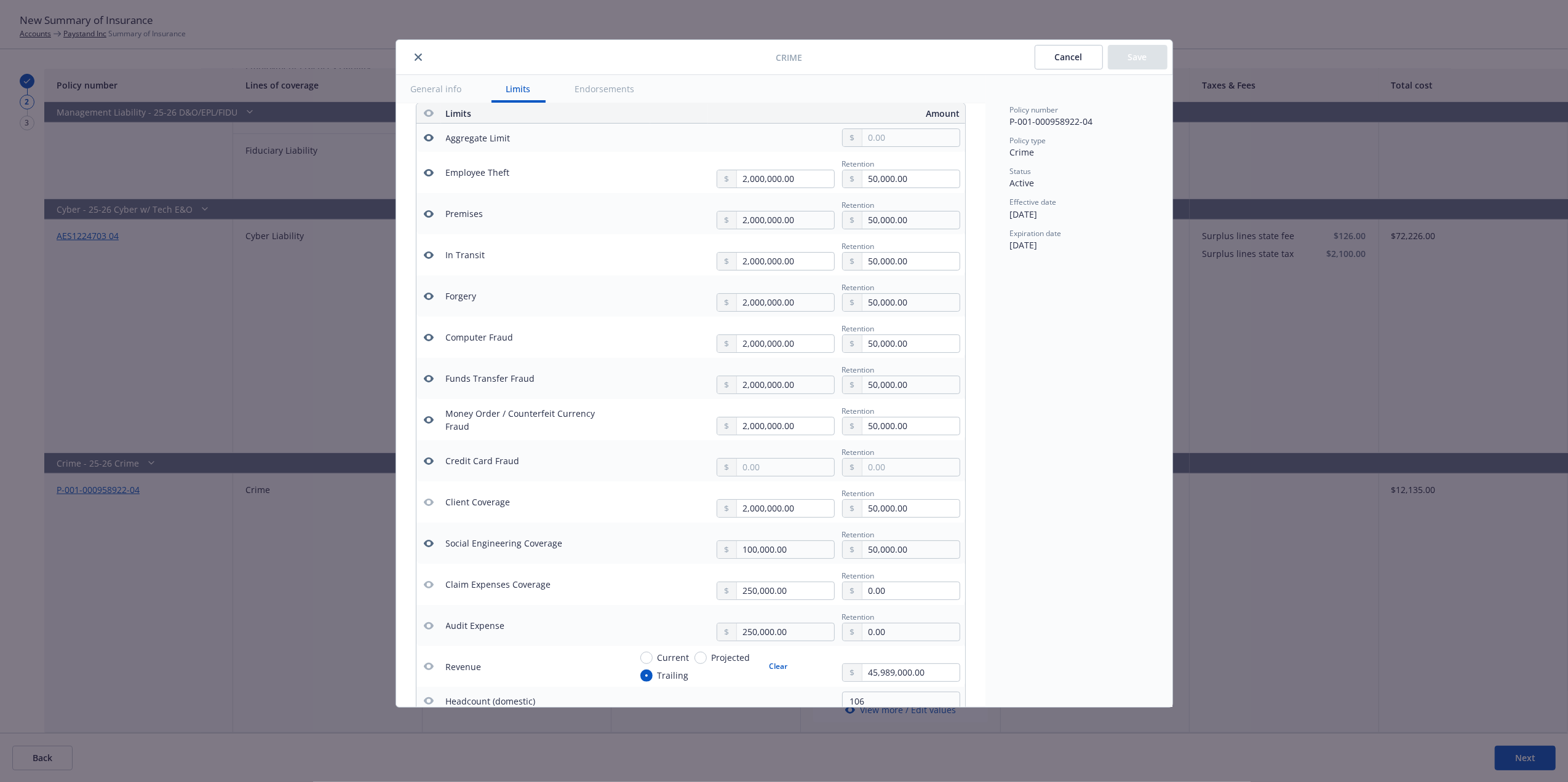
click at [1064, 49] on button "Cancel" at bounding box center [1069, 58] width 69 height 25
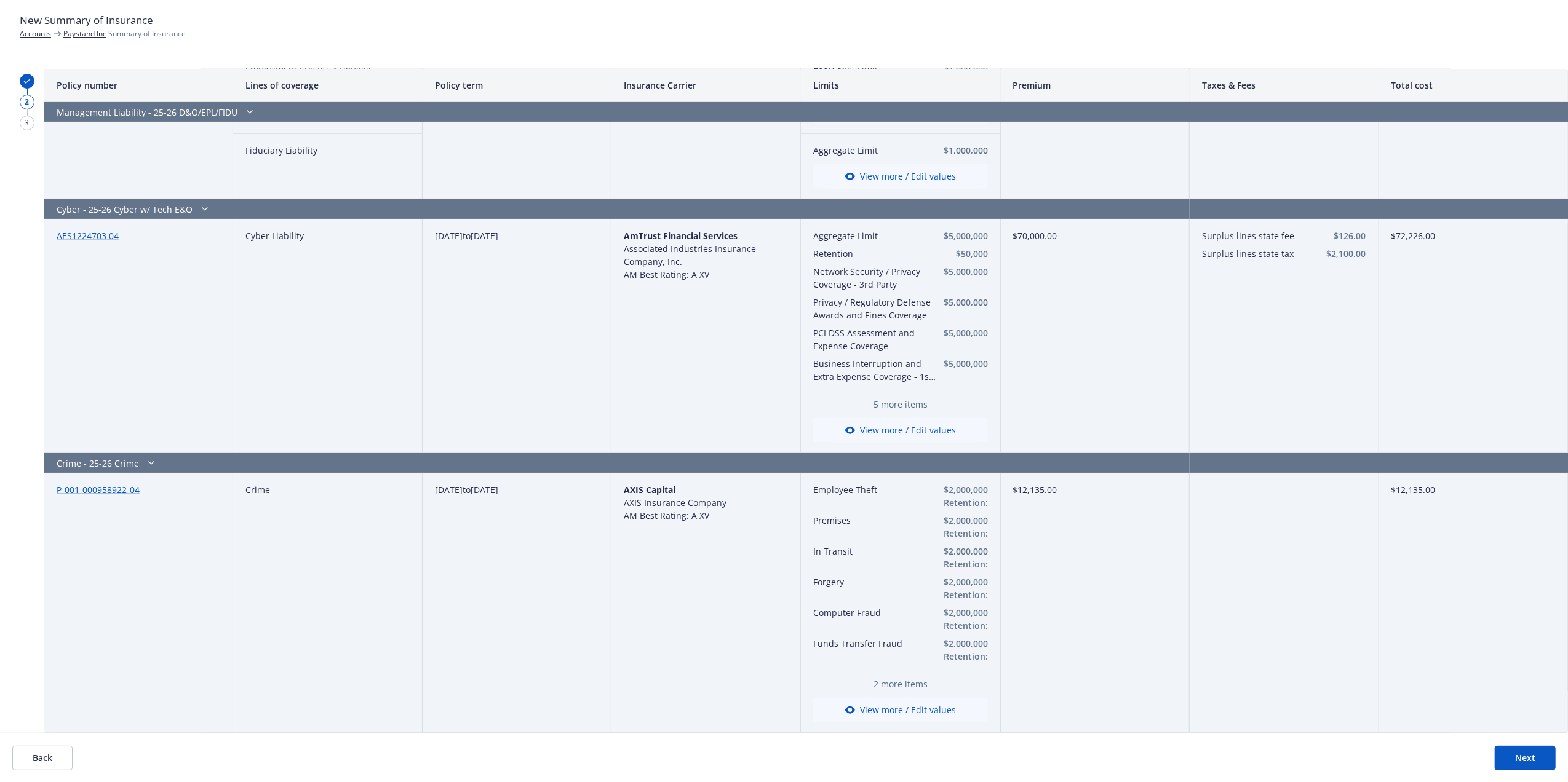
click at [1534, 763] on button "Next" at bounding box center [1525, 758] width 61 height 25
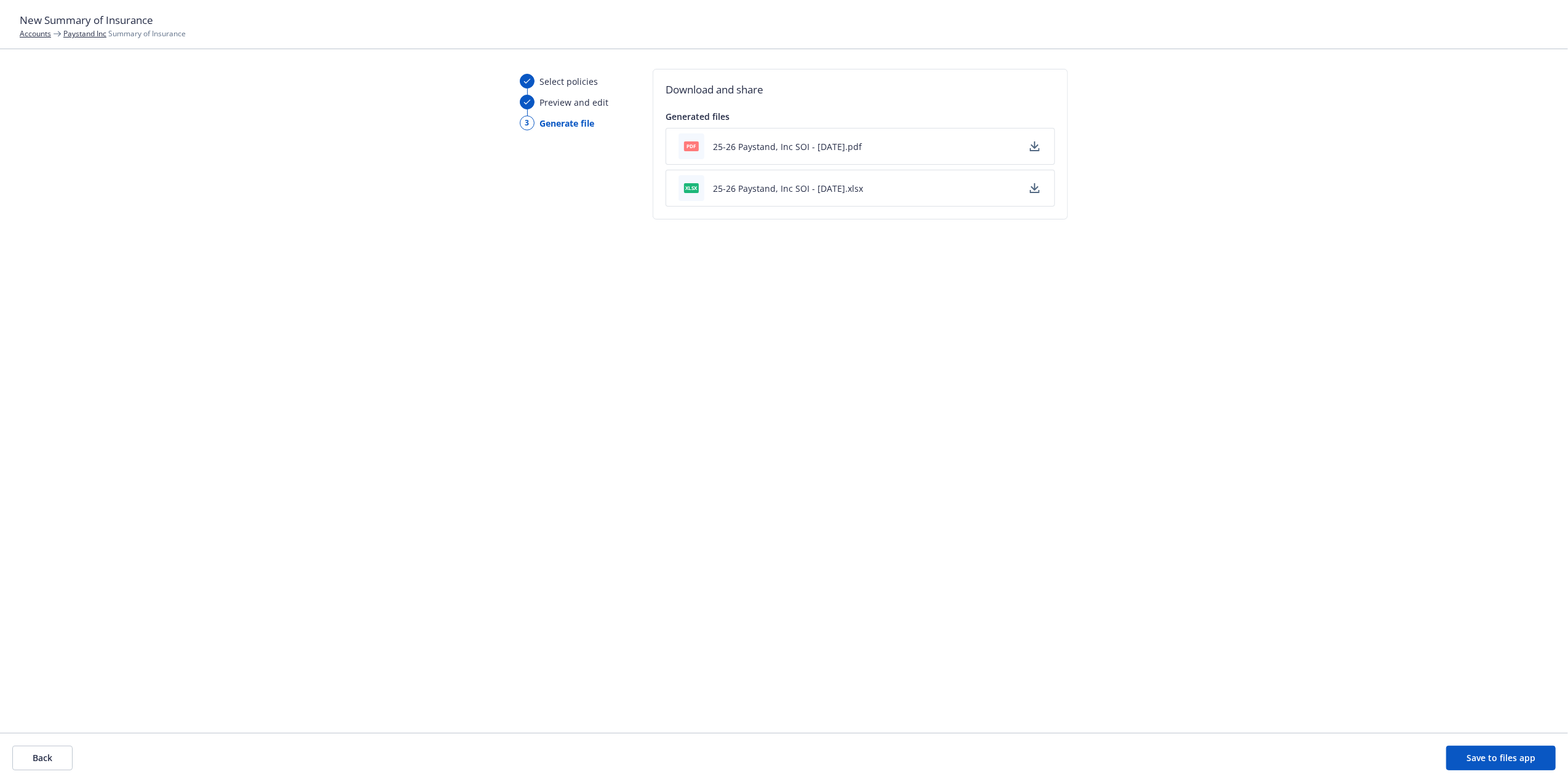
click at [1030, 146] on icon "button" at bounding box center [1034, 146] width 10 height 10
click at [52, 760] on button "Back" at bounding box center [42, 758] width 60 height 25
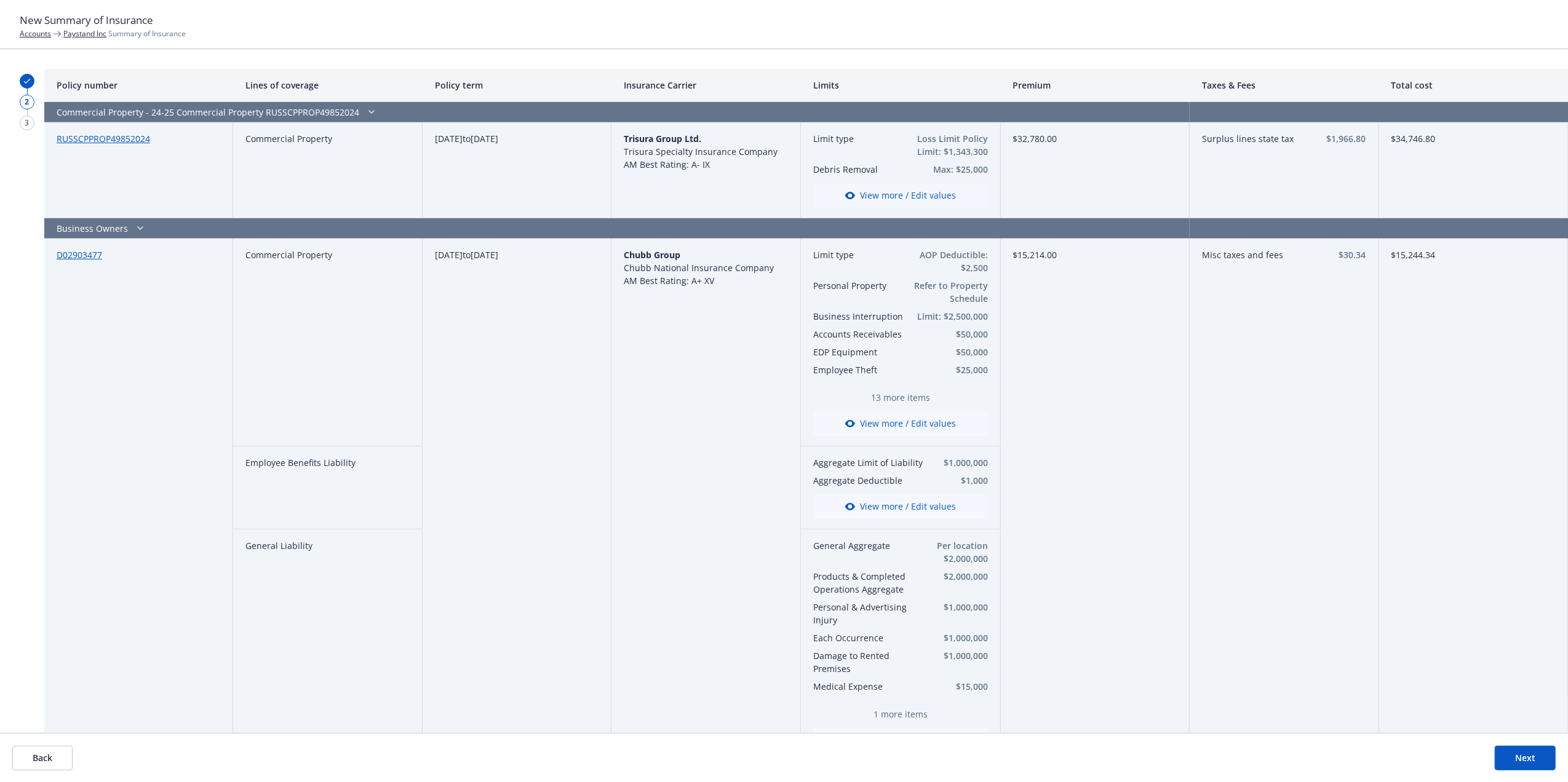
click at [913, 429] on button "View more / Edit values" at bounding box center [900, 424] width 175 height 25
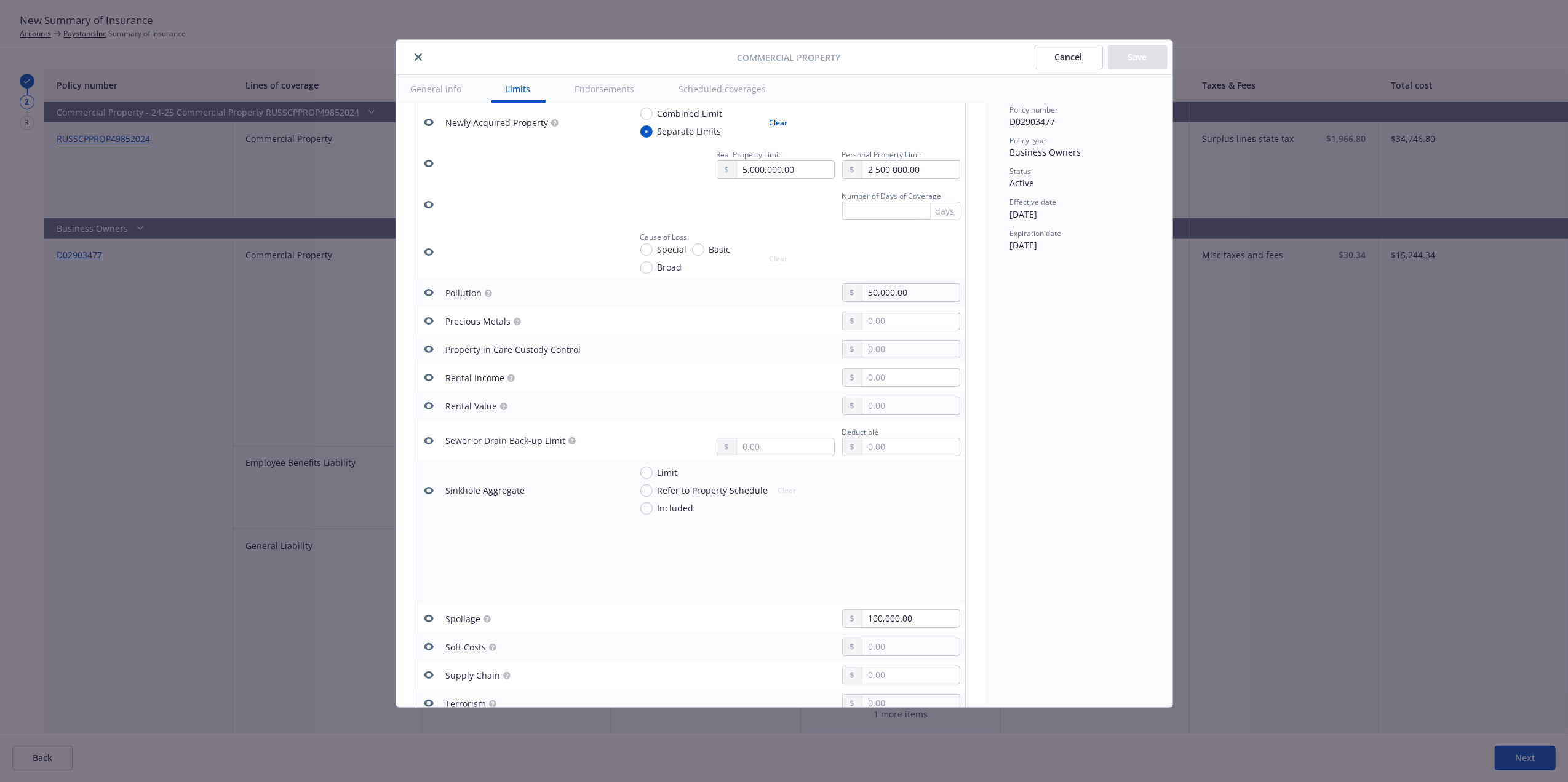
scroll to position [2687, 0]
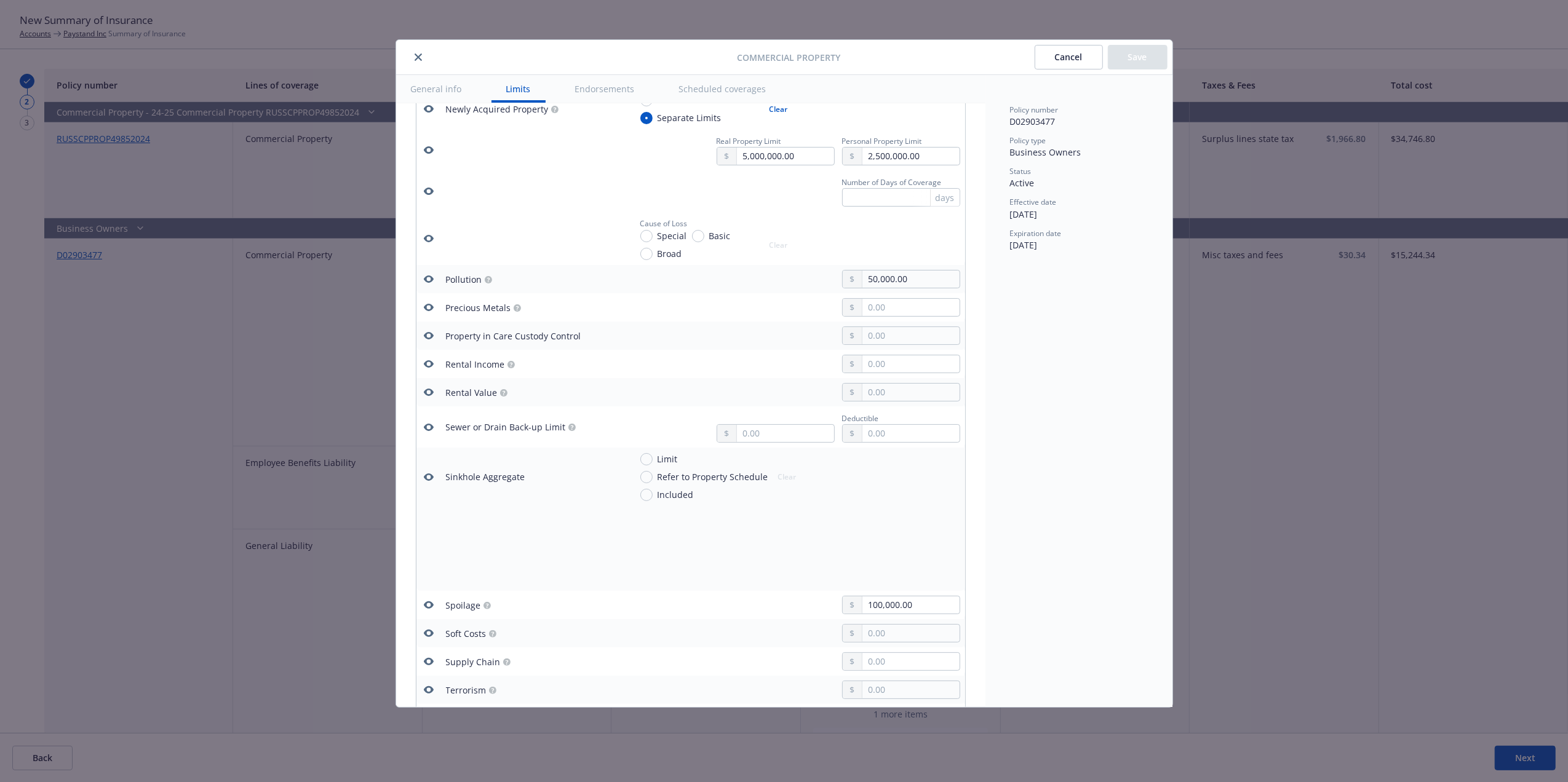
click at [424, 284] on icon "button" at bounding box center [428, 279] width 10 height 10
drag, startPoint x: 426, startPoint y: 615, endPoint x: 491, endPoint y: 617, distance: 65.0
click at [424, 610] on icon "button" at bounding box center [428, 605] width 10 height 10
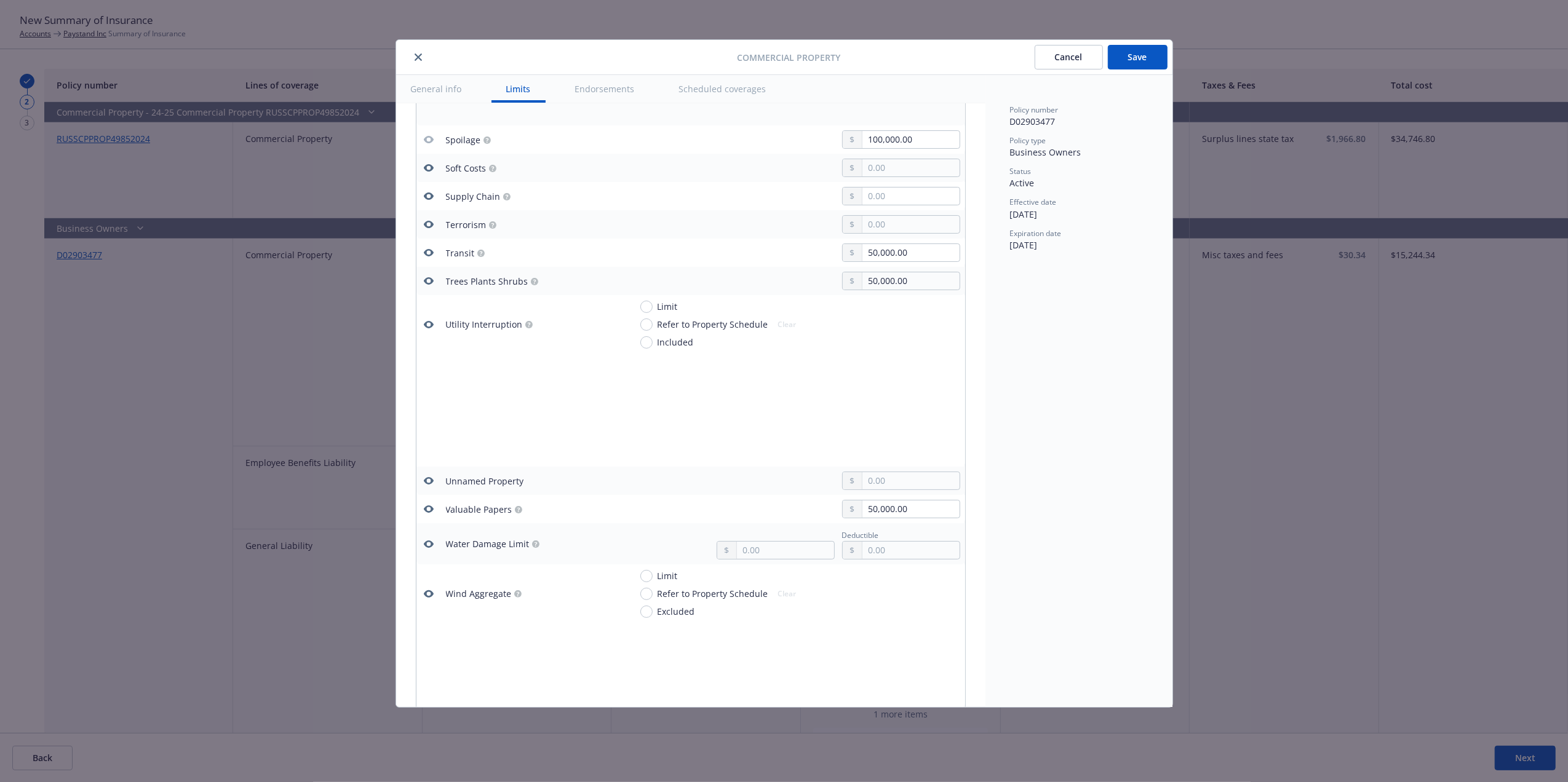
scroll to position [3165, 0]
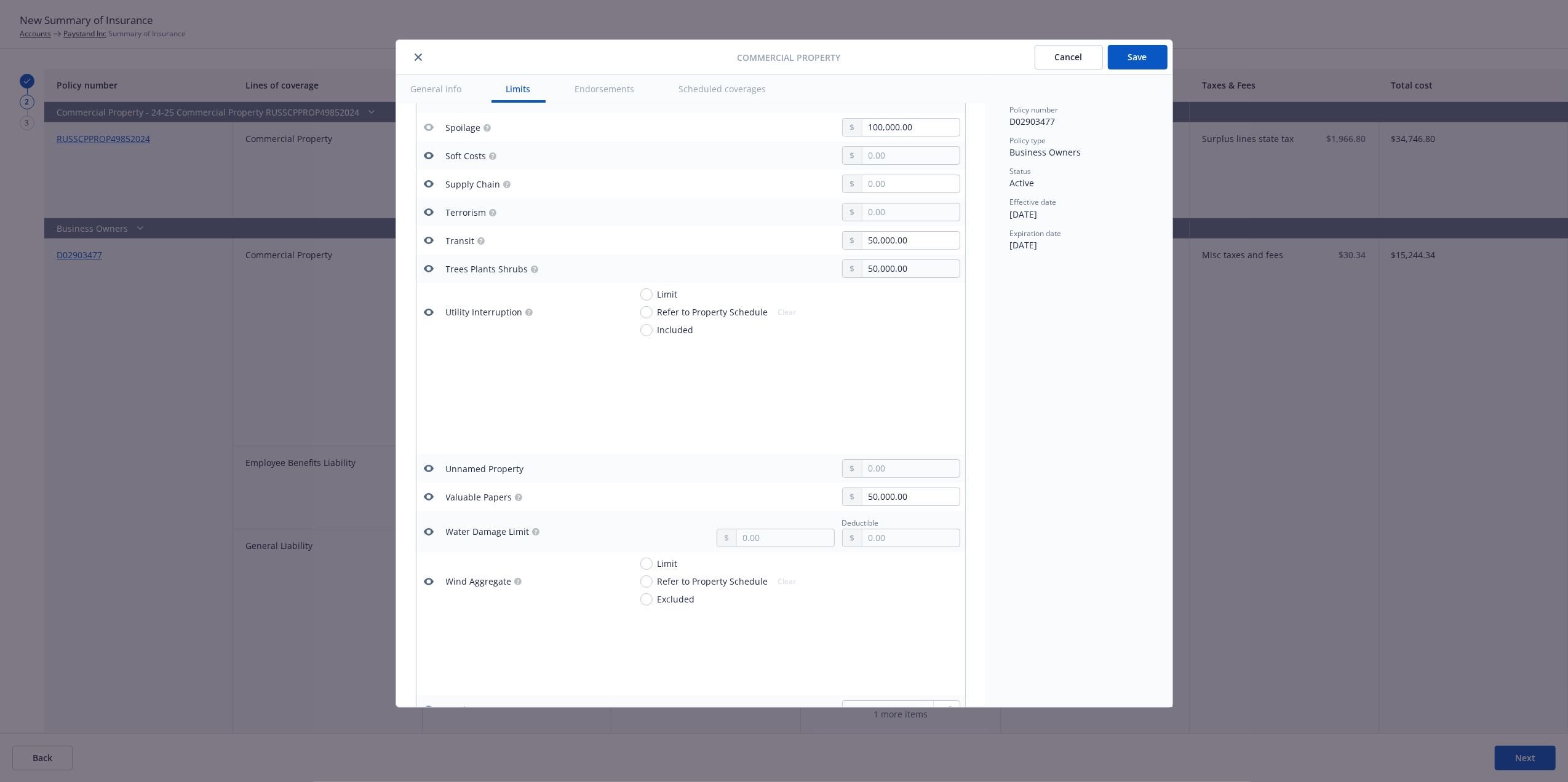
click at [433, 501] on icon "button" at bounding box center [428, 496] width 10 height 7
click at [424, 274] on icon "button" at bounding box center [428, 268] width 10 height 10
click at [429, 246] on icon "button" at bounding box center [428, 240] width 10 height 10
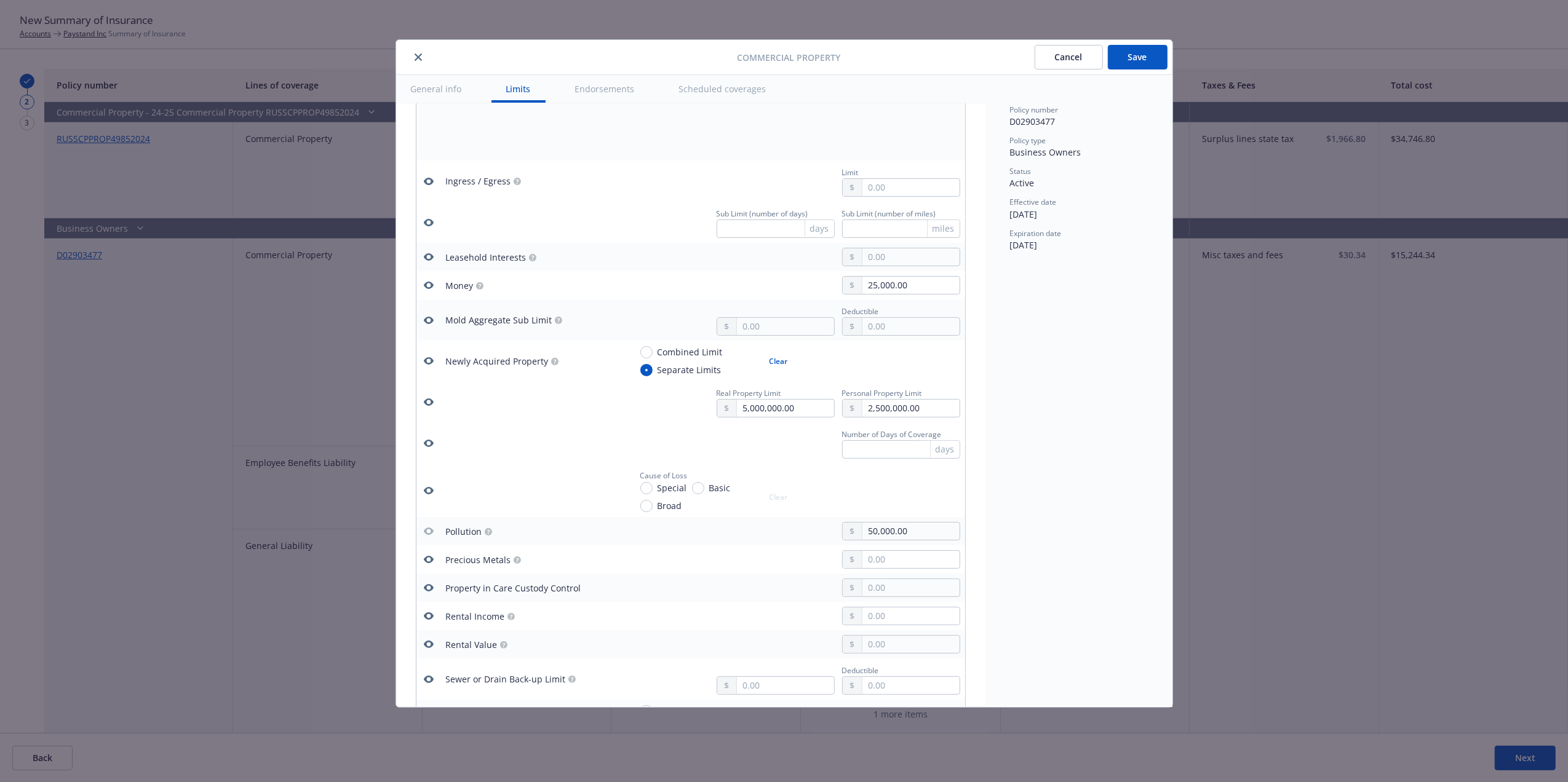
scroll to position [2397, 0]
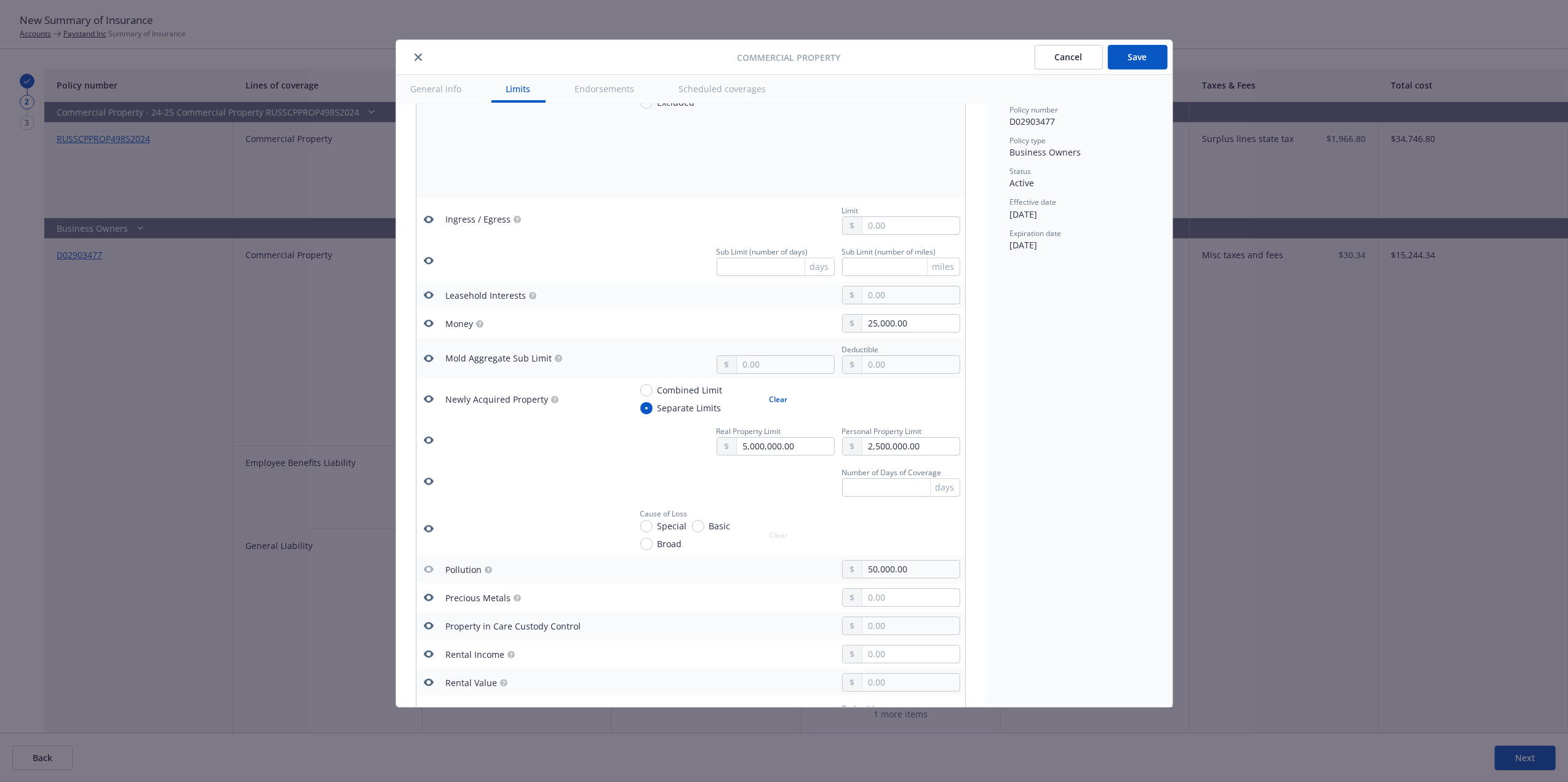
click at [432, 327] on icon "button" at bounding box center [428, 323] width 10 height 7
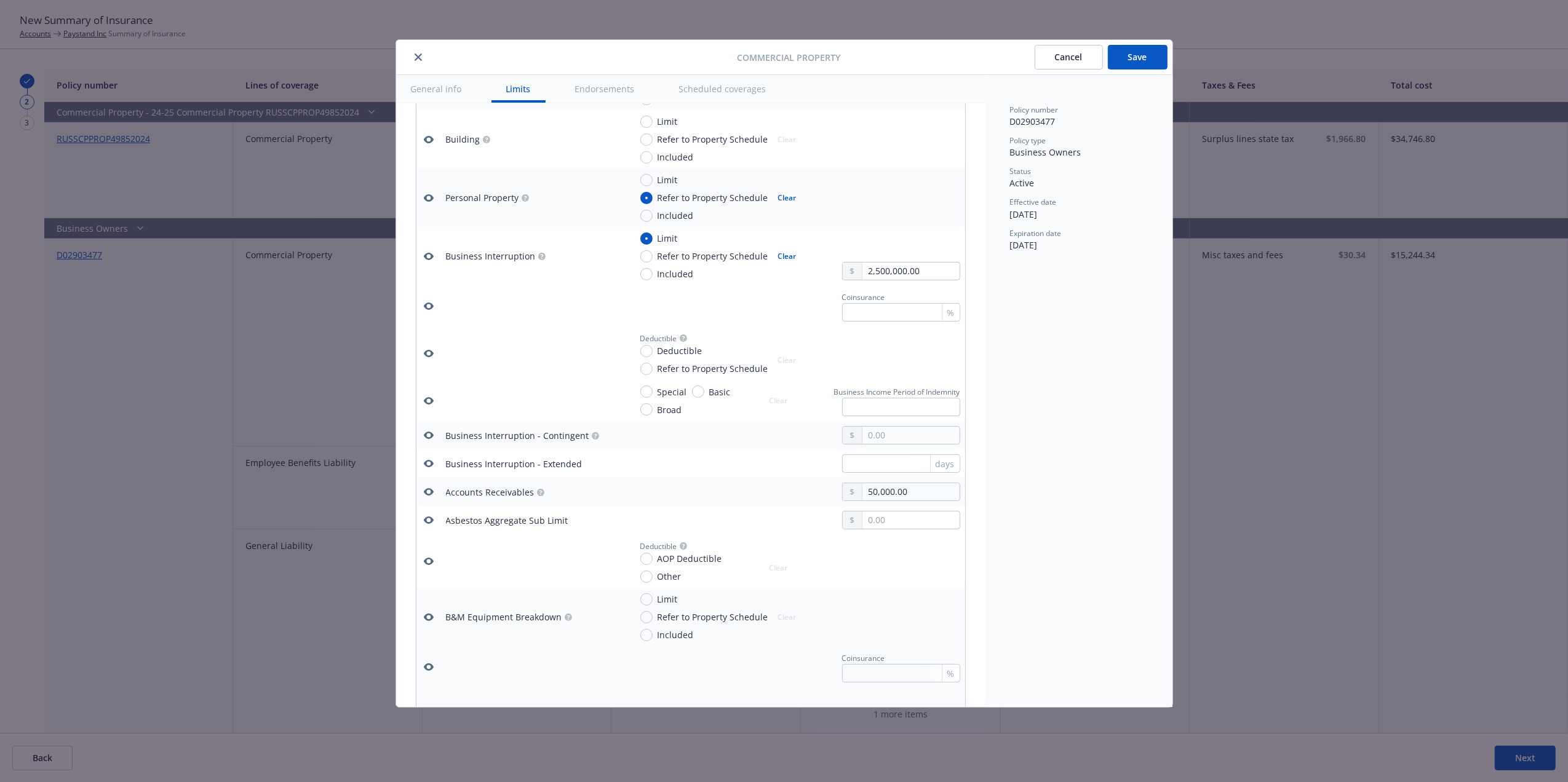
scroll to position [569, 0]
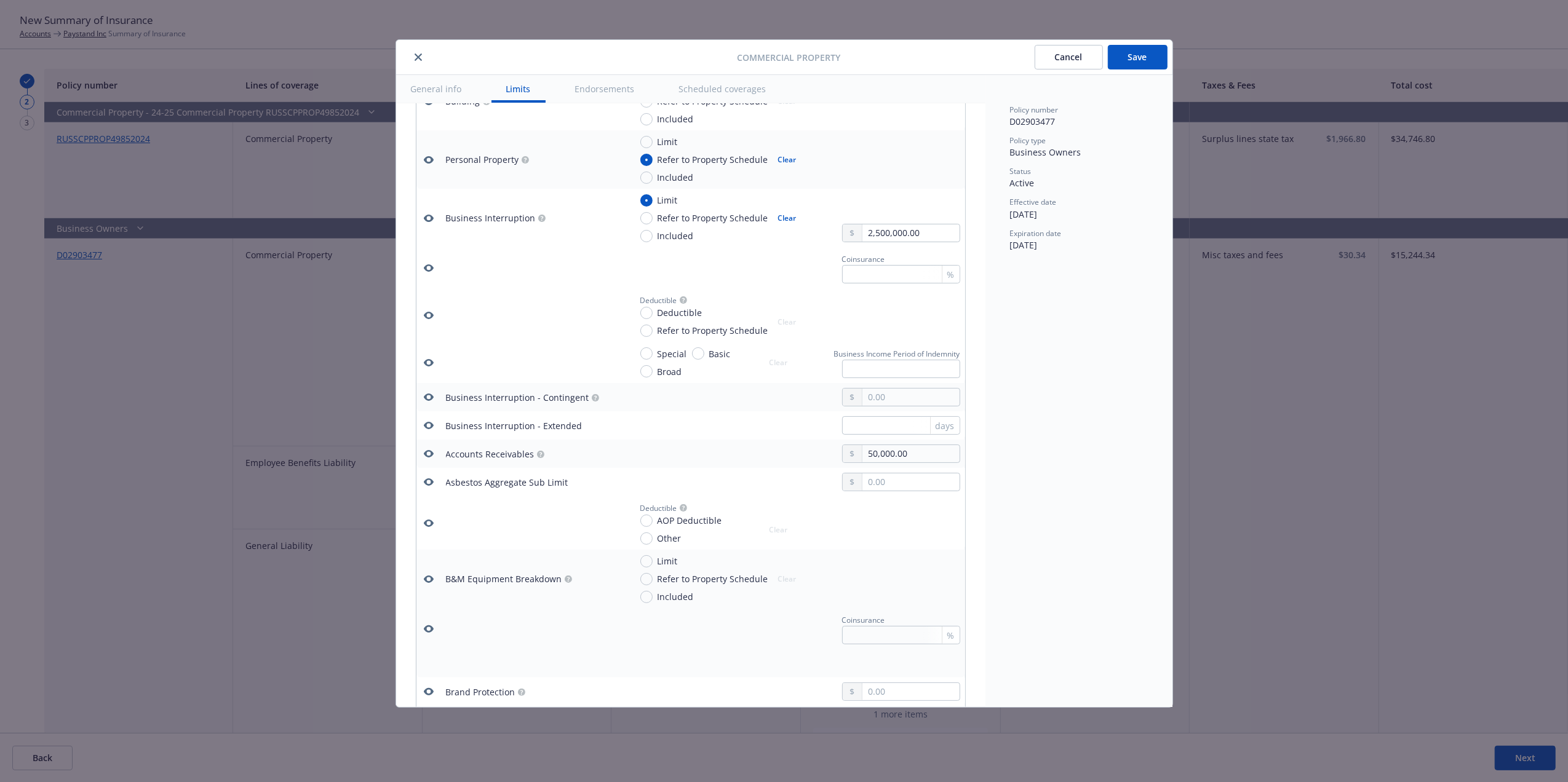
click at [427, 455] on icon "button" at bounding box center [428, 454] width 10 height 10
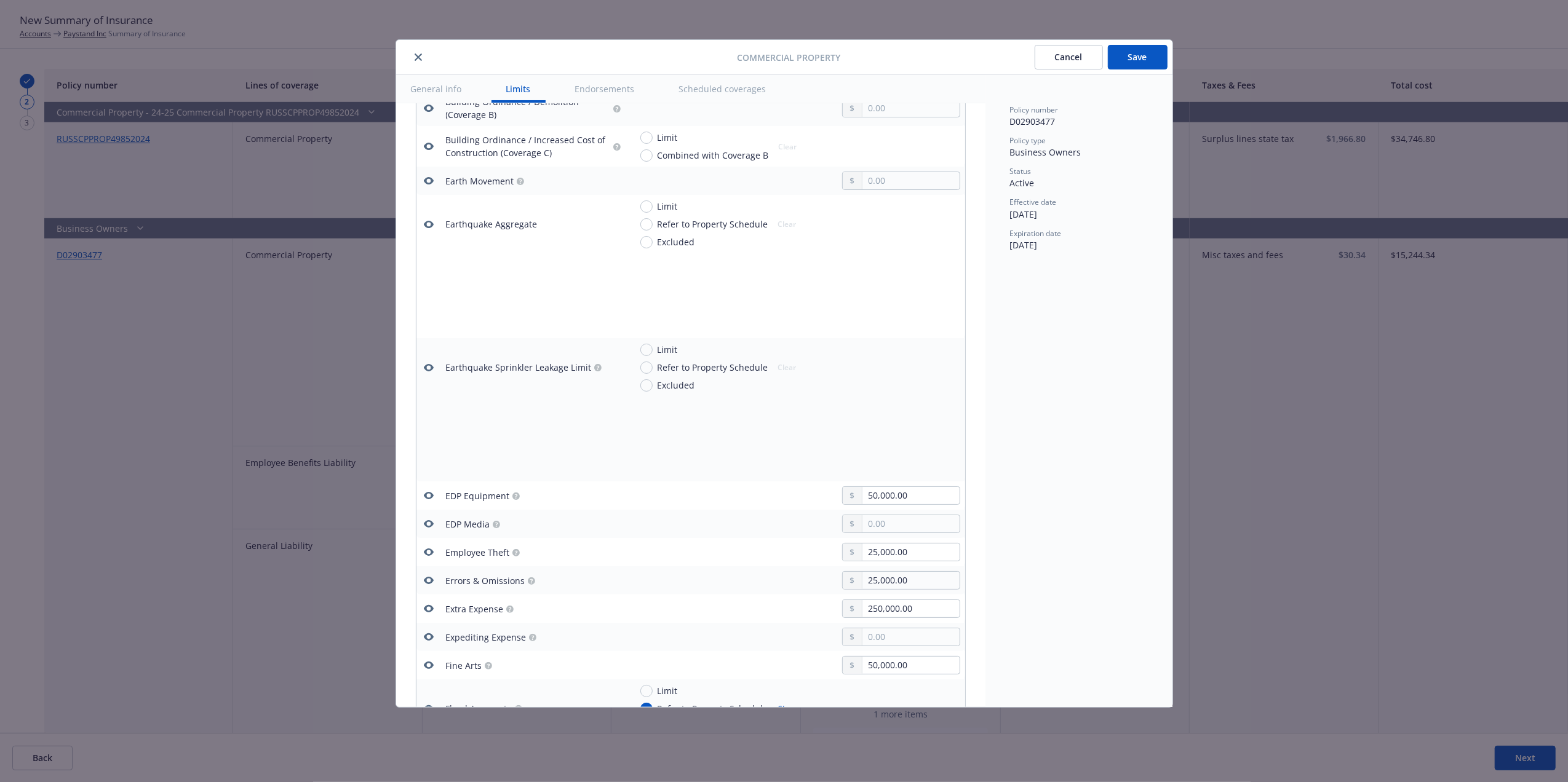
scroll to position [1622, 0]
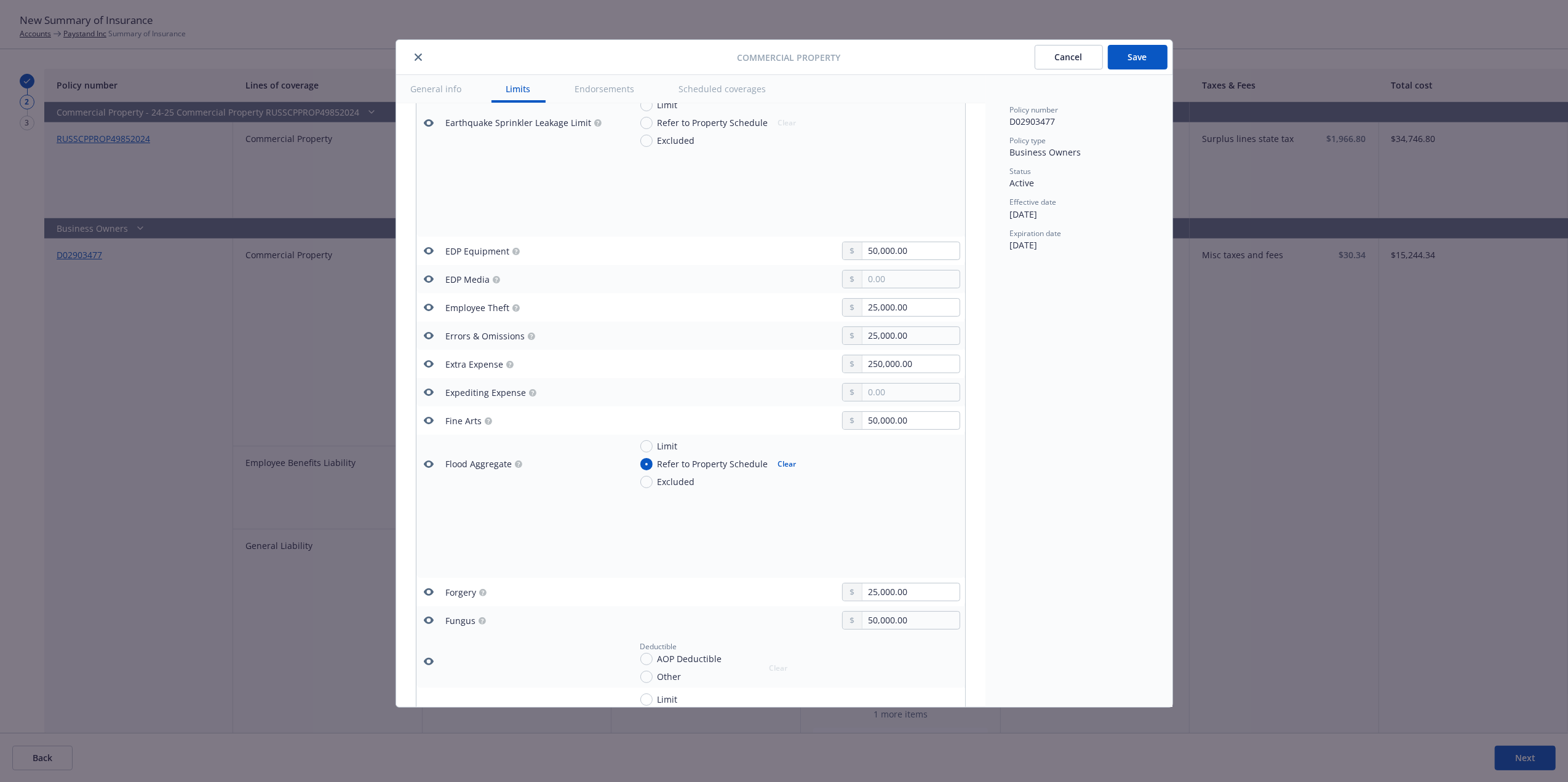
click at [426, 252] on icon "button" at bounding box center [428, 250] width 10 height 10
click at [431, 339] on icon "button" at bounding box center [428, 335] width 10 height 7
click at [1144, 55] on button "Save" at bounding box center [1137, 58] width 59 height 25
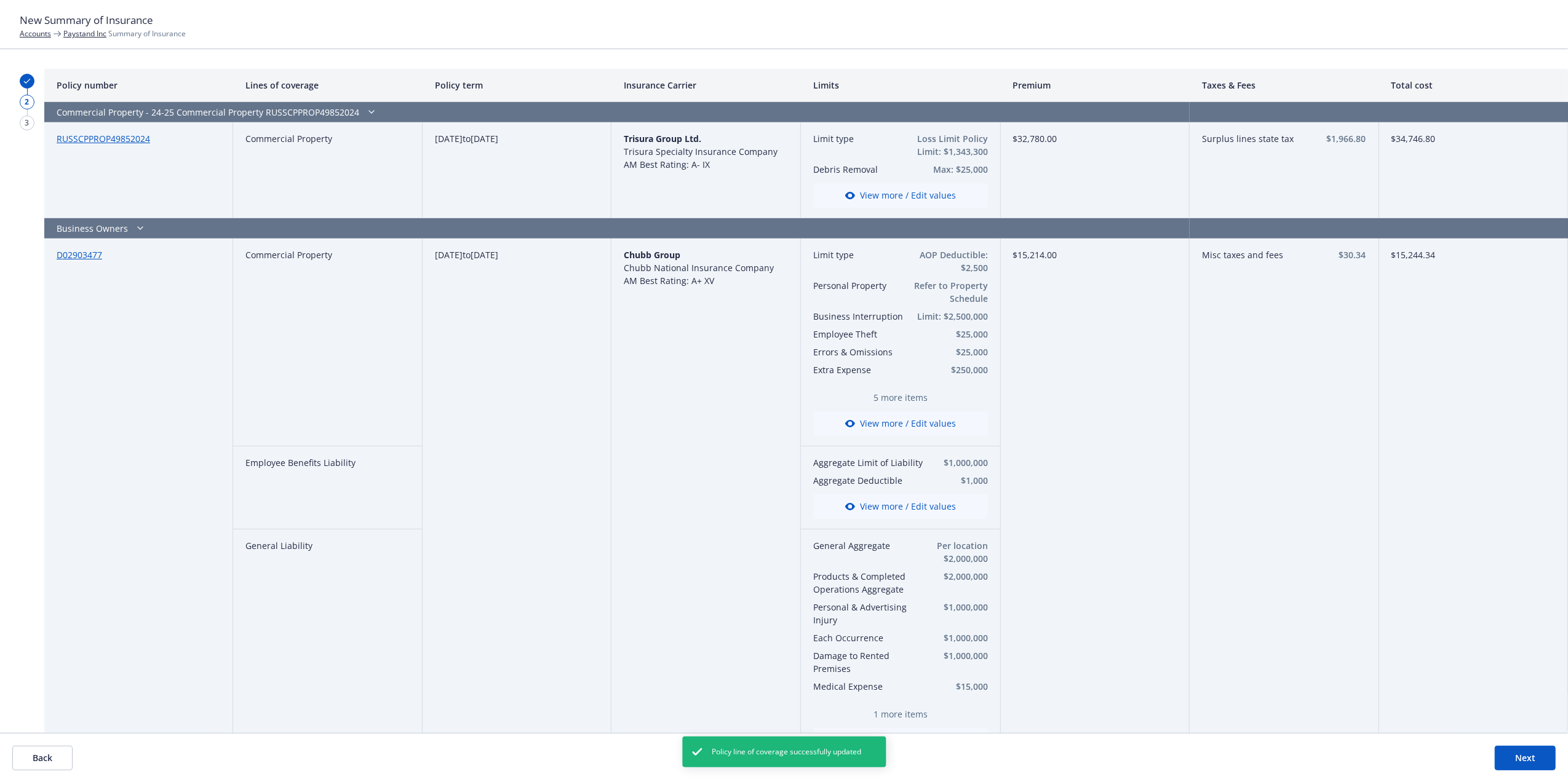
scroll to position [1100, 0]
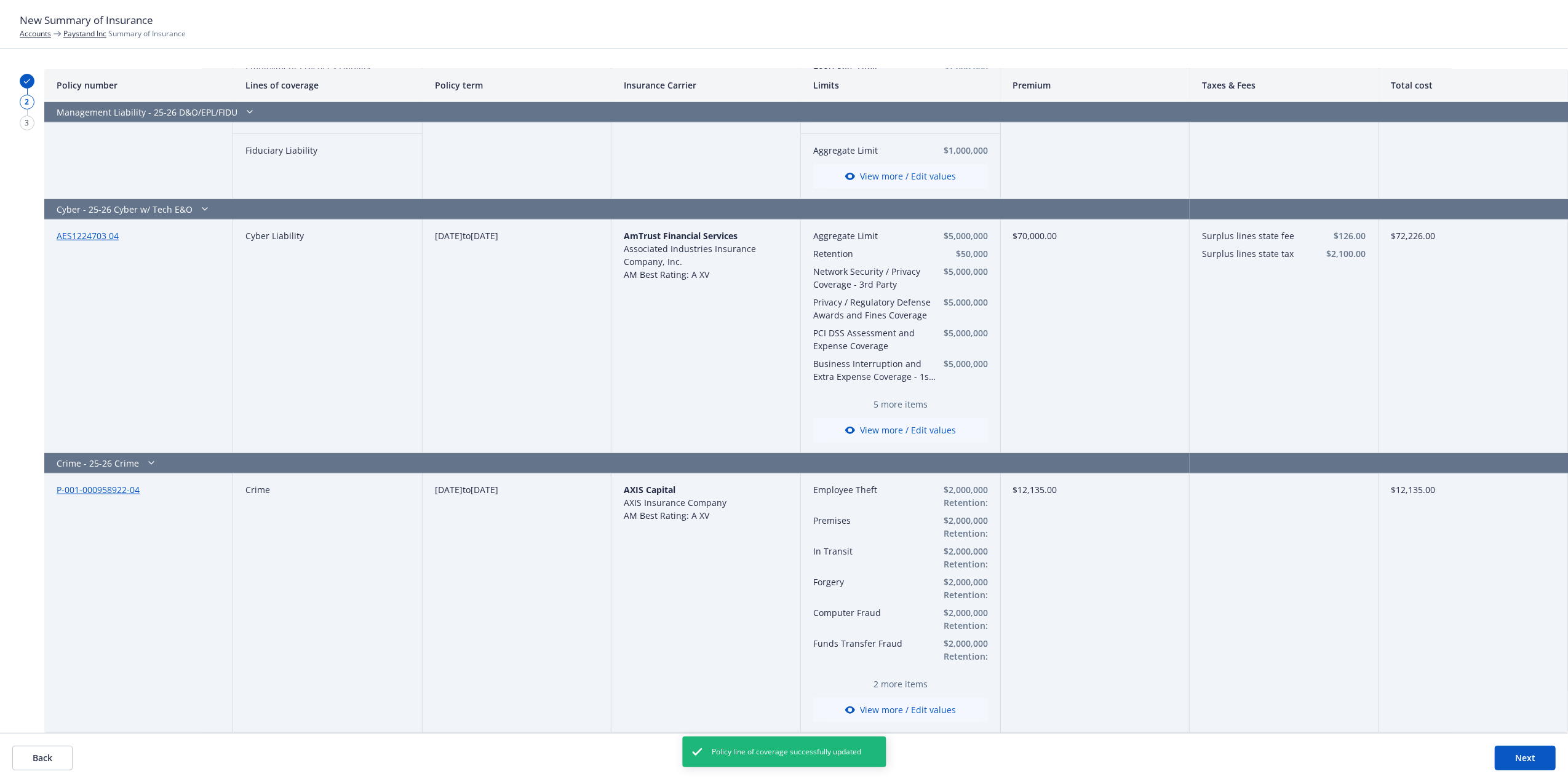
click at [1539, 752] on button "Next" at bounding box center [1525, 758] width 61 height 25
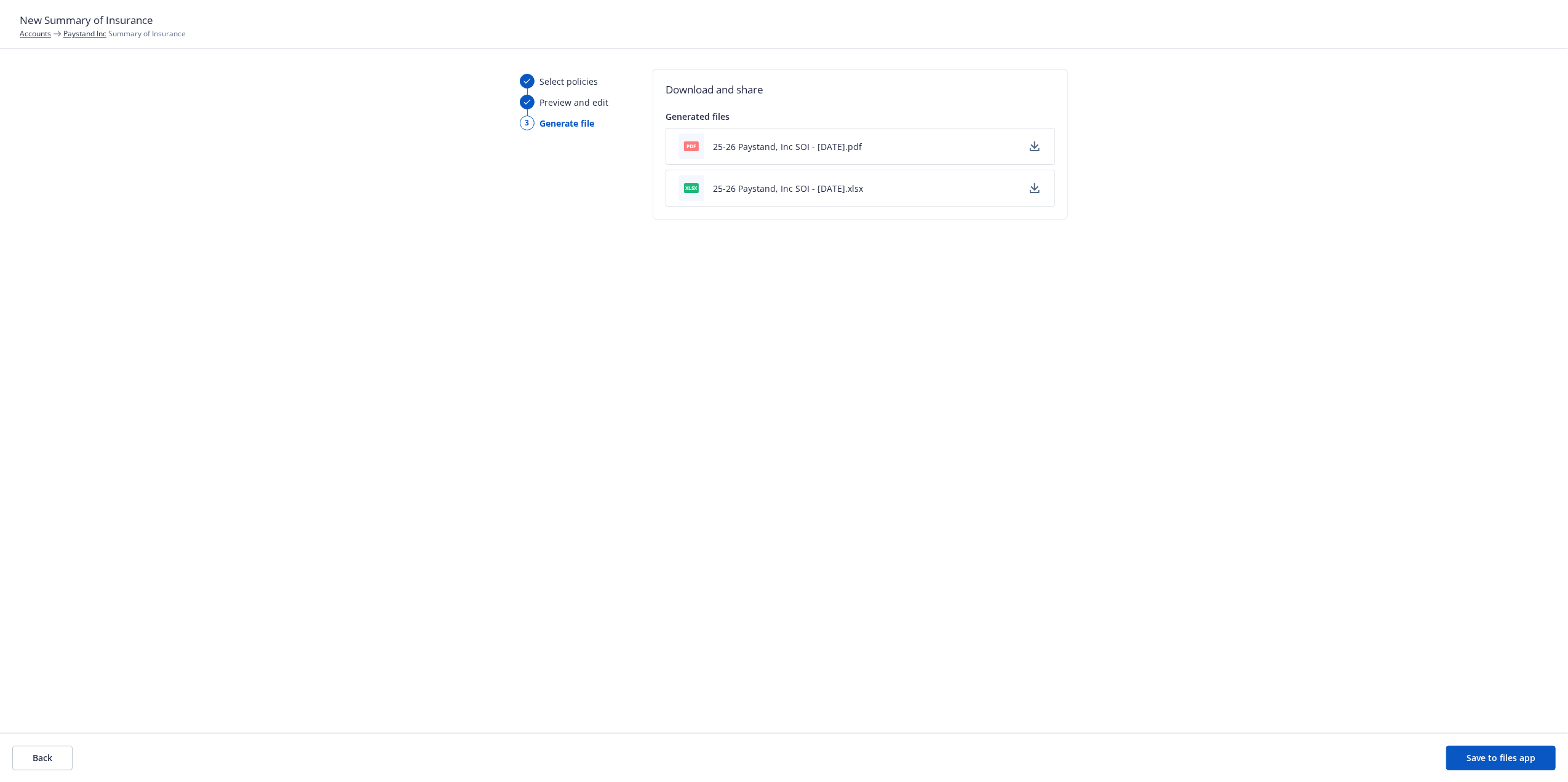
click at [1031, 143] on icon "button" at bounding box center [1034, 146] width 10 height 10
click at [34, 750] on button "Back" at bounding box center [42, 758] width 60 height 25
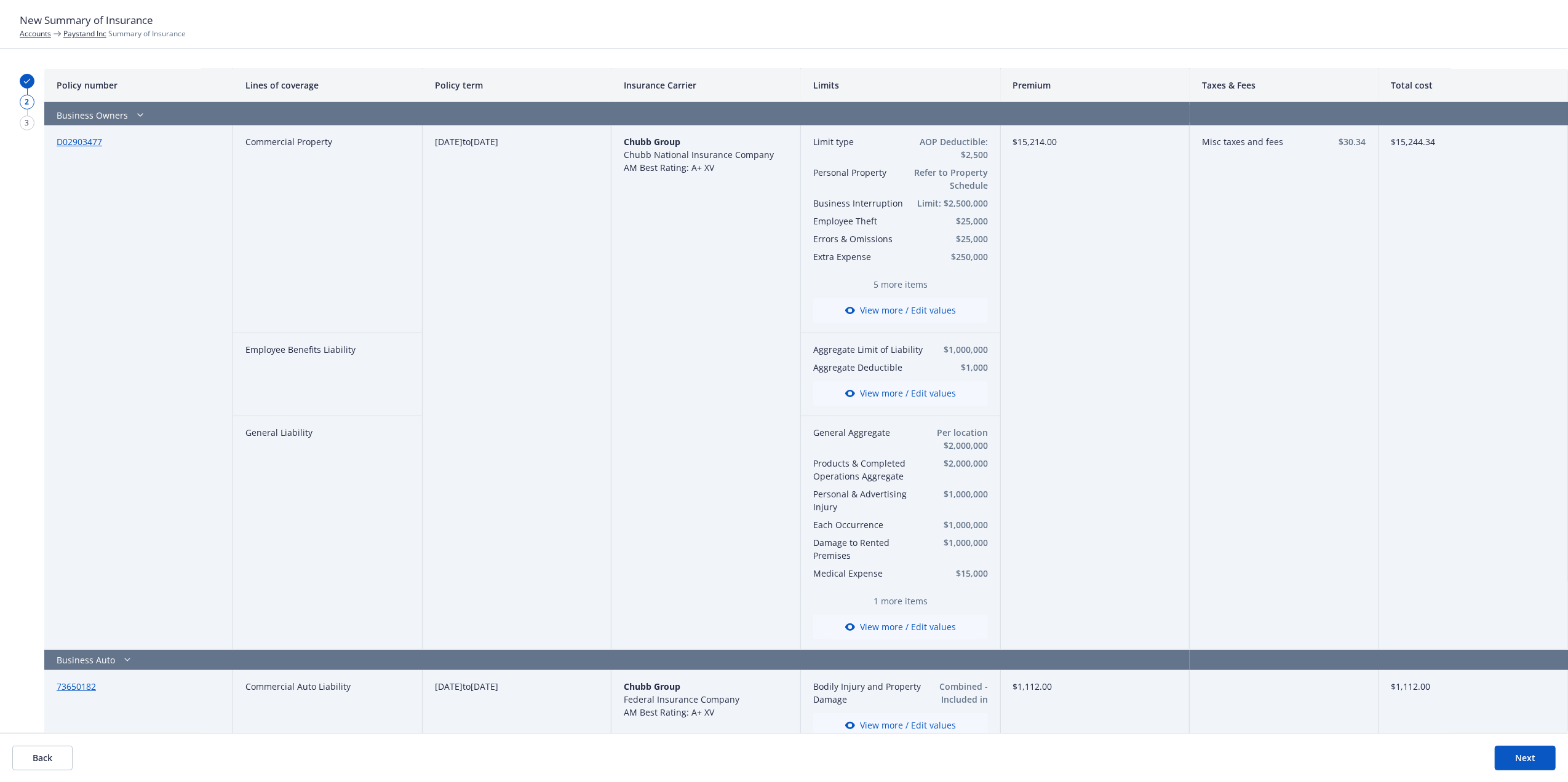
scroll to position [146, 0]
